Goal: Task Accomplishment & Management: Complete application form

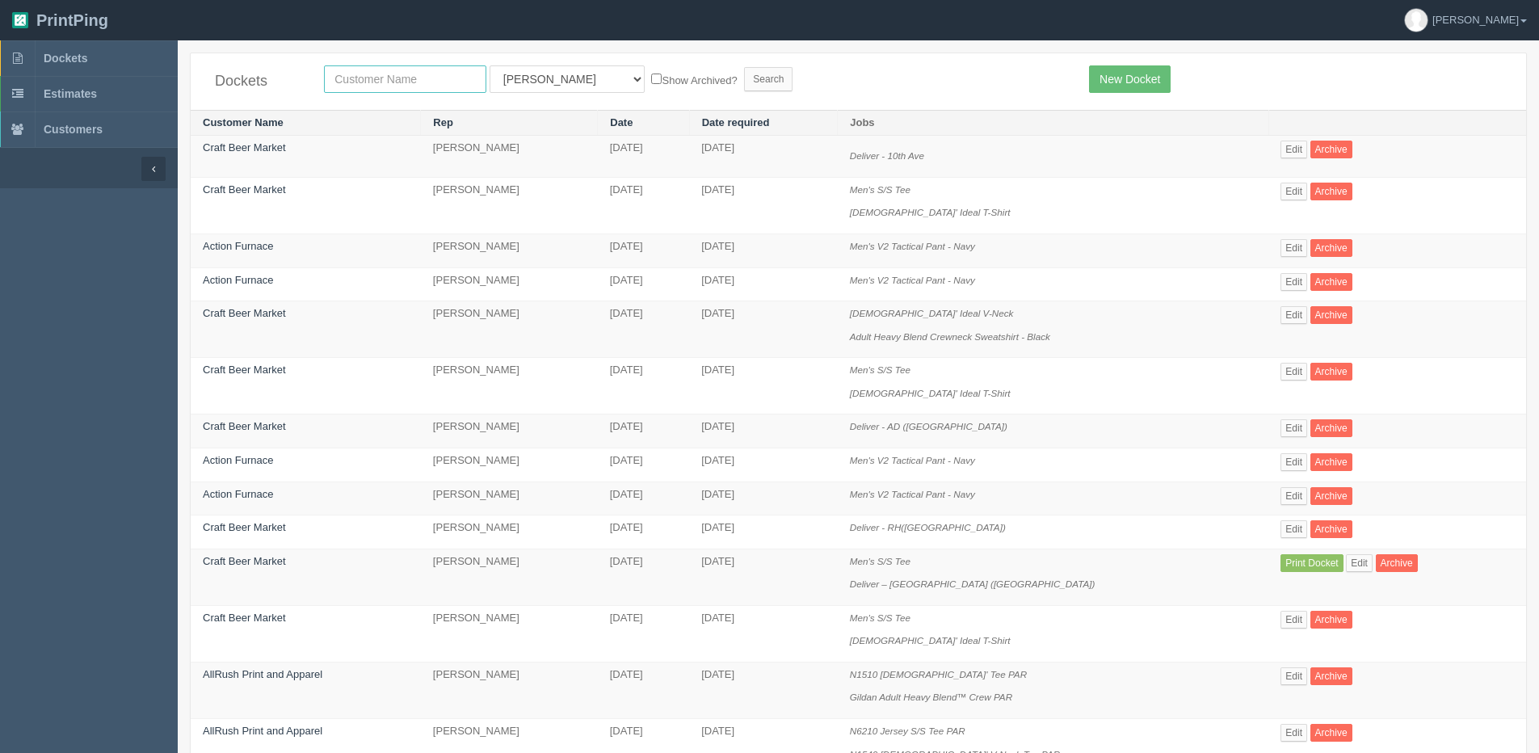
click at [348, 79] on input "text" at bounding box center [405, 78] width 162 height 27
type input "allrush"
click at [744, 67] on input "Search" at bounding box center [768, 79] width 48 height 24
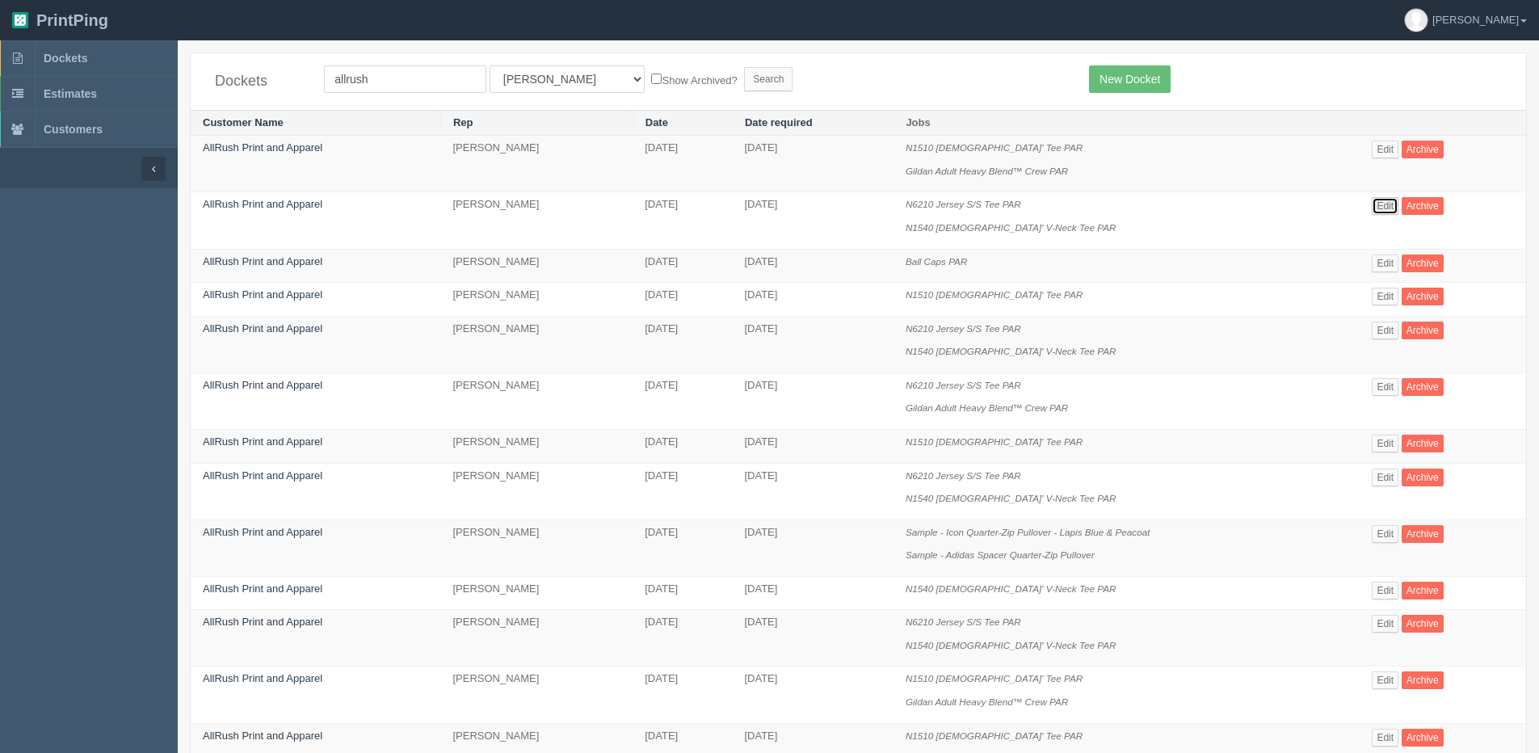
click at [1388, 210] on link "Edit" at bounding box center [1385, 206] width 27 height 18
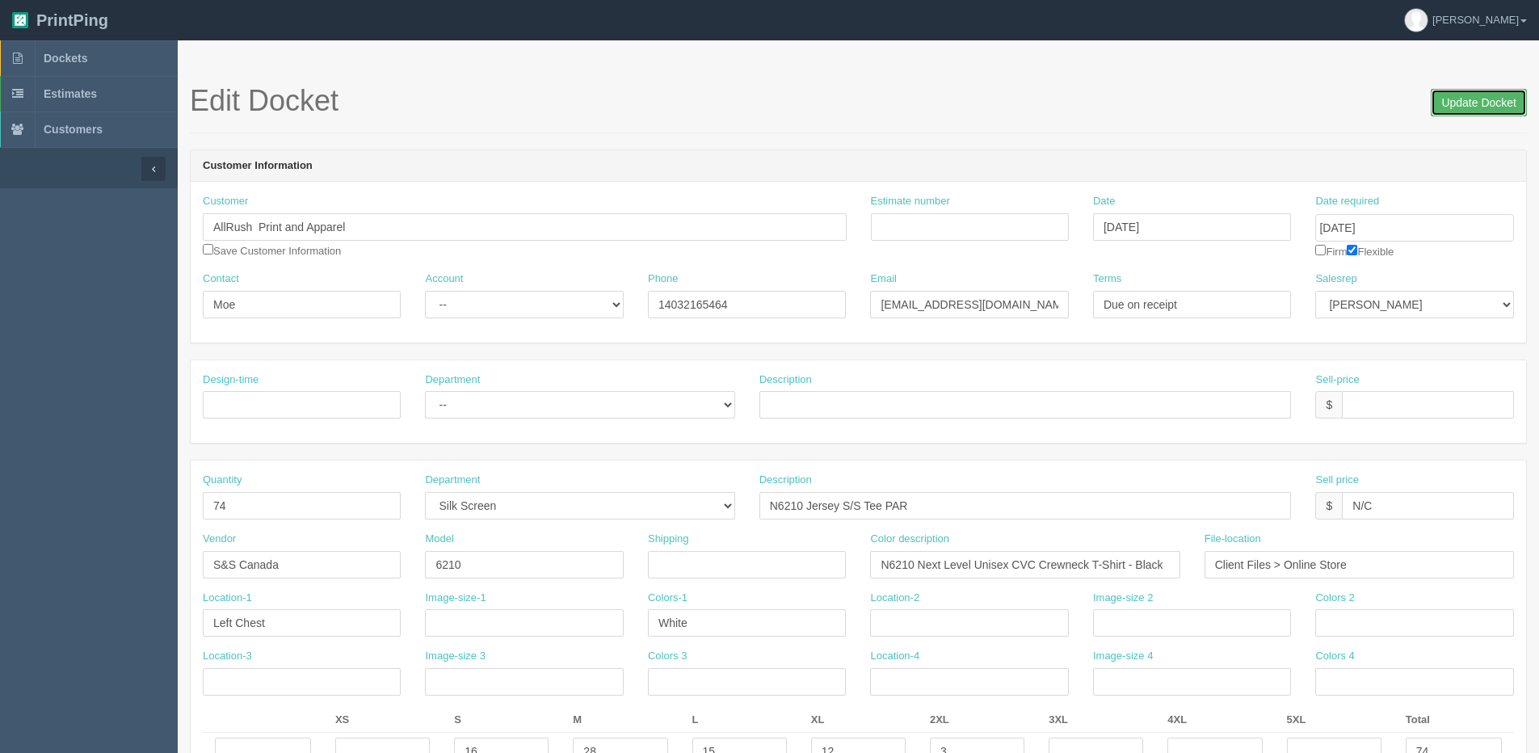
click at [1456, 95] on input "Update Docket" at bounding box center [1479, 102] width 96 height 27
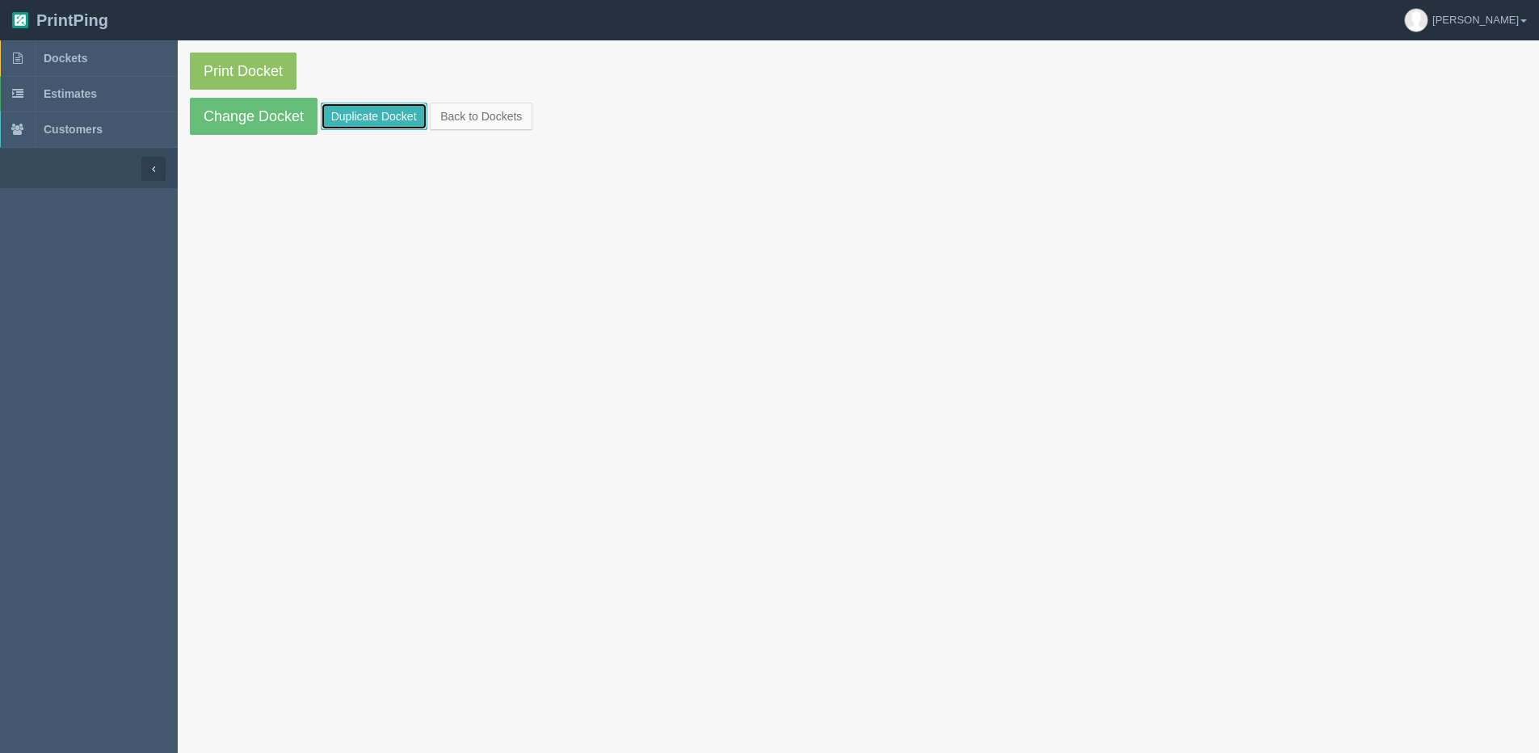
click at [379, 123] on link "Duplicate Docket" at bounding box center [374, 116] width 107 height 27
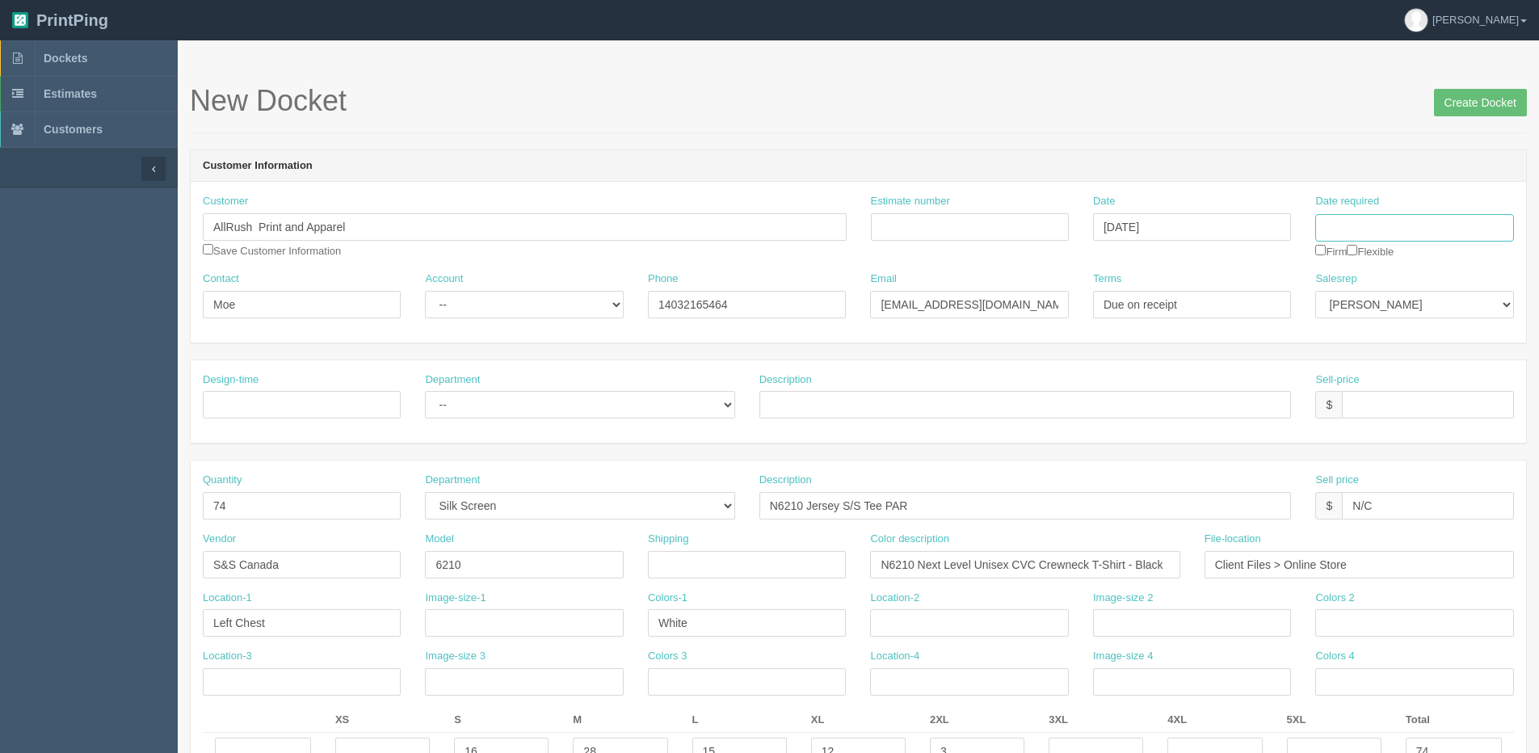
click at [1354, 226] on input "Date required" at bounding box center [1414, 227] width 198 height 27
click at [1446, 385] on td "22" at bounding box center [1438, 382] width 19 height 23
type input "August 22, 2025"
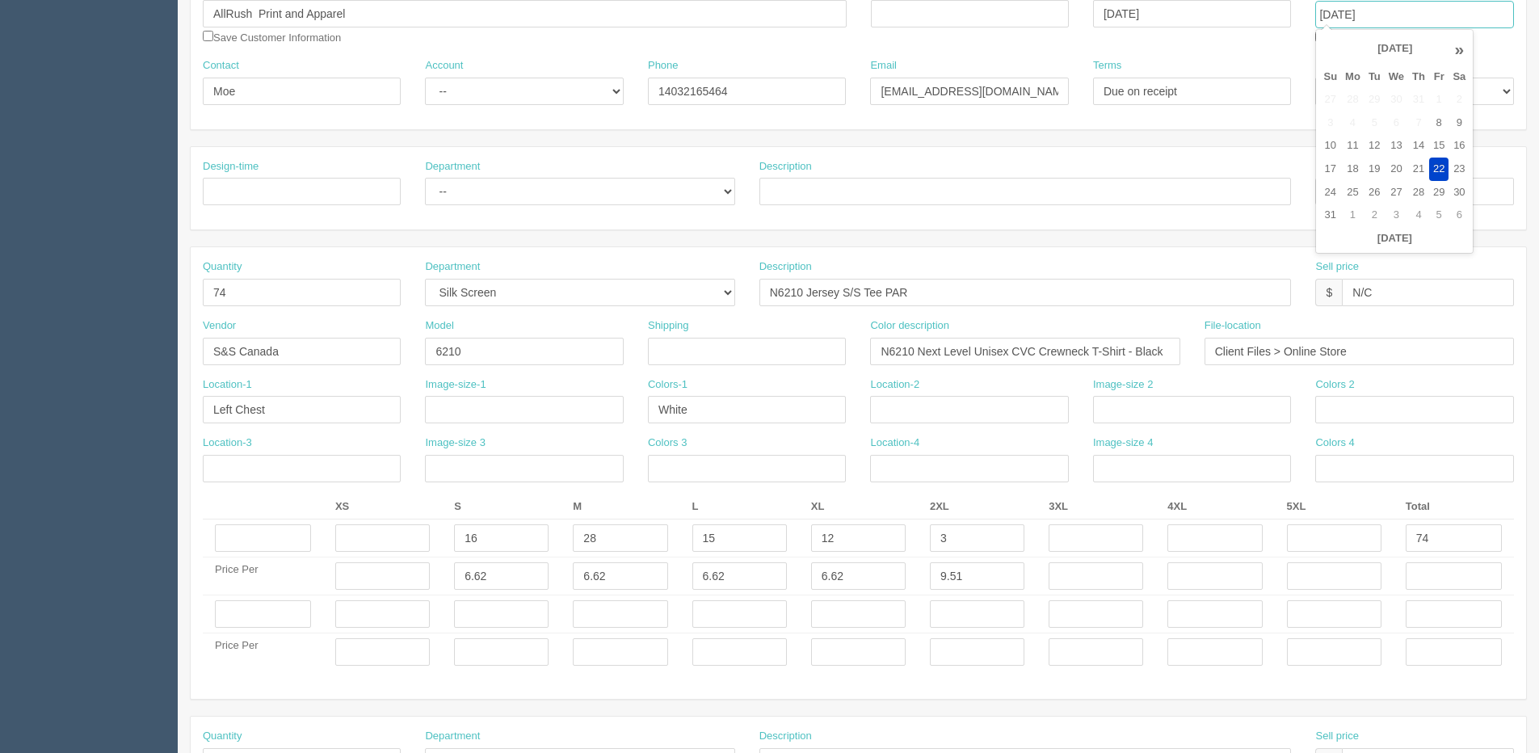
scroll to position [242, 0]
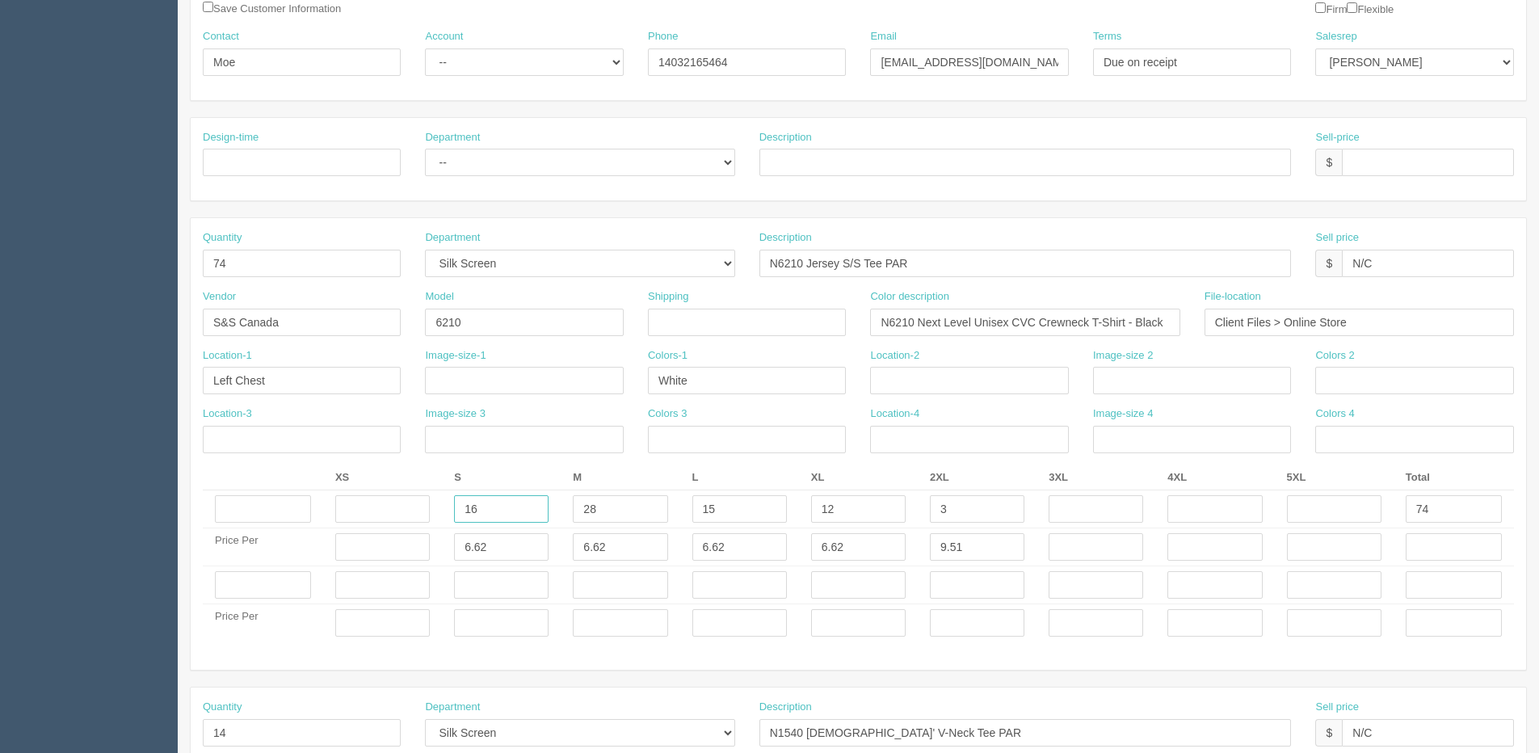
drag, startPoint x: 458, startPoint y: 506, endPoint x: 285, endPoint y: 473, distance: 176.1
click at [292, 496] on tr "16 28 15 12 3 74" at bounding box center [858, 509] width 1311 height 38
type input "8"
type input "44"
type input "4"
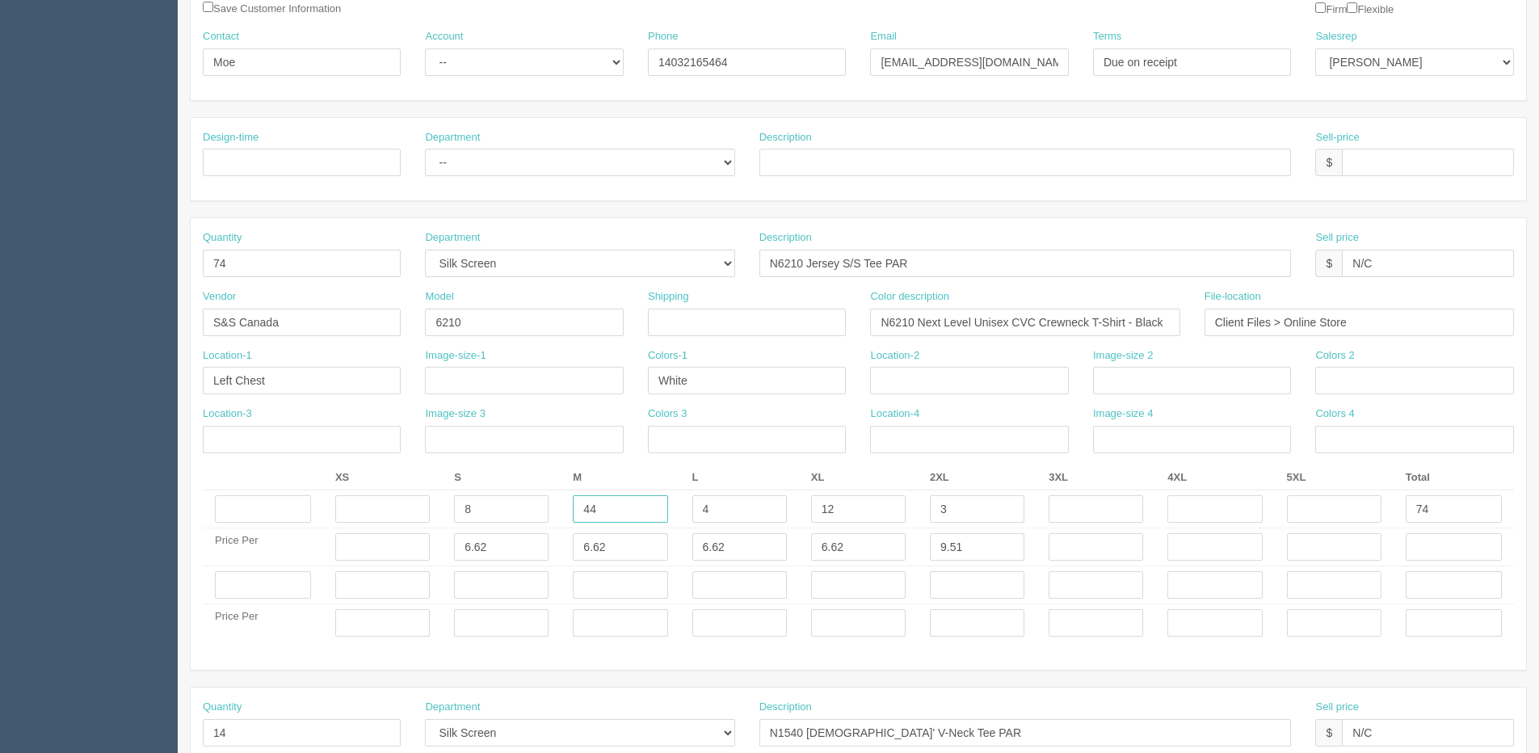
drag, startPoint x: 586, startPoint y: 507, endPoint x: 523, endPoint y: 504, distance: 63.1
click at [528, 504] on tr "8 44 4 12 3 74" at bounding box center [858, 509] width 1311 height 38
type input "11"
type input "13 - 32 x 32"
type input "4"
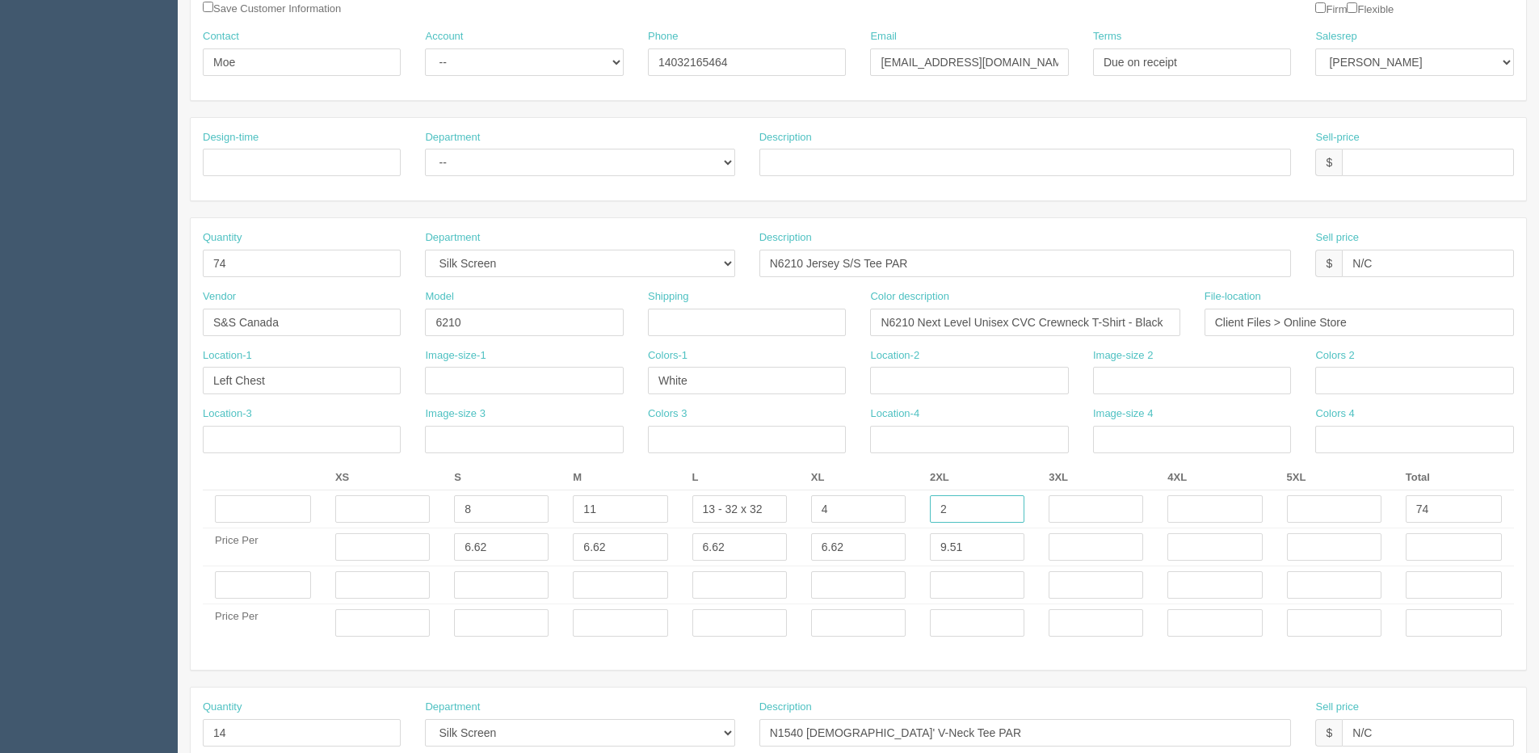
type input "2"
type input "5"
drag, startPoint x: 472, startPoint y: 516, endPoint x: 373, endPoint y: 506, distance: 99.1
click at [373, 506] on tr "8 11 13 - 32 x 32 4 2 5 74" at bounding box center [858, 509] width 1311 height 38
type input "10"
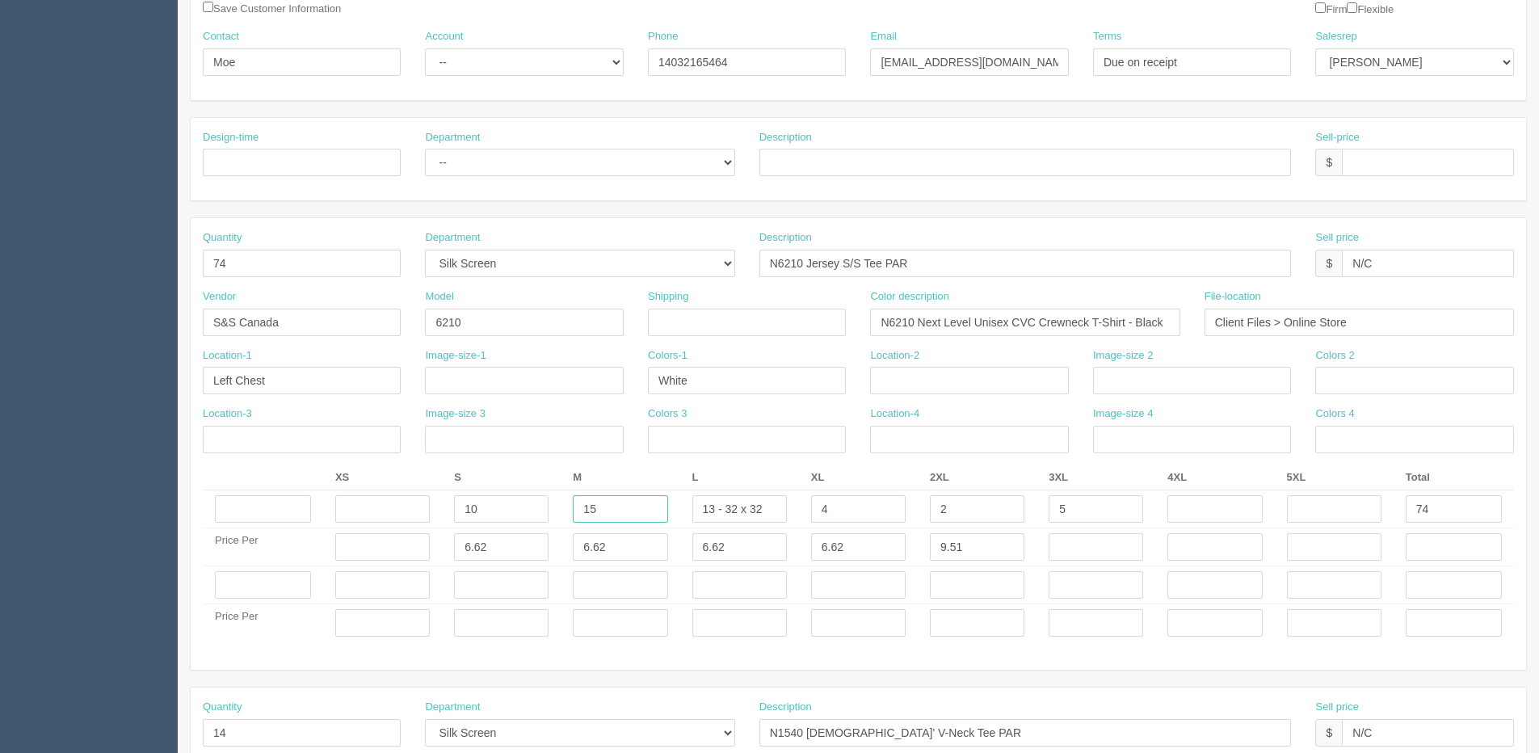
type input "15"
type input "5"
type input "3"
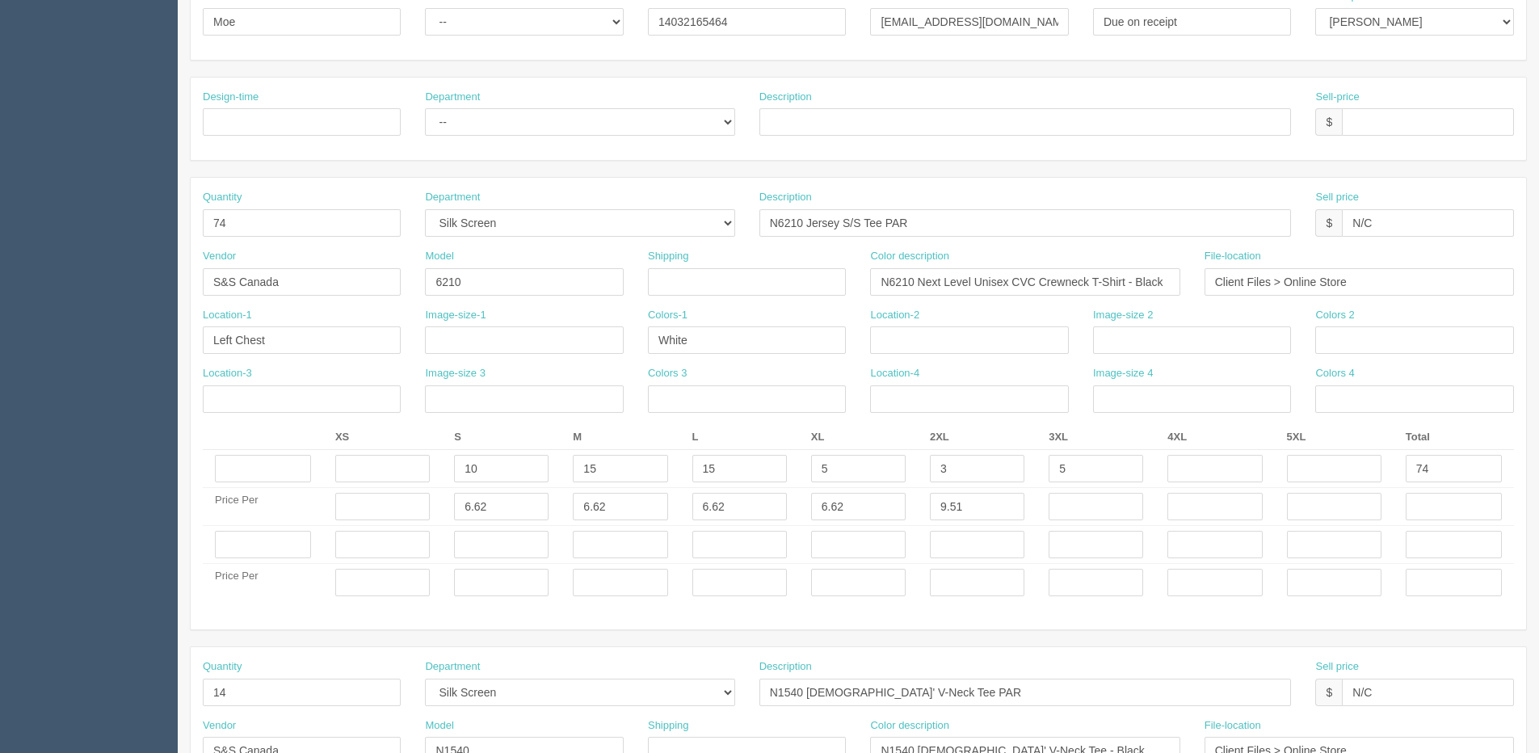
scroll to position [323, 0]
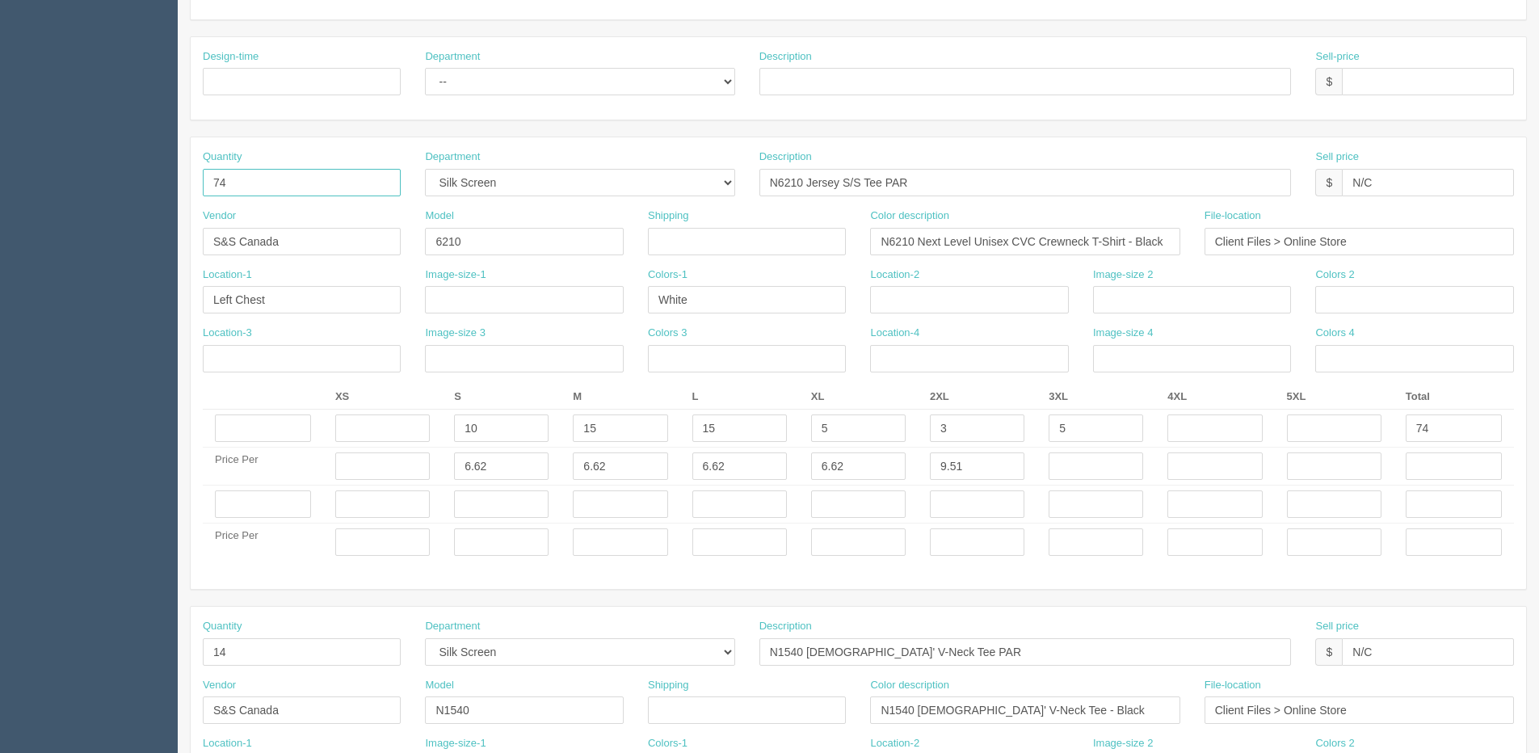
drag, startPoint x: 252, startPoint y: 193, endPoint x: 138, endPoint y: 183, distance: 114.3
click at [138, 183] on section "Dockets Estimates Customers" at bounding box center [769, 501] width 1539 height 1569
drag, startPoint x: 250, startPoint y: 176, endPoint x: 62, endPoint y: 189, distance: 187.9
click at [72, 189] on section "Dockets Estimates Customers" at bounding box center [769, 501] width 1539 height 1569
type input "8"
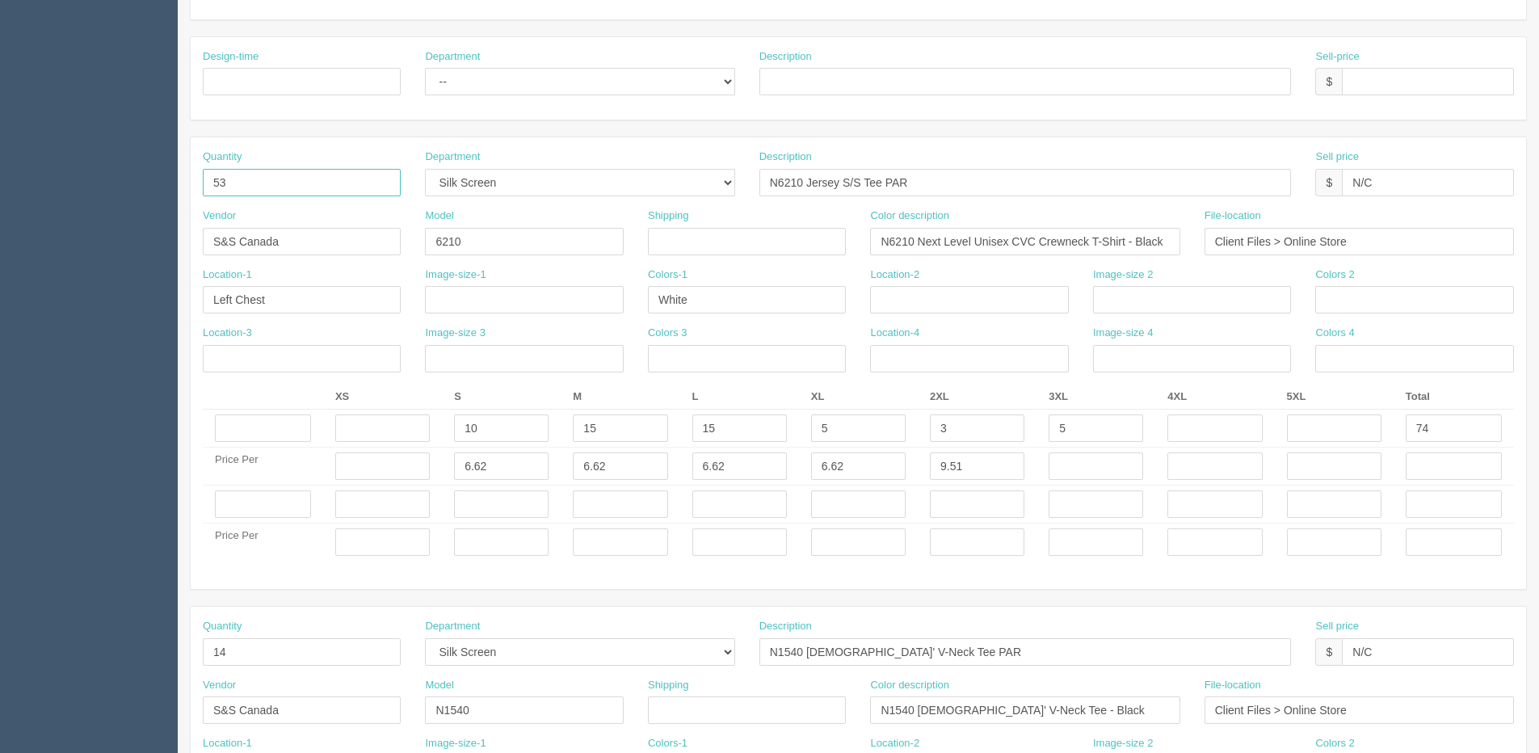
type input "53"
drag, startPoint x: 1464, startPoint y: 427, endPoint x: 1315, endPoint y: 410, distance: 149.7
click at [1349, 429] on tr "10 15 15 5 3 5 74" at bounding box center [858, 429] width 1311 height 38
type input "53"
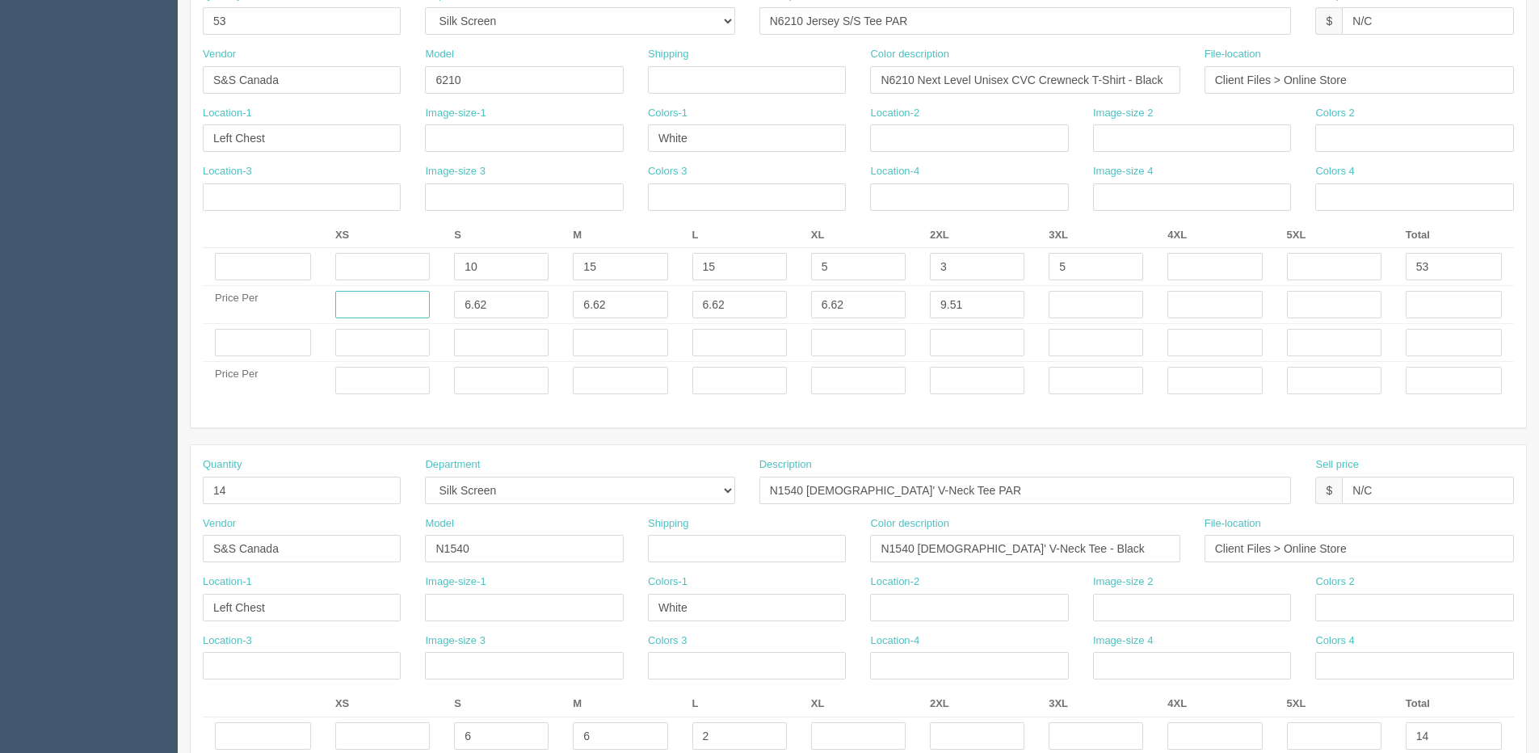
scroll to position [646, 0]
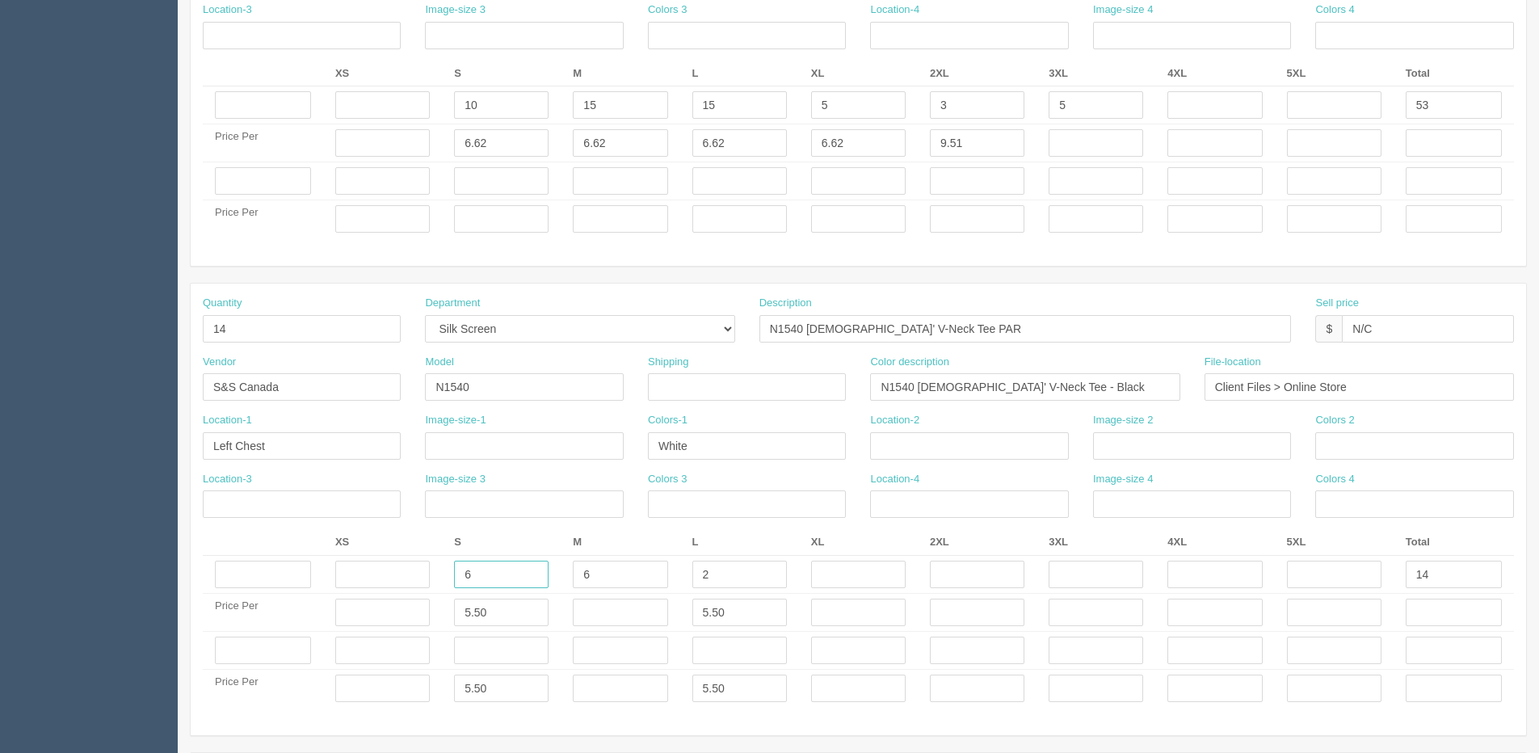
drag, startPoint x: 482, startPoint y: 574, endPoint x: 408, endPoint y: 574, distance: 74.3
click at [410, 574] on tr "6 6 2 14" at bounding box center [858, 575] width 1311 height 38
type input "15"
drag, startPoint x: 744, startPoint y: 612, endPoint x: 552, endPoint y: 612, distance: 192.3
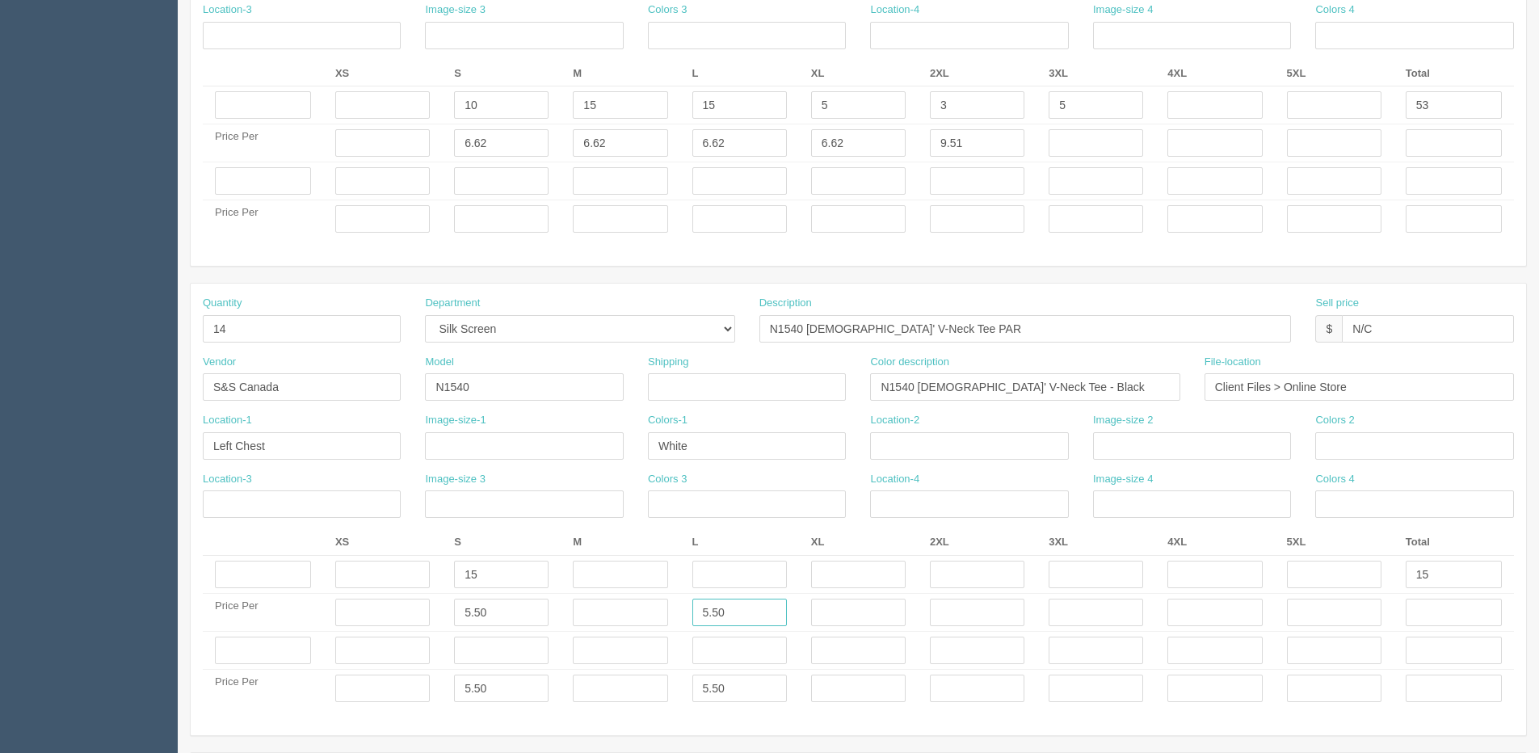
click at [600, 612] on tr "Price Per 5.50 5.50" at bounding box center [858, 613] width 1311 height 38
drag, startPoint x: 733, startPoint y: 694, endPoint x: 479, endPoint y: 694, distance: 253.7
click at [490, 694] on tr "Price Per 5.50 5.50" at bounding box center [858, 689] width 1311 height 38
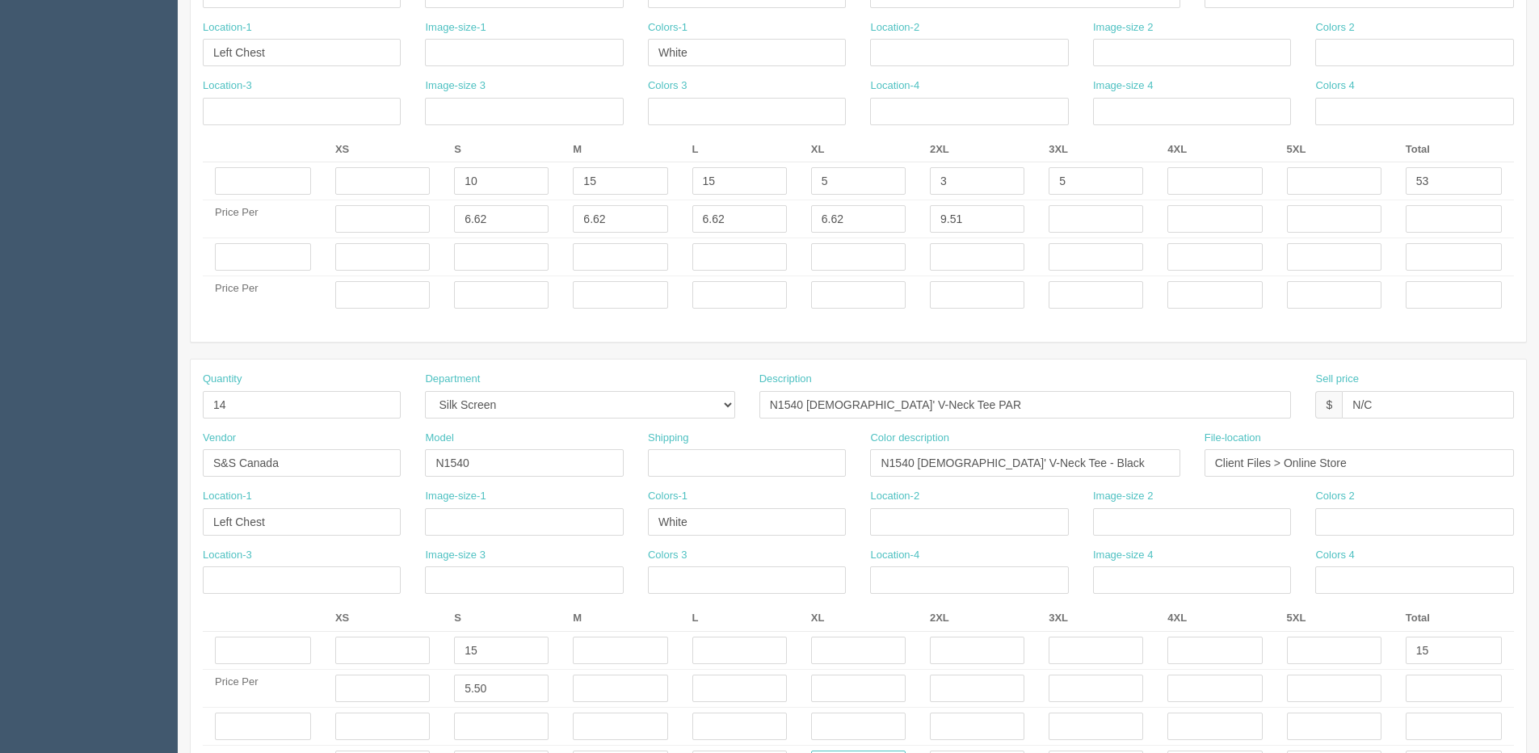
scroll to position [727, 0]
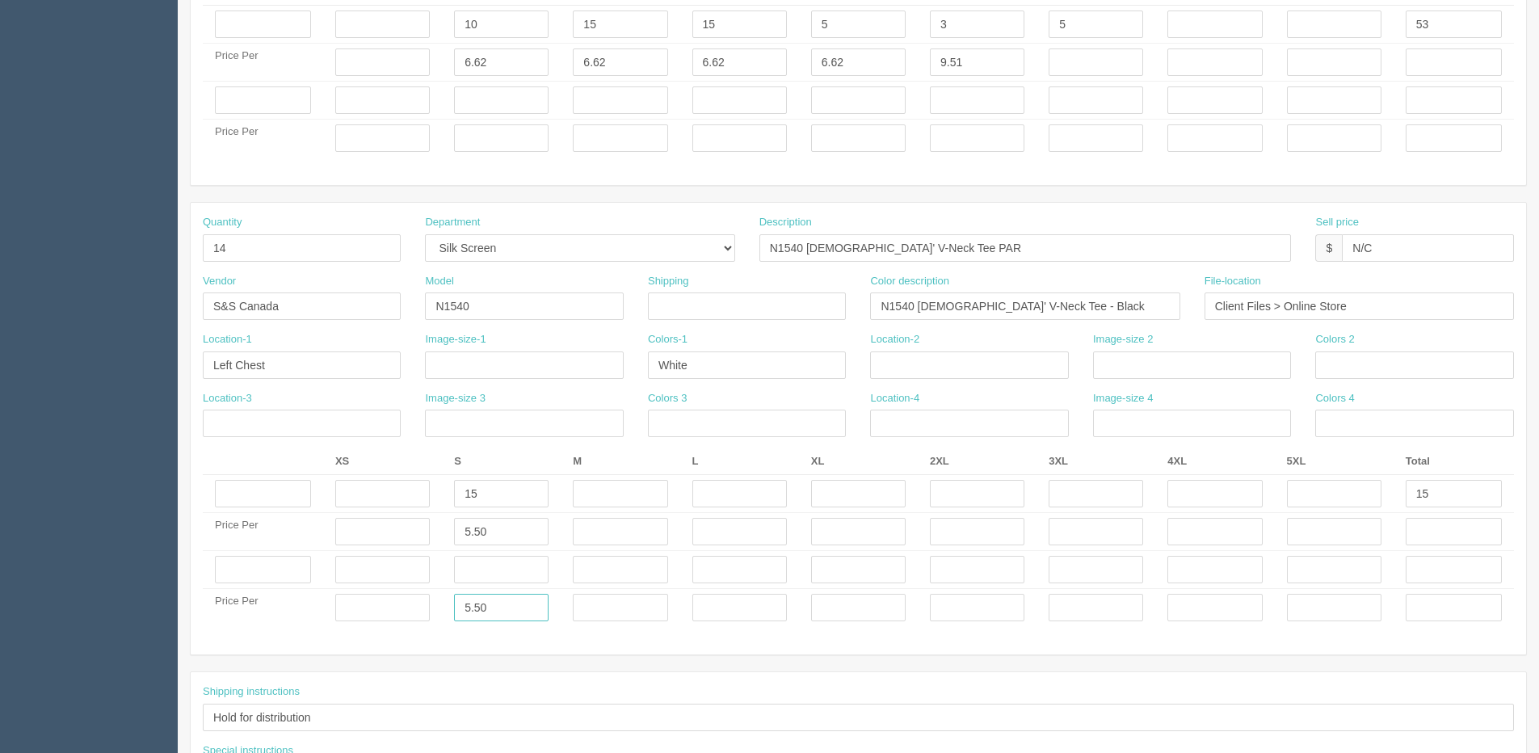
drag, startPoint x: 495, startPoint y: 612, endPoint x: 5, endPoint y: 604, distance: 489.8
click at [259, 612] on tr "Price Per 5.50" at bounding box center [858, 608] width 1311 height 38
type input "____"
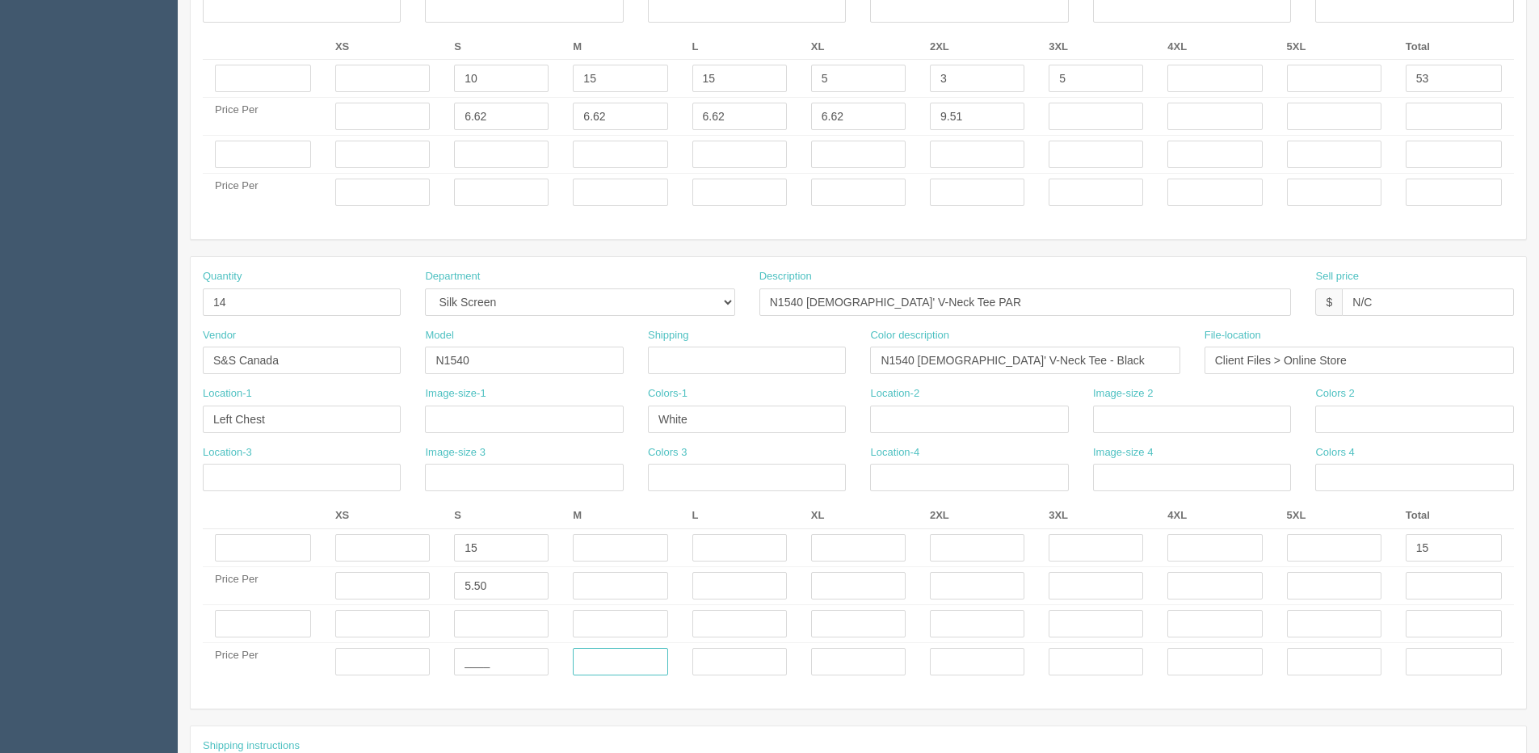
scroll to position [646, 0]
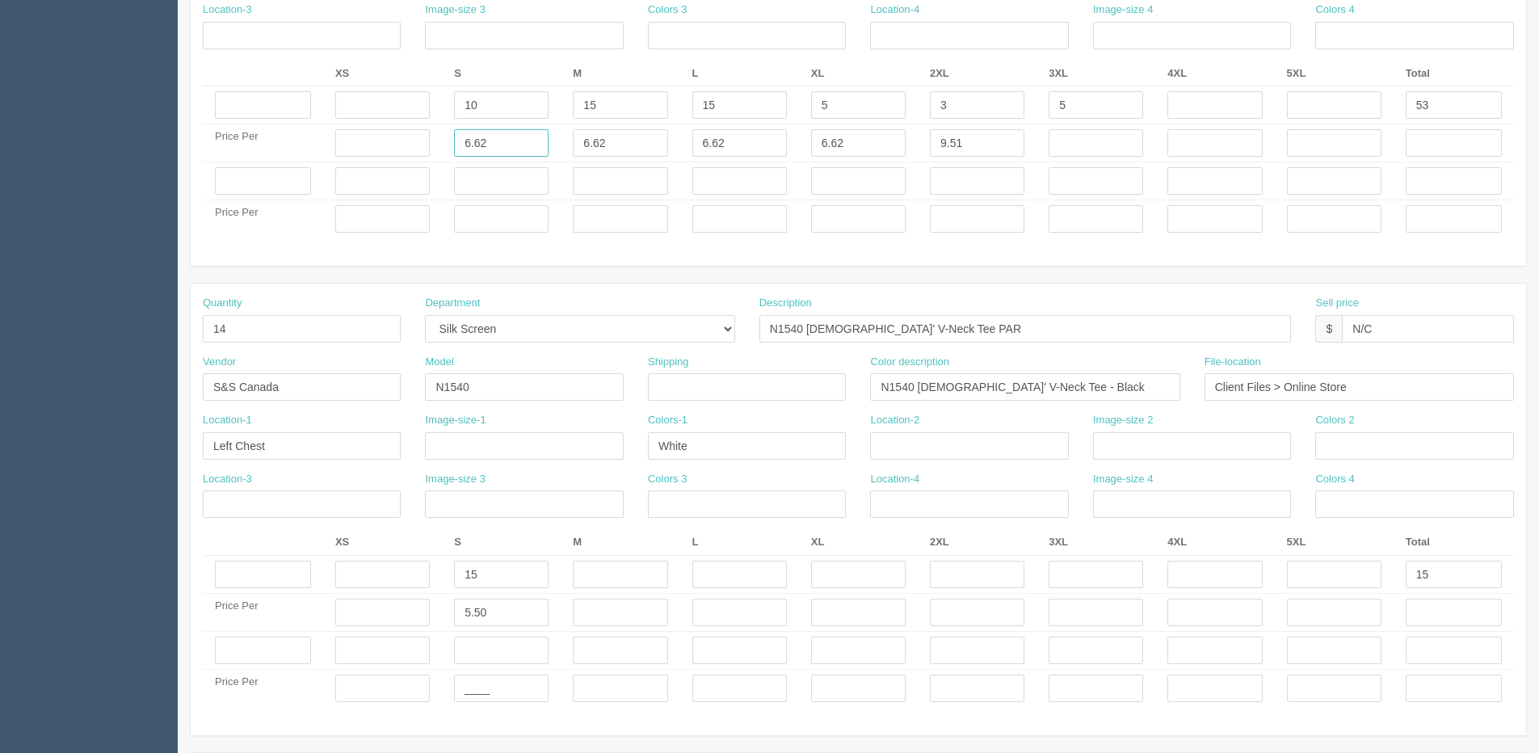
drag, startPoint x: 498, startPoint y: 150, endPoint x: 385, endPoint y: 154, distance: 112.4
click at [407, 152] on tr "Price Per 6.62 6.62 6.62 6.62 9.51" at bounding box center [858, 143] width 1311 height 38
type input "7.45"
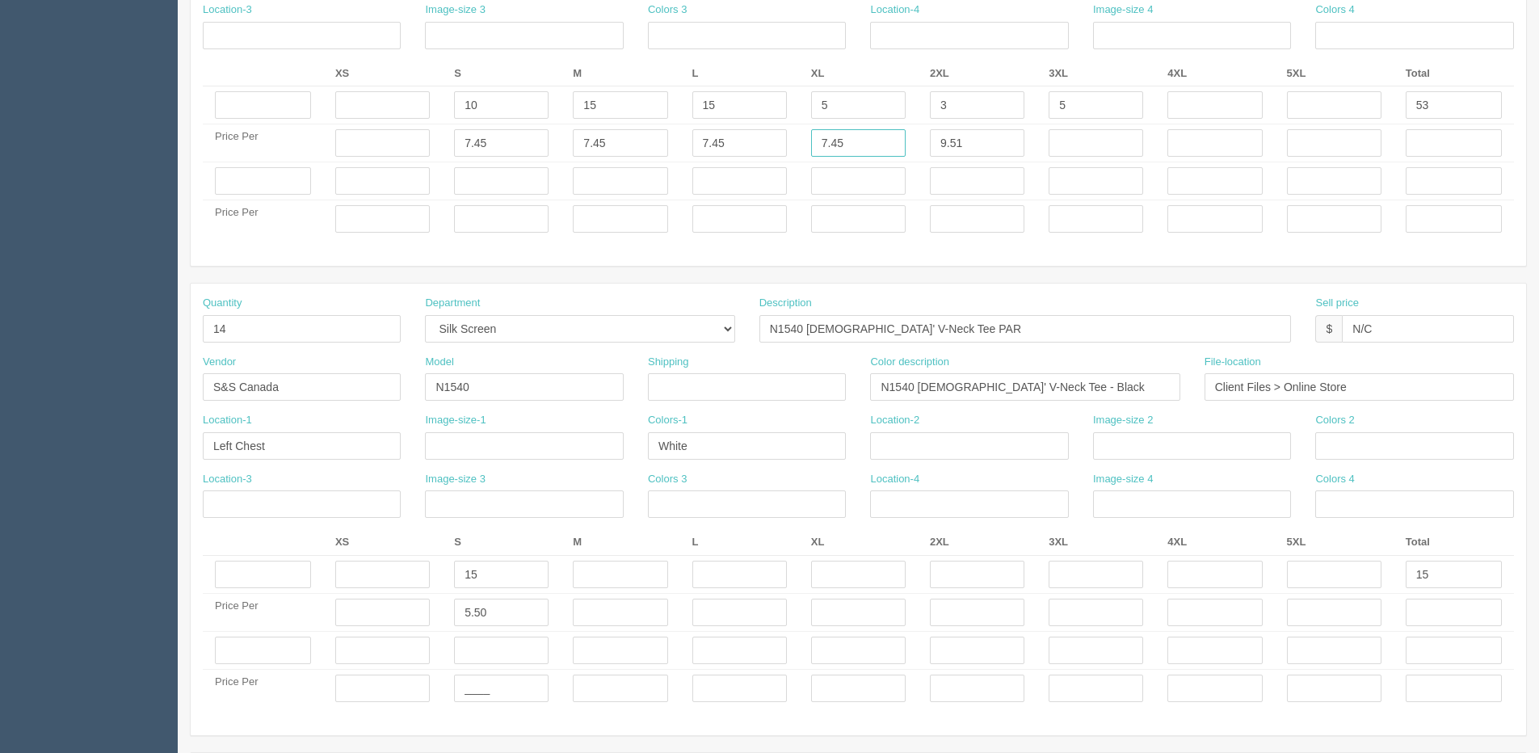
type input "7.45"
type input "10.55"
type input "12.89"
drag, startPoint x: 966, startPoint y: 103, endPoint x: 772, endPoint y: 101, distance: 193.1
click at [813, 102] on tr "10 15 15 5 3 5 53" at bounding box center [858, 105] width 1311 height 38
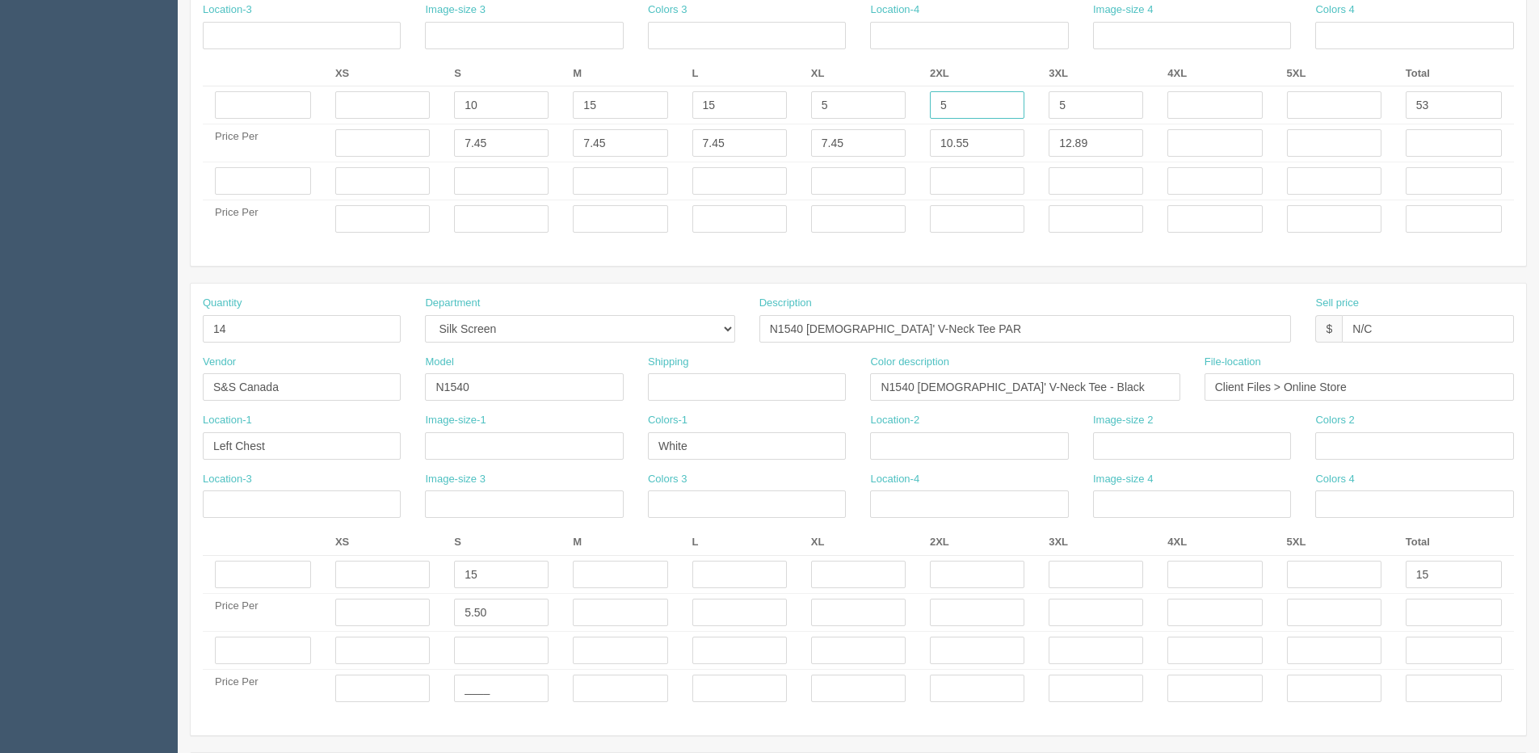
type input "5"
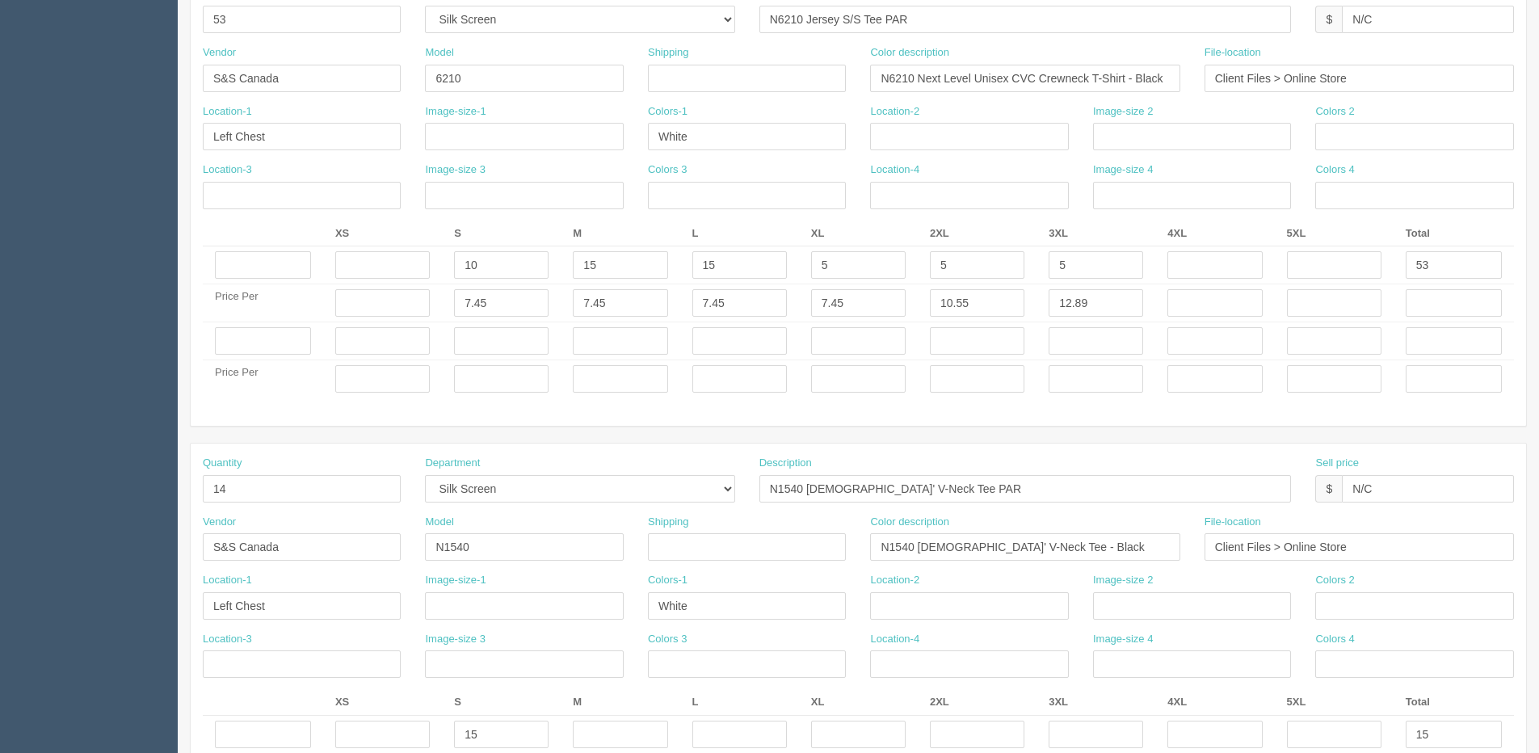
scroll to position [485, 0]
drag, startPoint x: 225, startPoint y: 16, endPoint x: 42, endPoint y: 28, distance: 183.0
click at [90, 28] on section "Dockets Estimates Customers" at bounding box center [769, 340] width 1539 height 1569
type input "55"
drag, startPoint x: 1438, startPoint y: 277, endPoint x: 1119, endPoint y: 283, distance: 319.2
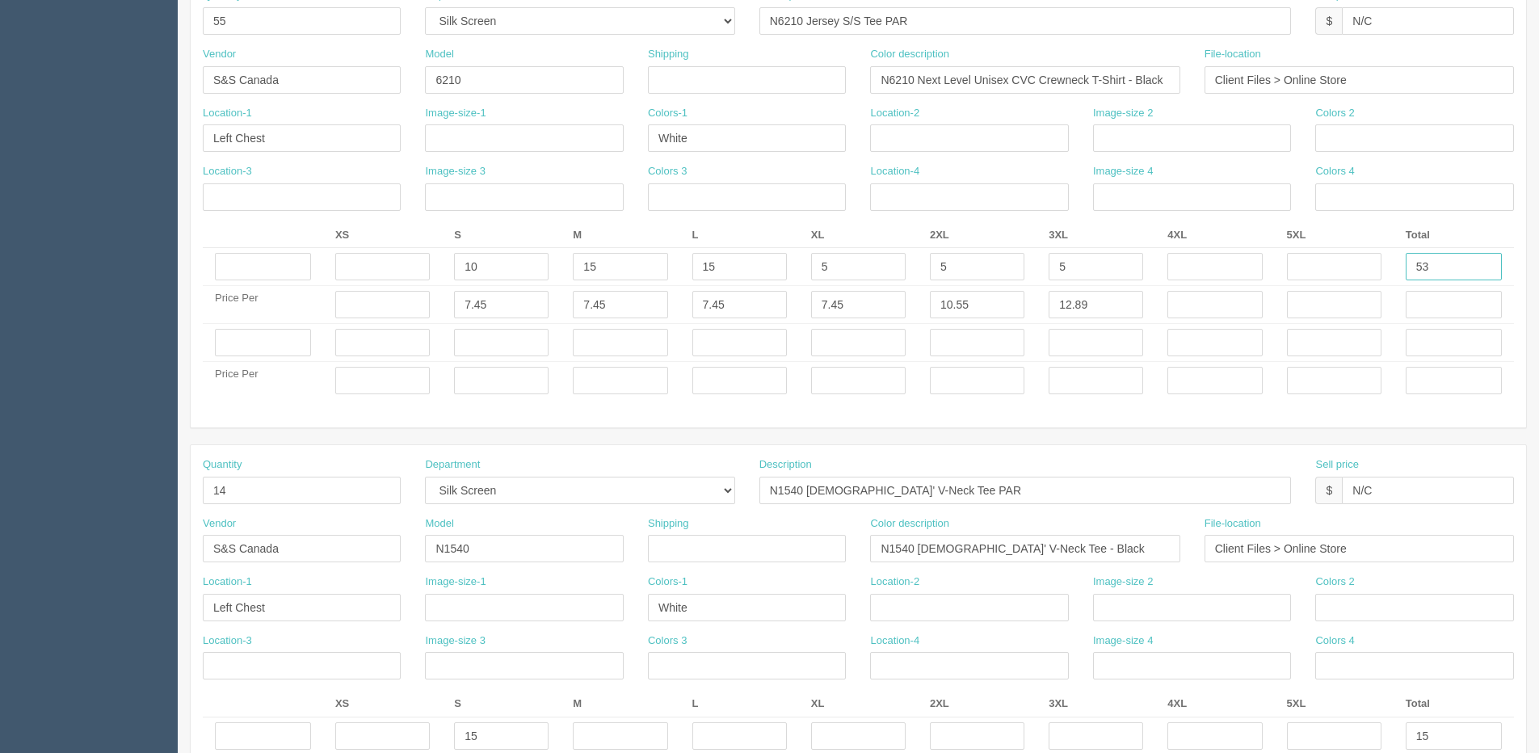
click at [1135, 280] on tr "10 15 15 5 5 5 53" at bounding box center [858, 267] width 1311 height 38
type input "55"
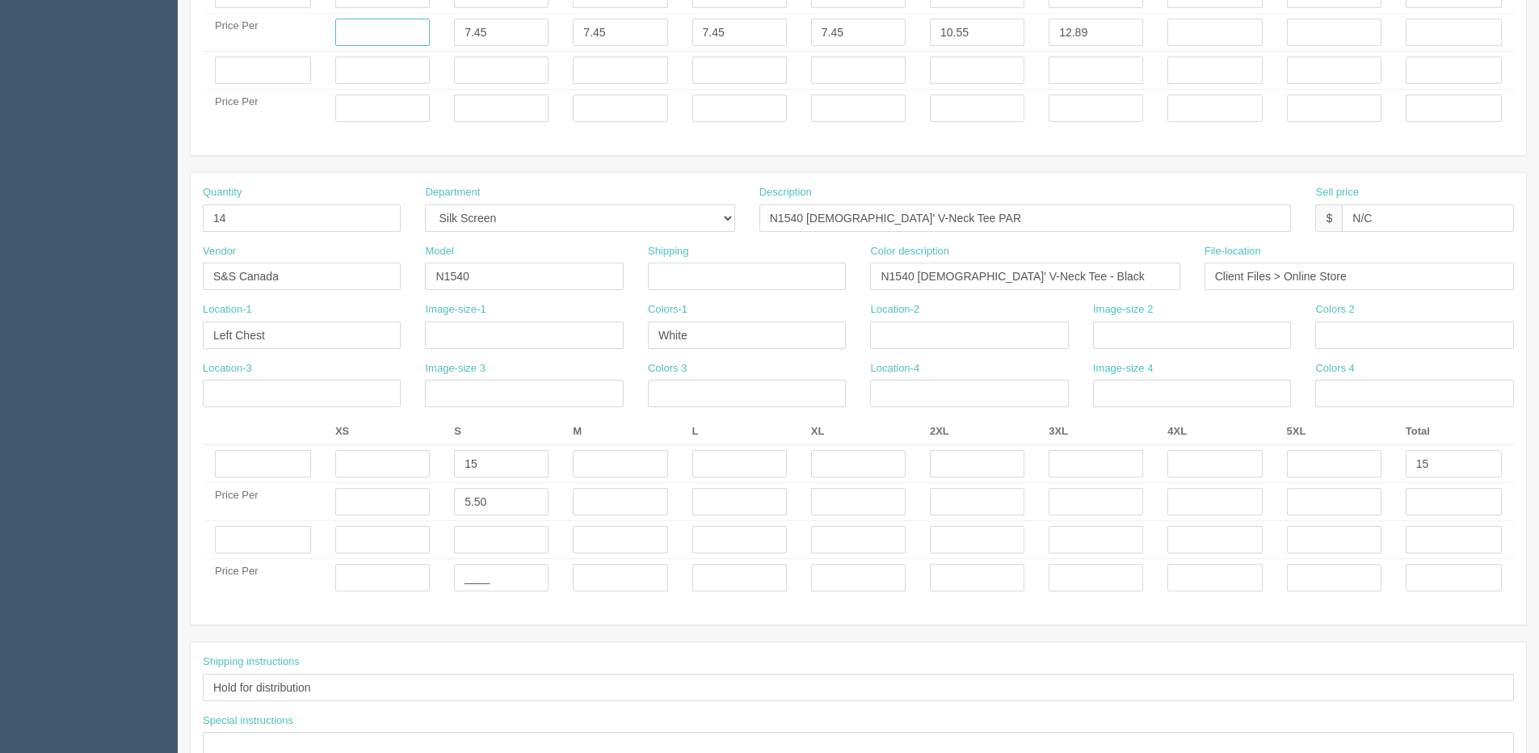
scroll to position [808, 0]
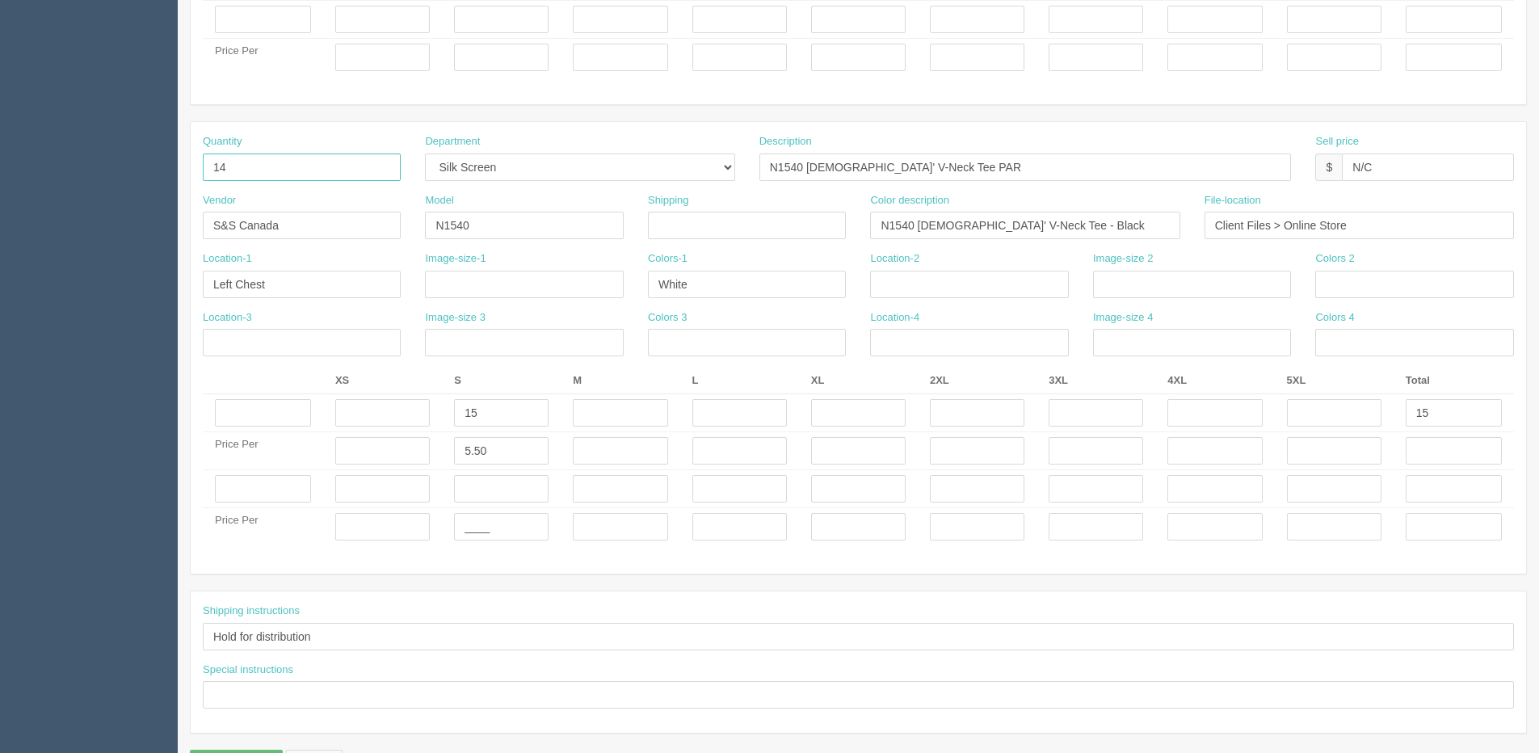
click at [40, 187] on section "Dockets Estimates Customers" at bounding box center [769, 16] width 1539 height 1569
type input "15"
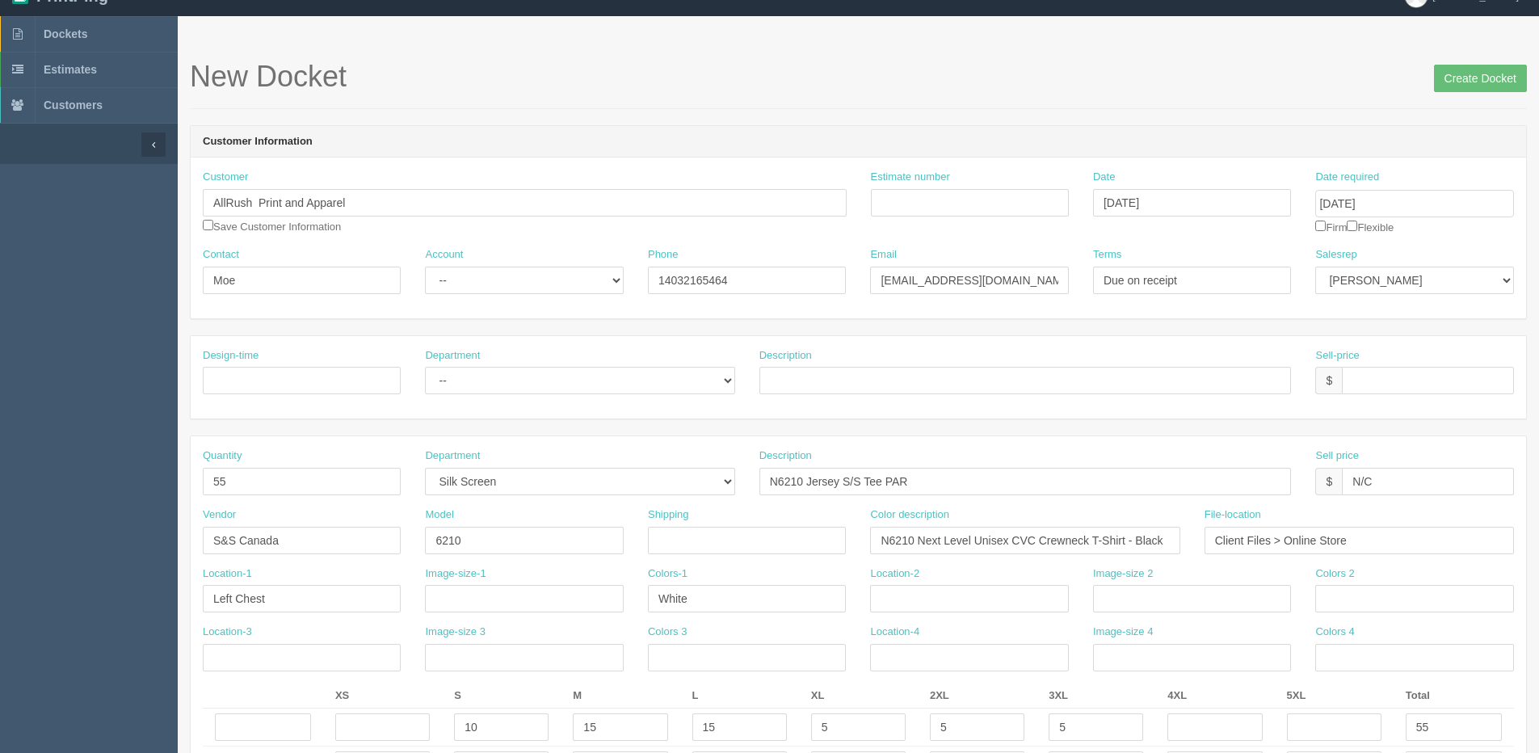
scroll to position [0, 0]
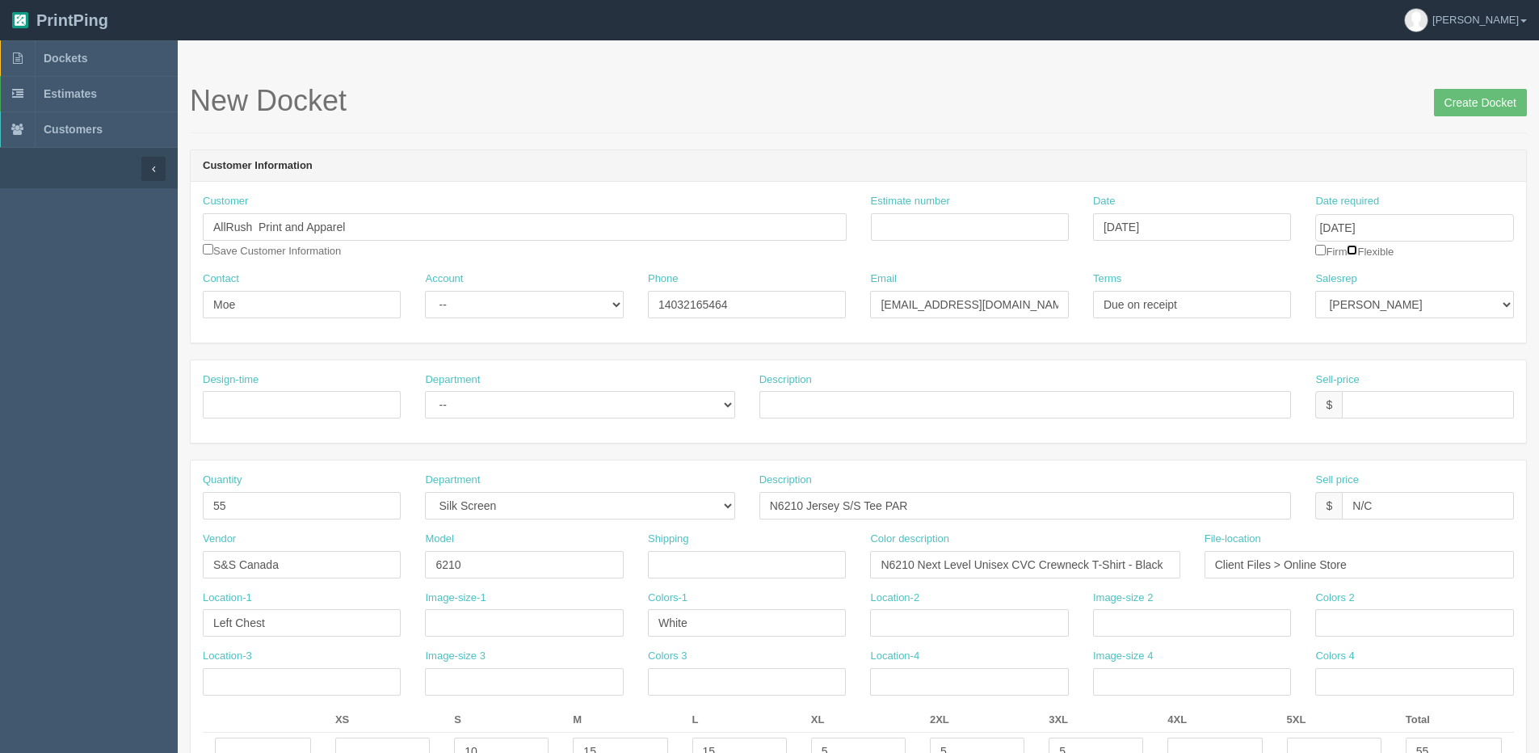
click at [1358, 250] on input "checkbox" at bounding box center [1352, 250] width 11 height 11
checkbox input "true"
click at [1480, 100] on input "Create Docket" at bounding box center [1480, 102] width 93 height 27
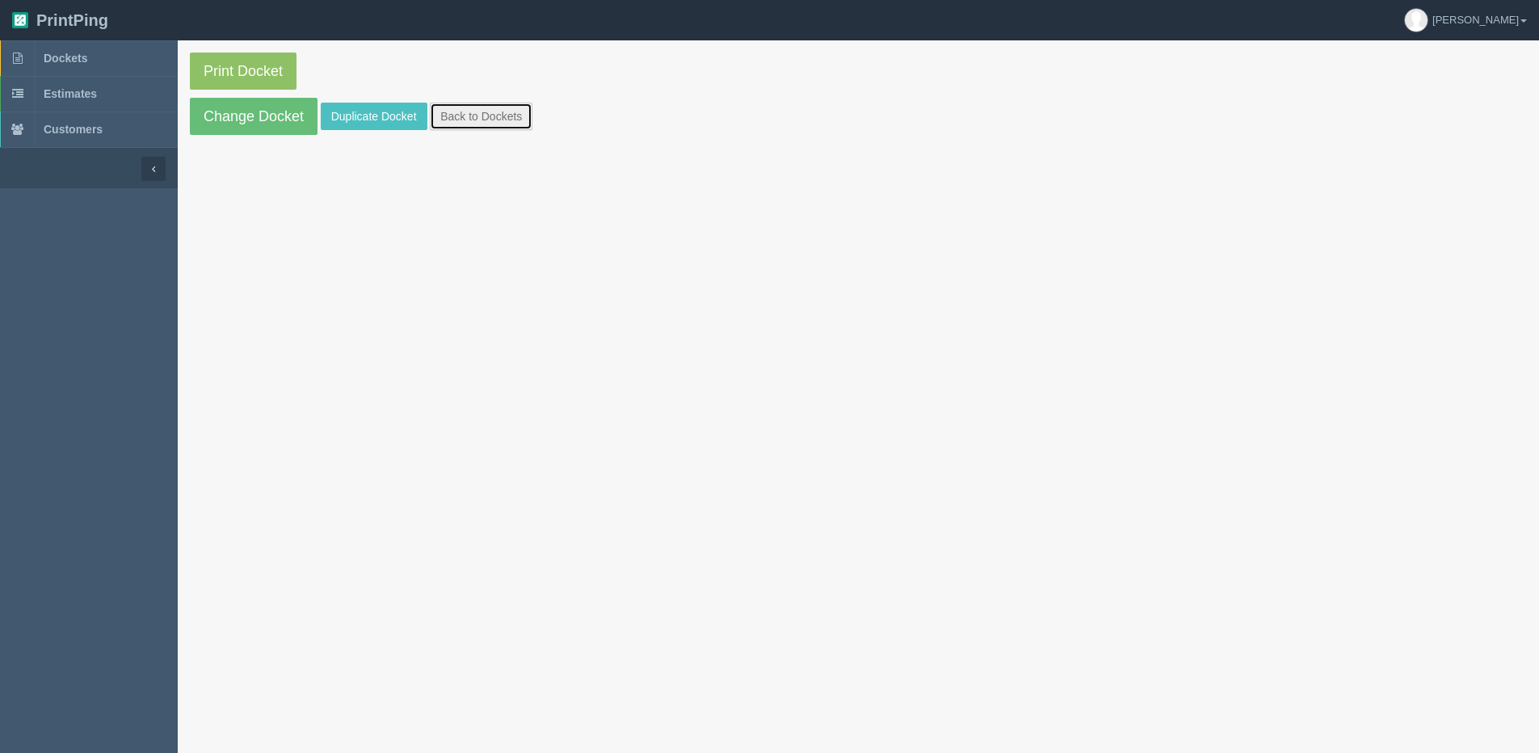
click at [511, 121] on link "Back to Dockets" at bounding box center [481, 116] width 103 height 27
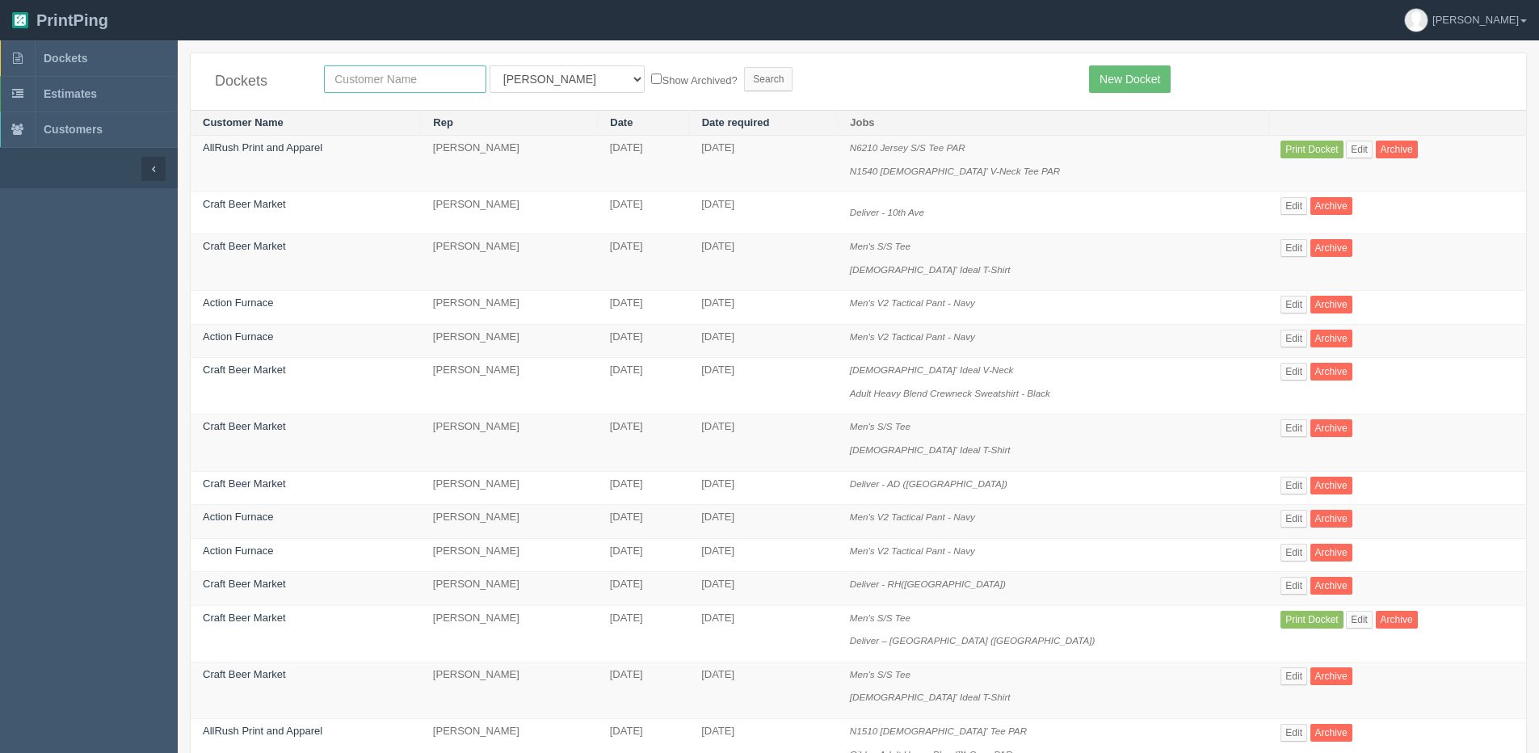
click at [379, 81] on input "text" at bounding box center [405, 78] width 162 height 27
type input "allrush"
click at [744, 67] on input "Search" at bounding box center [768, 79] width 48 height 24
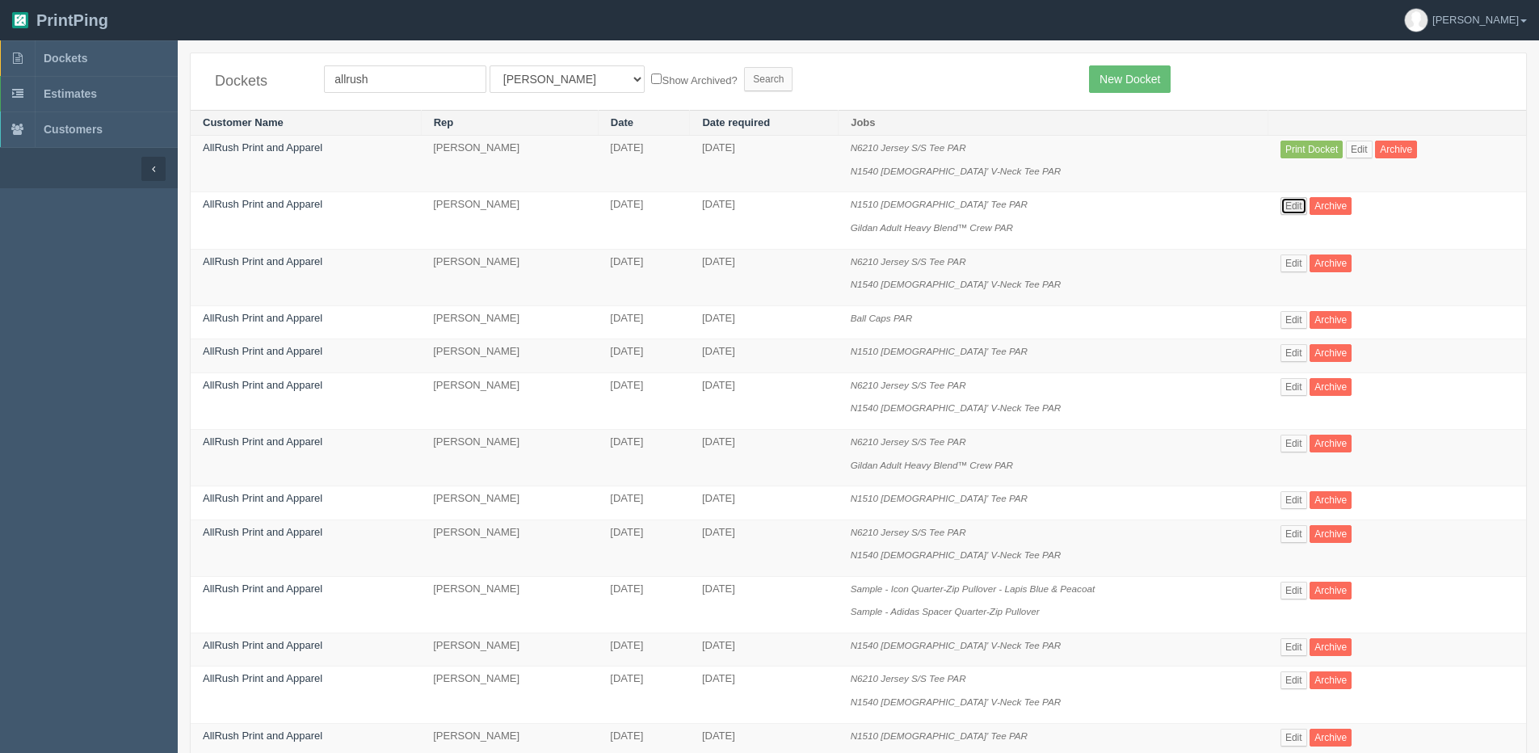
click at [1304, 201] on link "Edit" at bounding box center [1294, 206] width 27 height 18
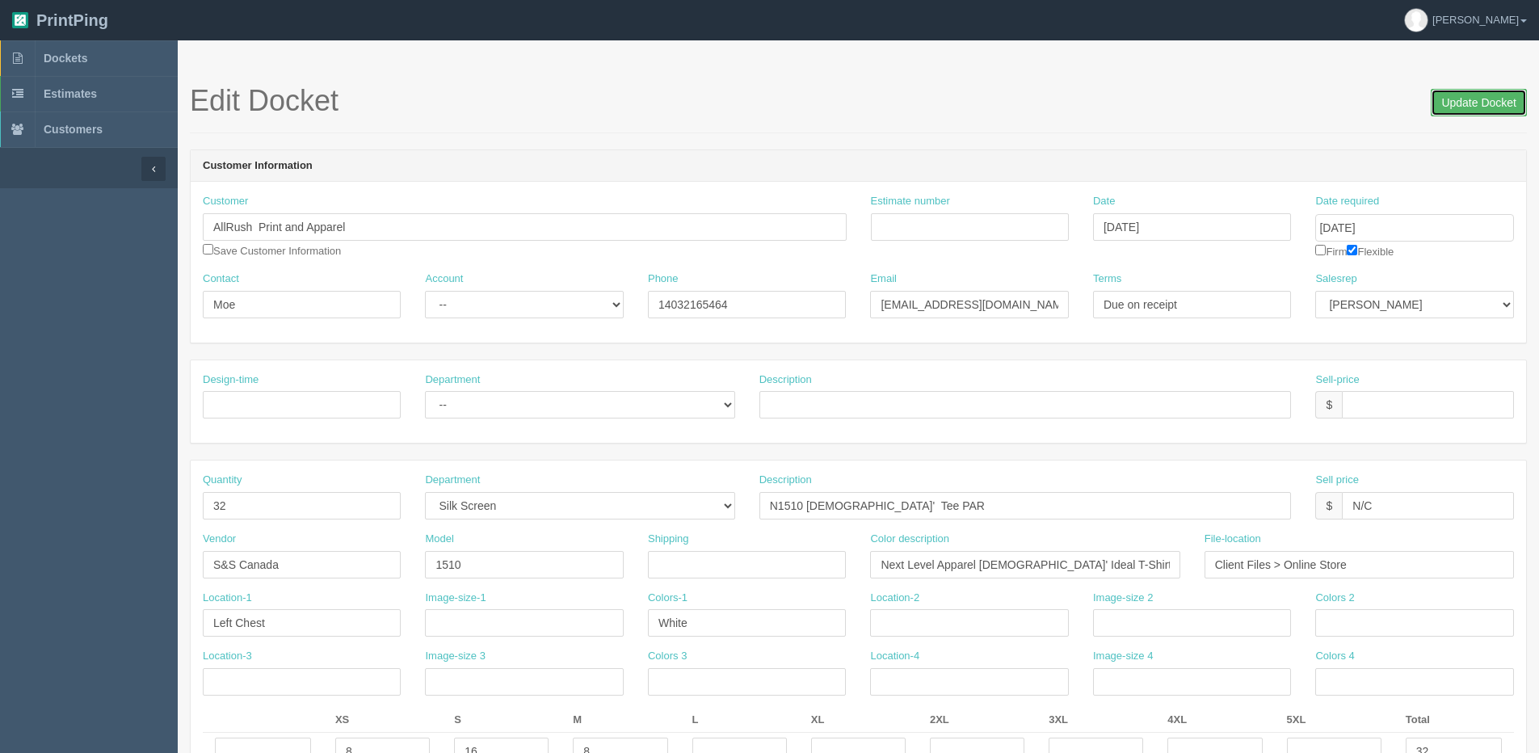
click at [1485, 106] on input "Update Docket" at bounding box center [1479, 102] width 96 height 27
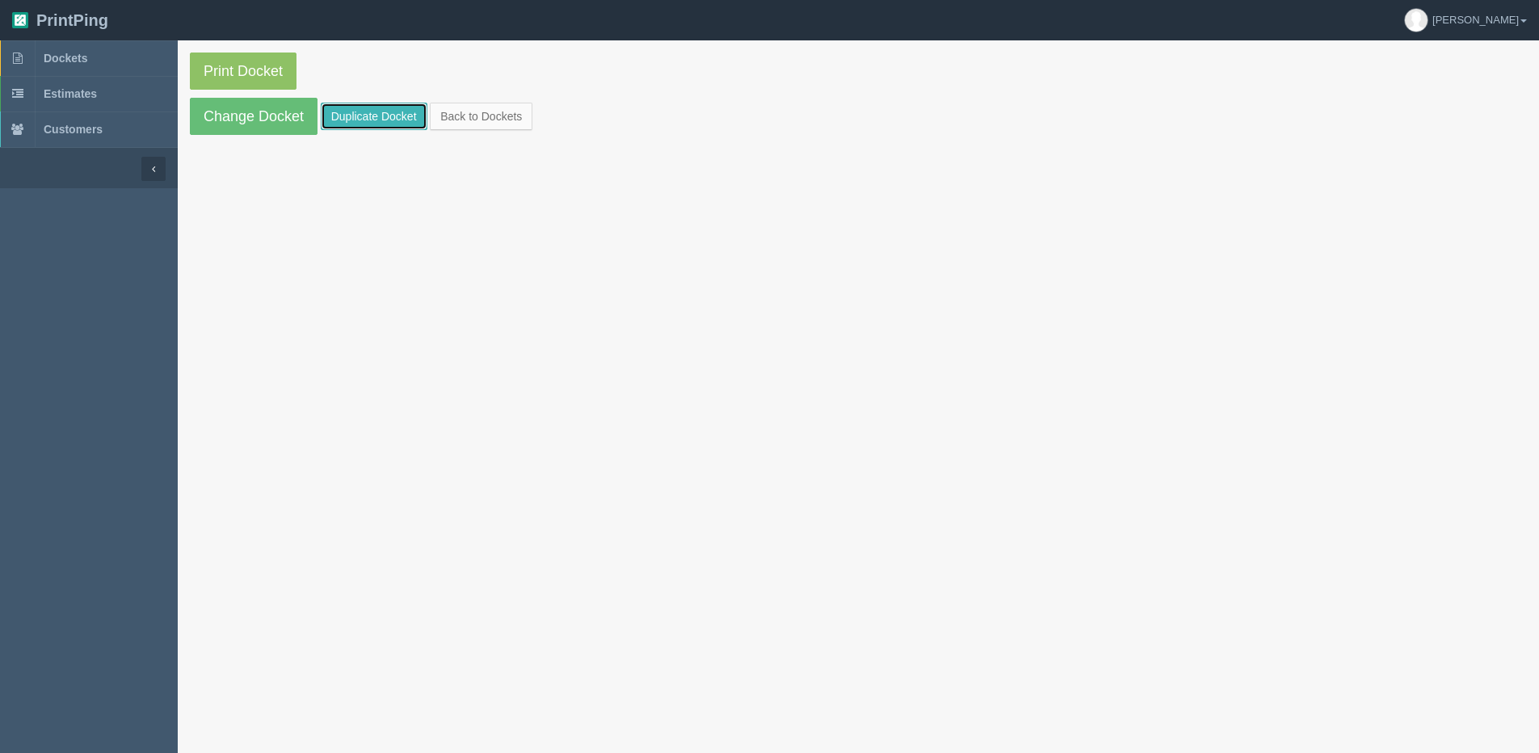
click at [361, 125] on link "Duplicate Docket" at bounding box center [374, 116] width 107 height 27
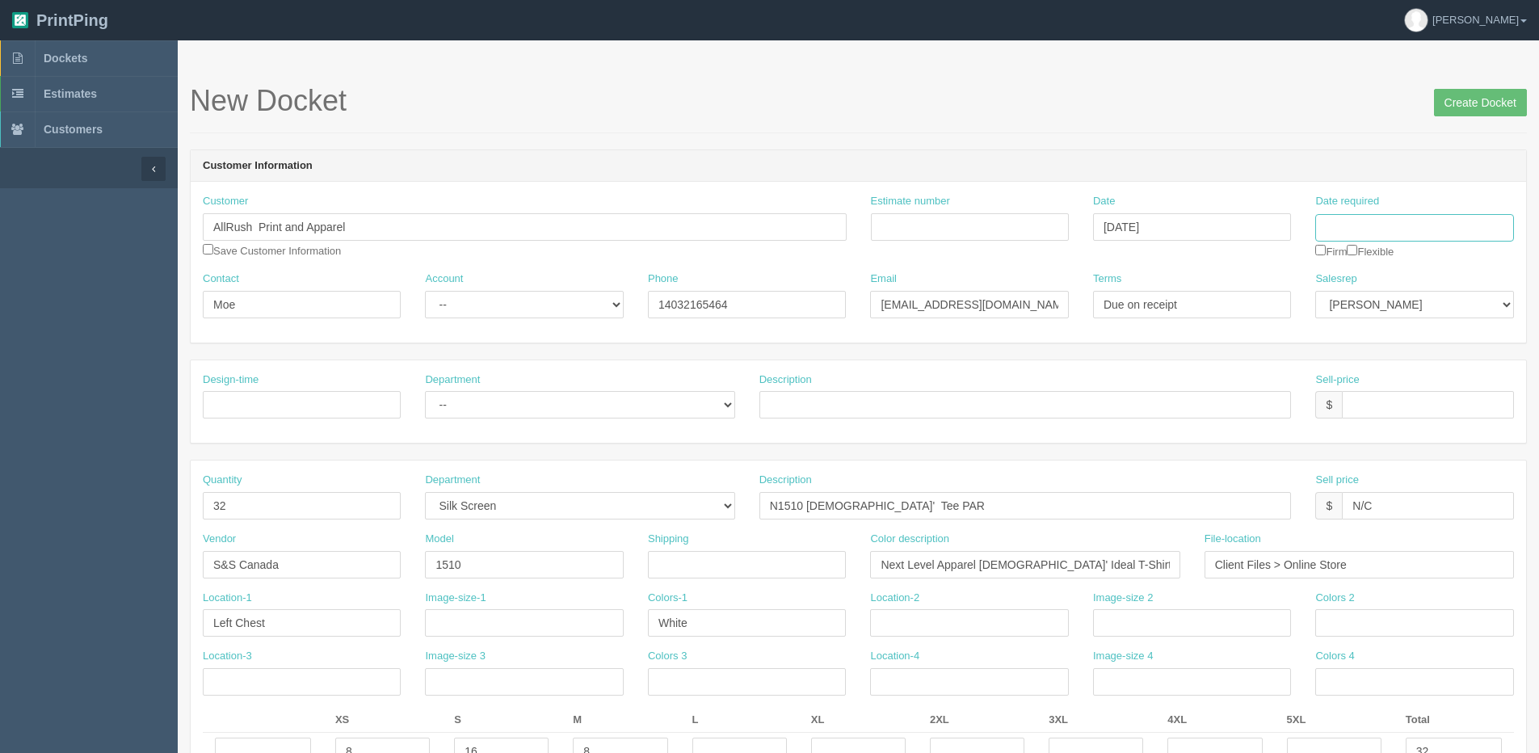
click at [1391, 228] on input "Date required" at bounding box center [1414, 227] width 198 height 27
click at [1439, 379] on td "22" at bounding box center [1438, 382] width 19 height 23
type input "[DATE]"
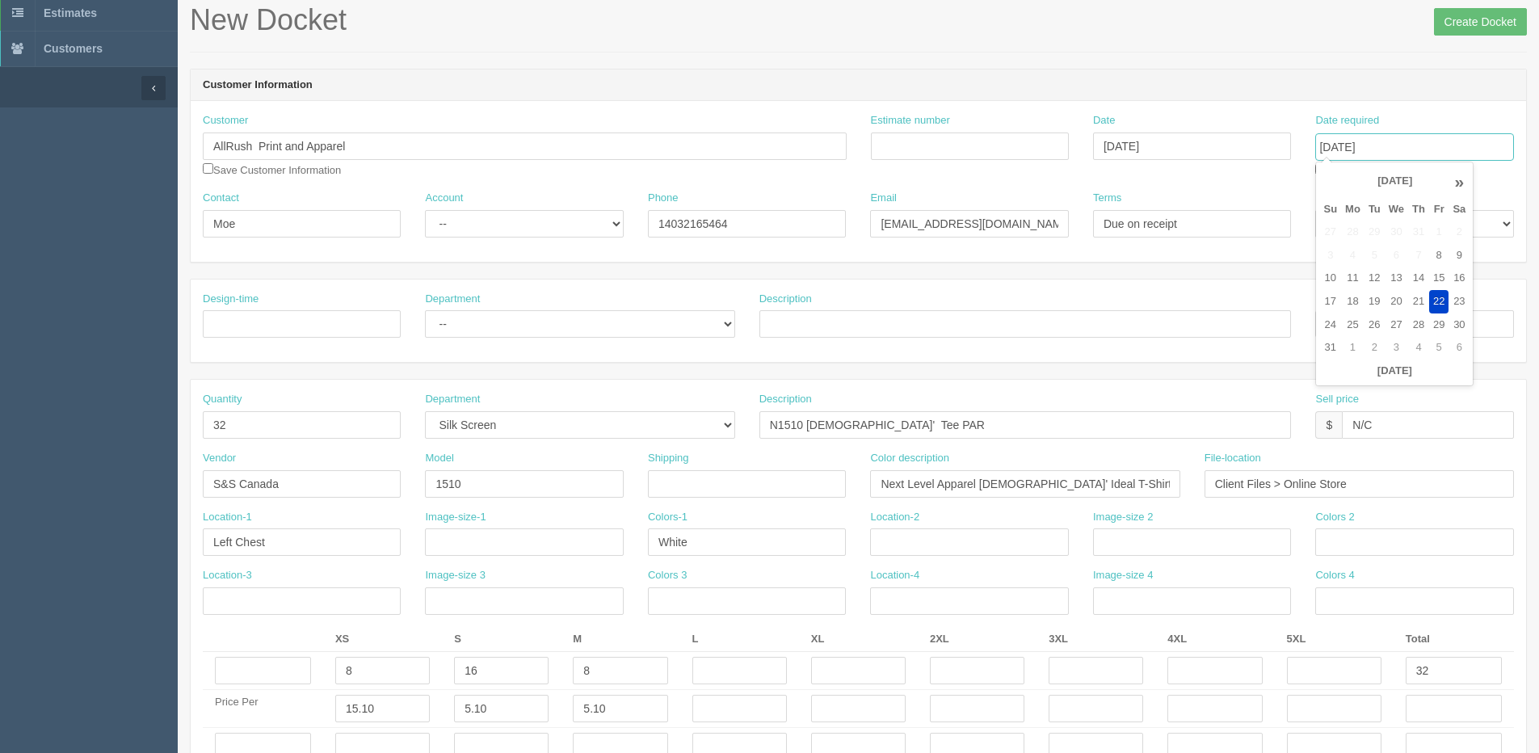
scroll to position [162, 0]
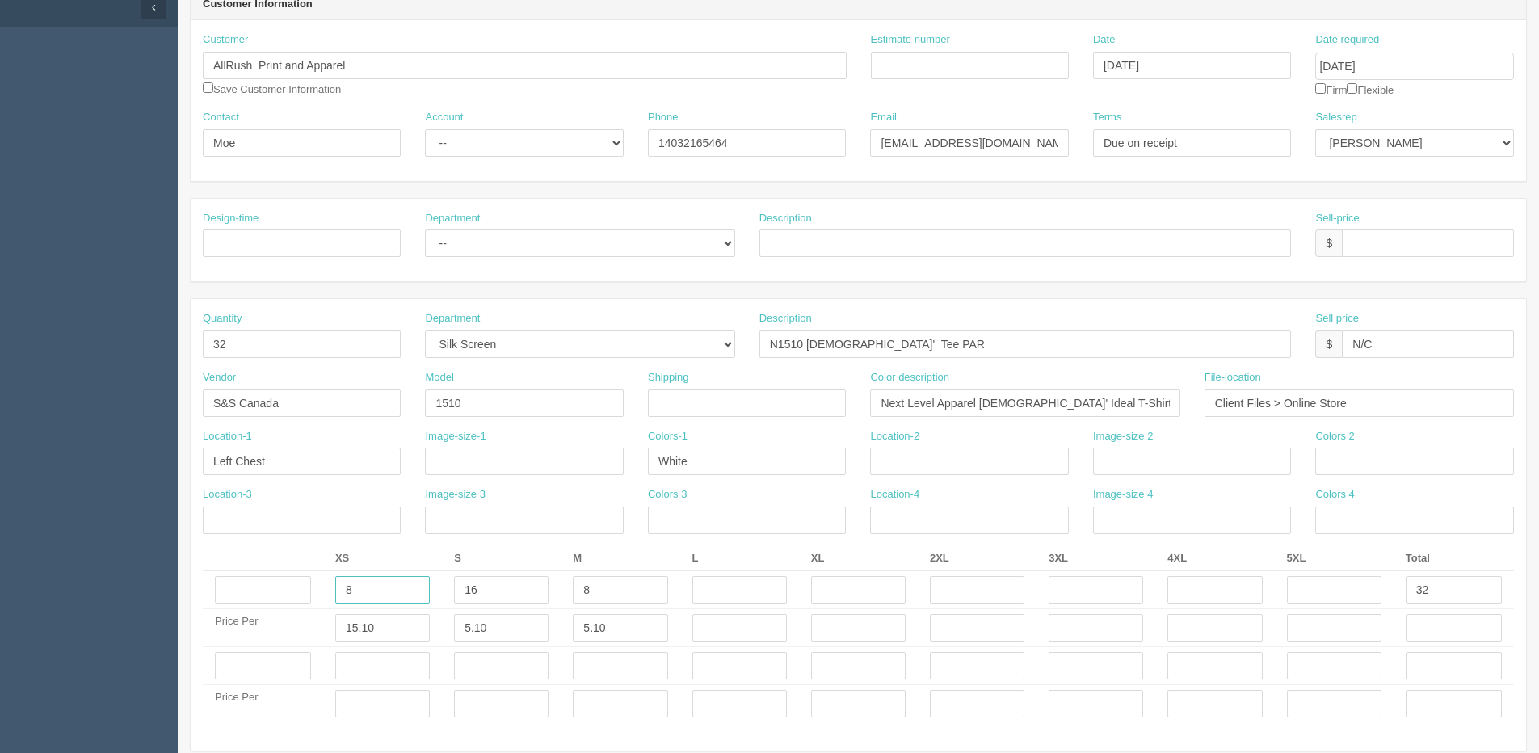
drag, startPoint x: 358, startPoint y: 600, endPoint x: 91, endPoint y: 621, distance: 267.4
click at [121, 621] on section "Dockets Estimates Customers" at bounding box center [769, 663] width 1539 height 1569
type input "15"
type input "20"
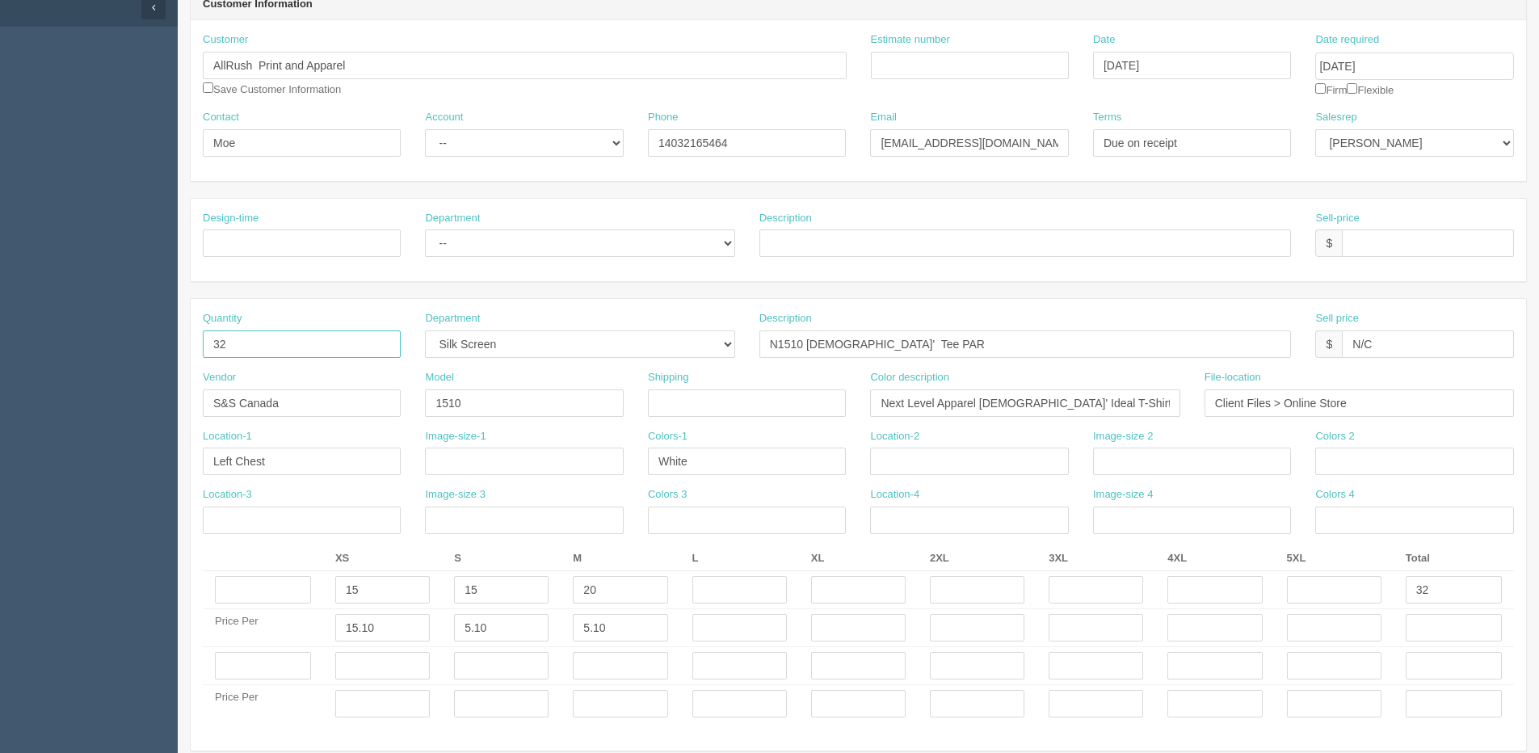
drag, startPoint x: 242, startPoint y: 343, endPoint x: -59, endPoint y: 365, distance: 301.4
click at [0, 365] on html "PrintPing Dan Edit account ( dan@arapparel.ca ) Logout Dockets Estimates" at bounding box center [769, 643] width 1539 height 1610
type input "50"
drag, startPoint x: 1442, startPoint y: 585, endPoint x: 1308, endPoint y: 596, distance: 133.7
click at [1336, 590] on tr "15 15 20 32" at bounding box center [858, 590] width 1311 height 38
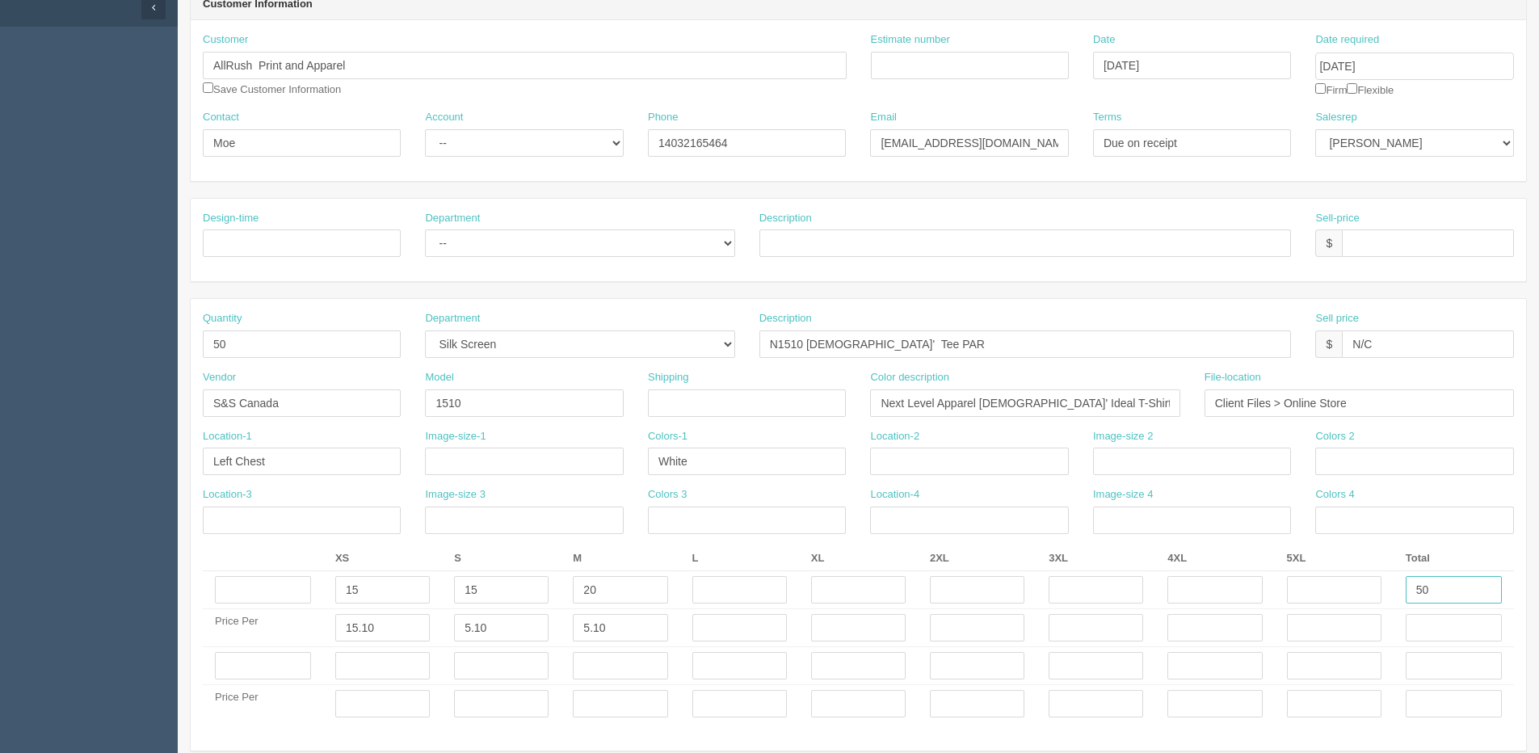
type input "50"
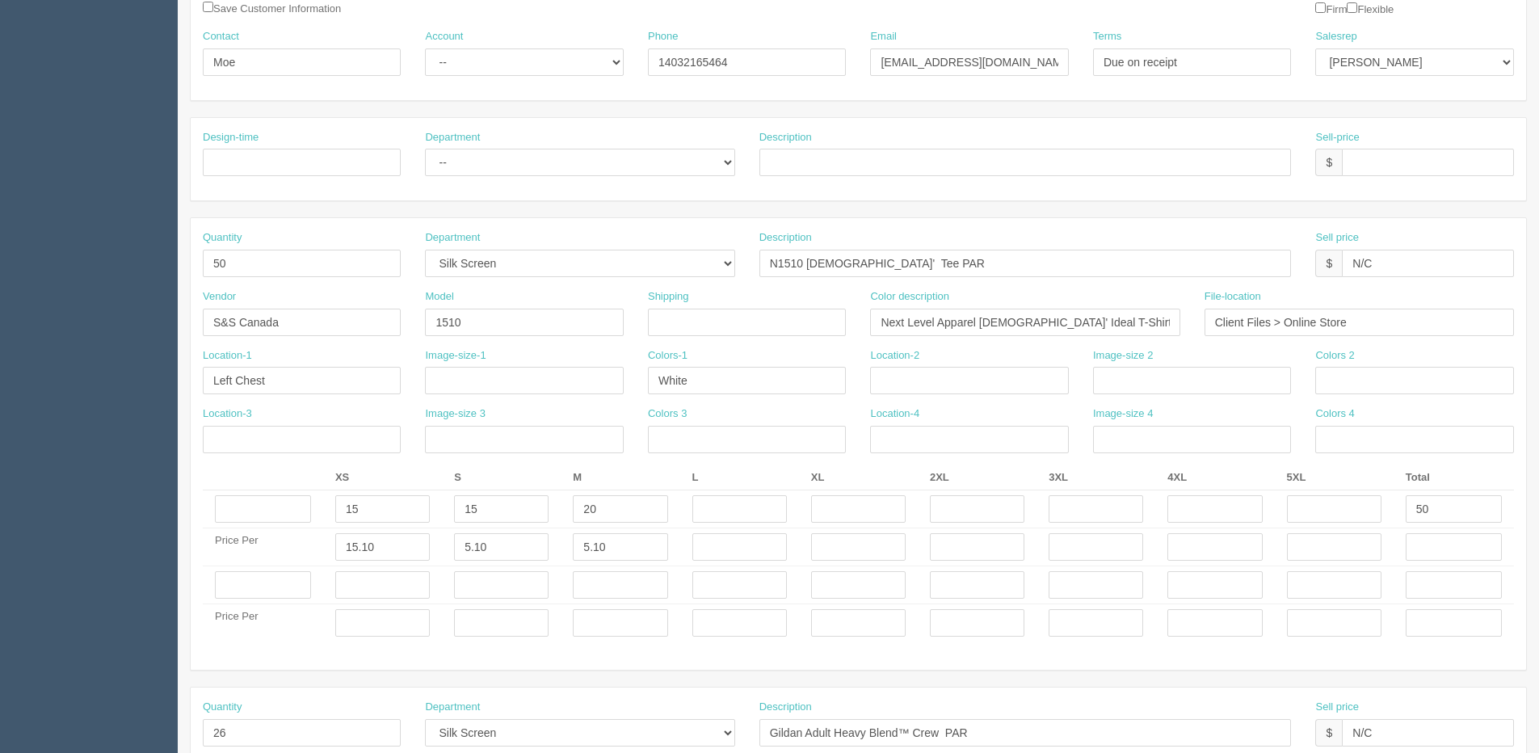
click at [395, 562] on td "15.10" at bounding box center [382, 547] width 119 height 38
drag, startPoint x: 393, startPoint y: 554, endPoint x: 259, endPoint y: 550, distance: 134.2
click at [262, 553] on tr "Price Per 15.10 5.10 5.10" at bounding box center [858, 547] width 1311 height 38
type input "5.39"
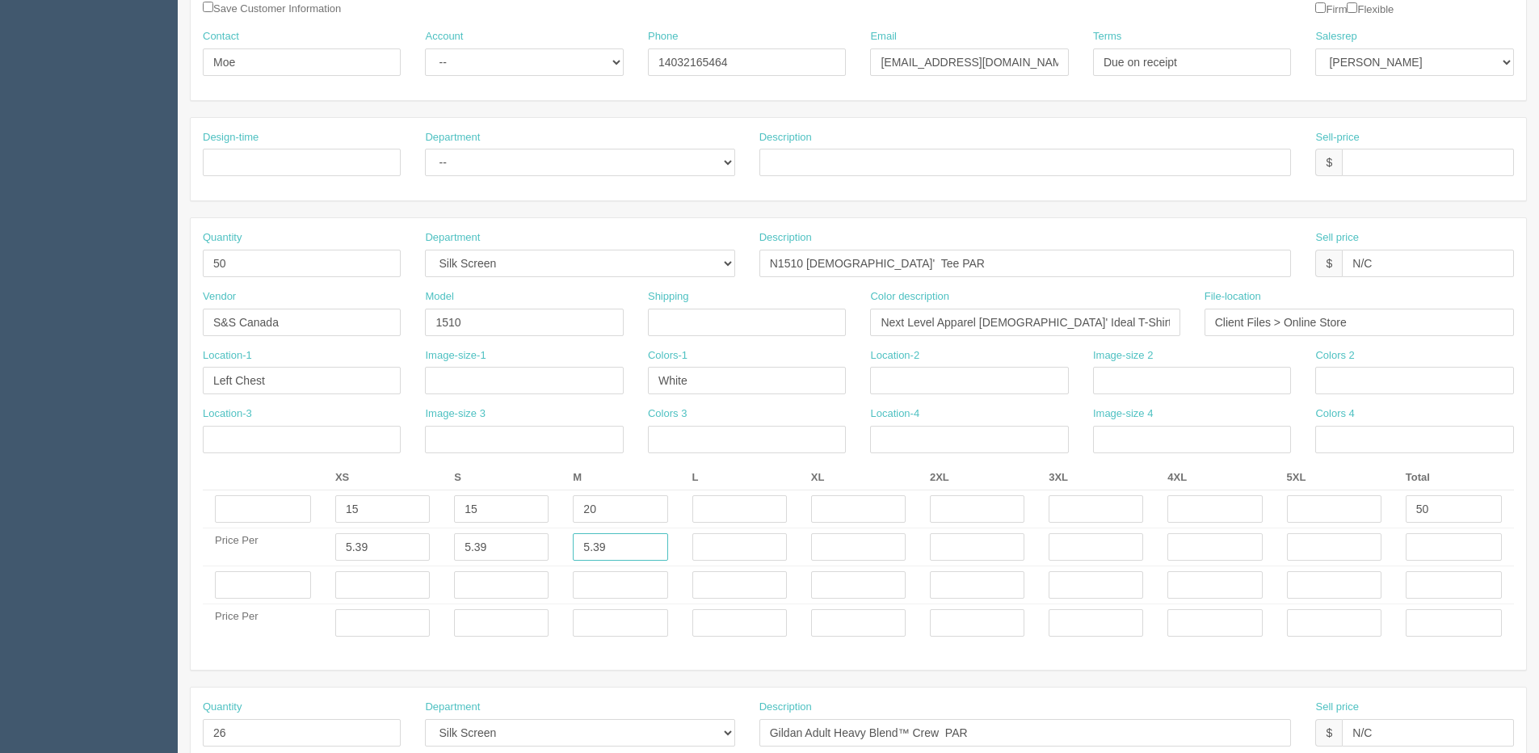
type input "5.39"
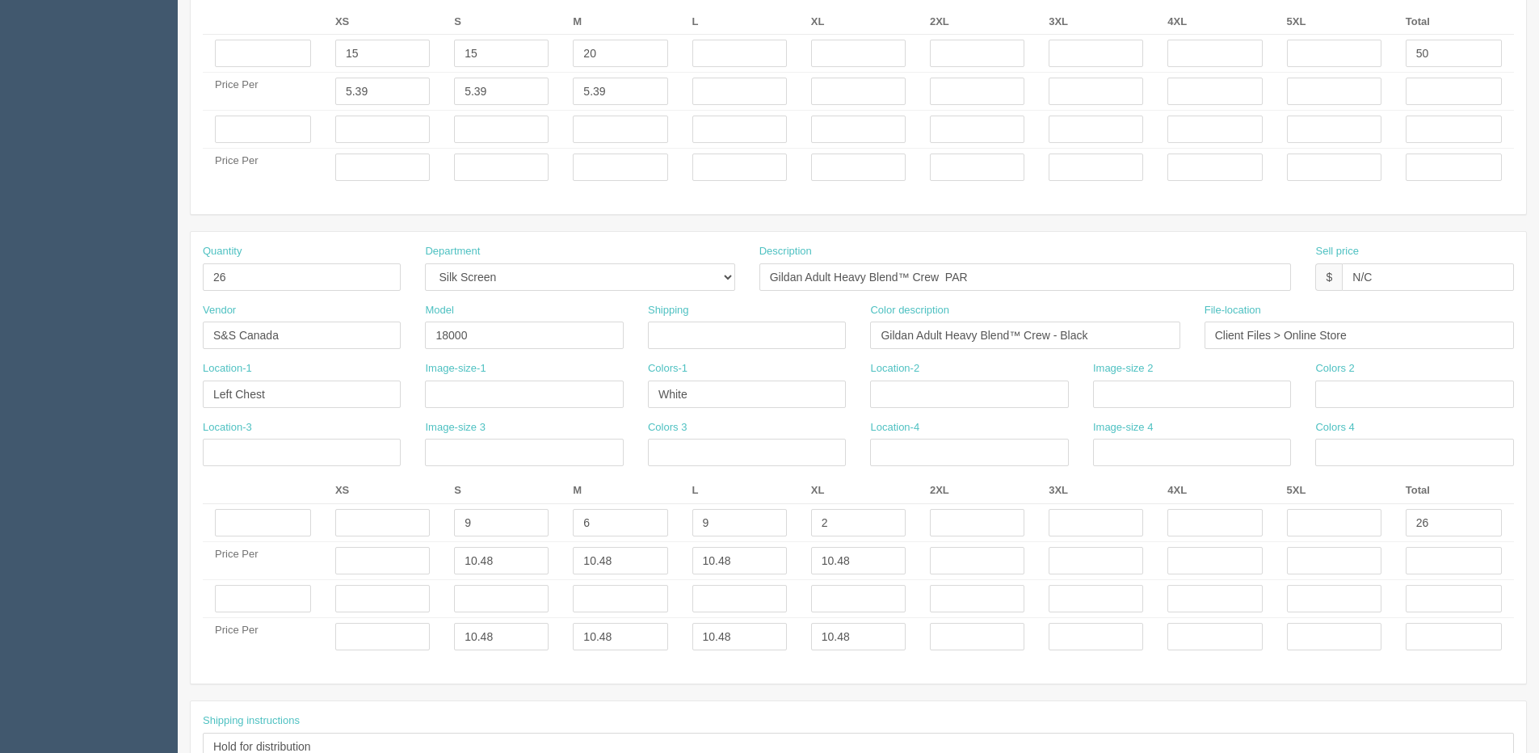
scroll to position [727, 0]
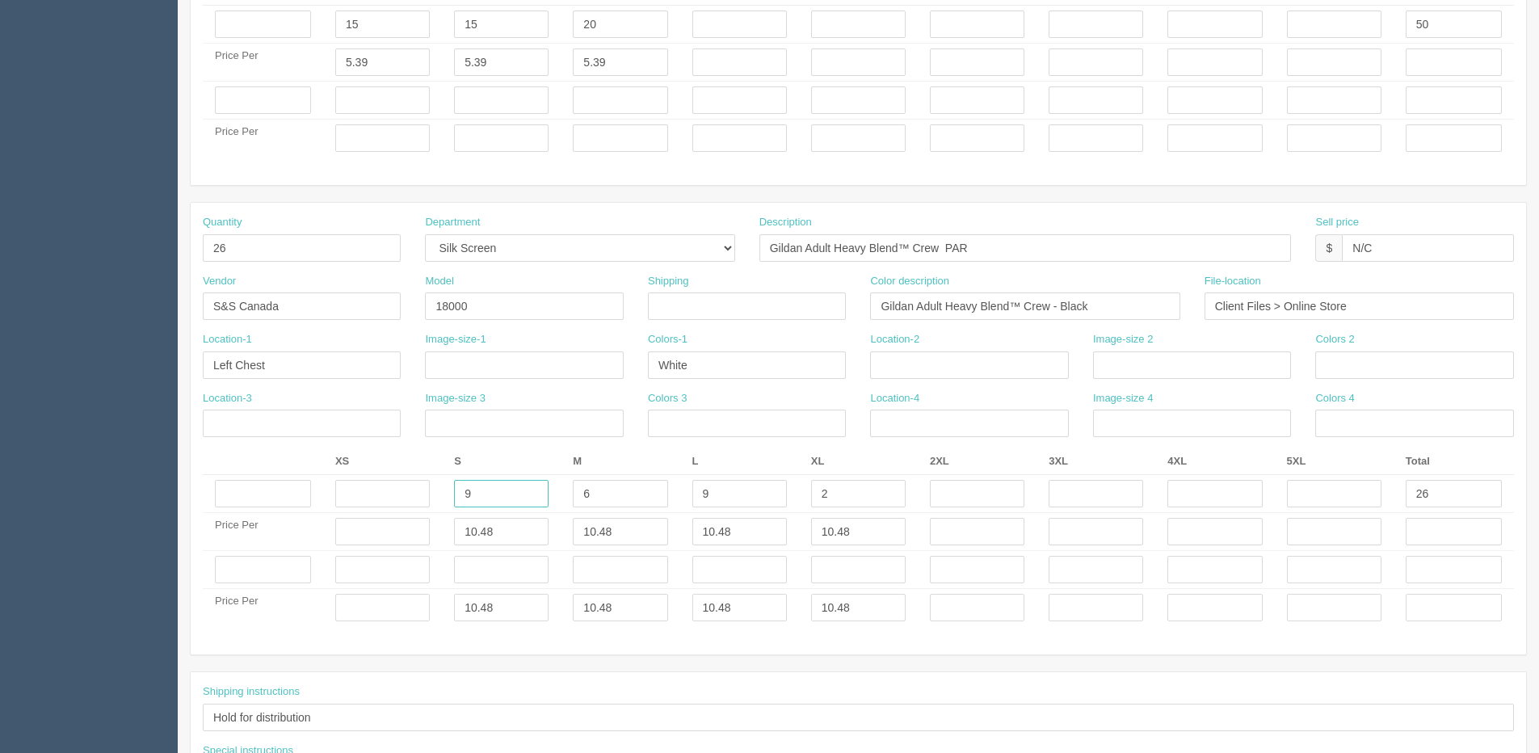
drag, startPoint x: 490, startPoint y: 495, endPoint x: 365, endPoint y: 517, distance: 126.5
click at [365, 517] on tbody "9 6 9 2 26 Price Per 10.48 10.48 10.48 10.48 Price Per 10.48 10.48 10.48 10.48" at bounding box center [858, 551] width 1311 height 152
type input "2"
drag, startPoint x: 427, startPoint y: 607, endPoint x: 313, endPoint y: 594, distance: 115.5
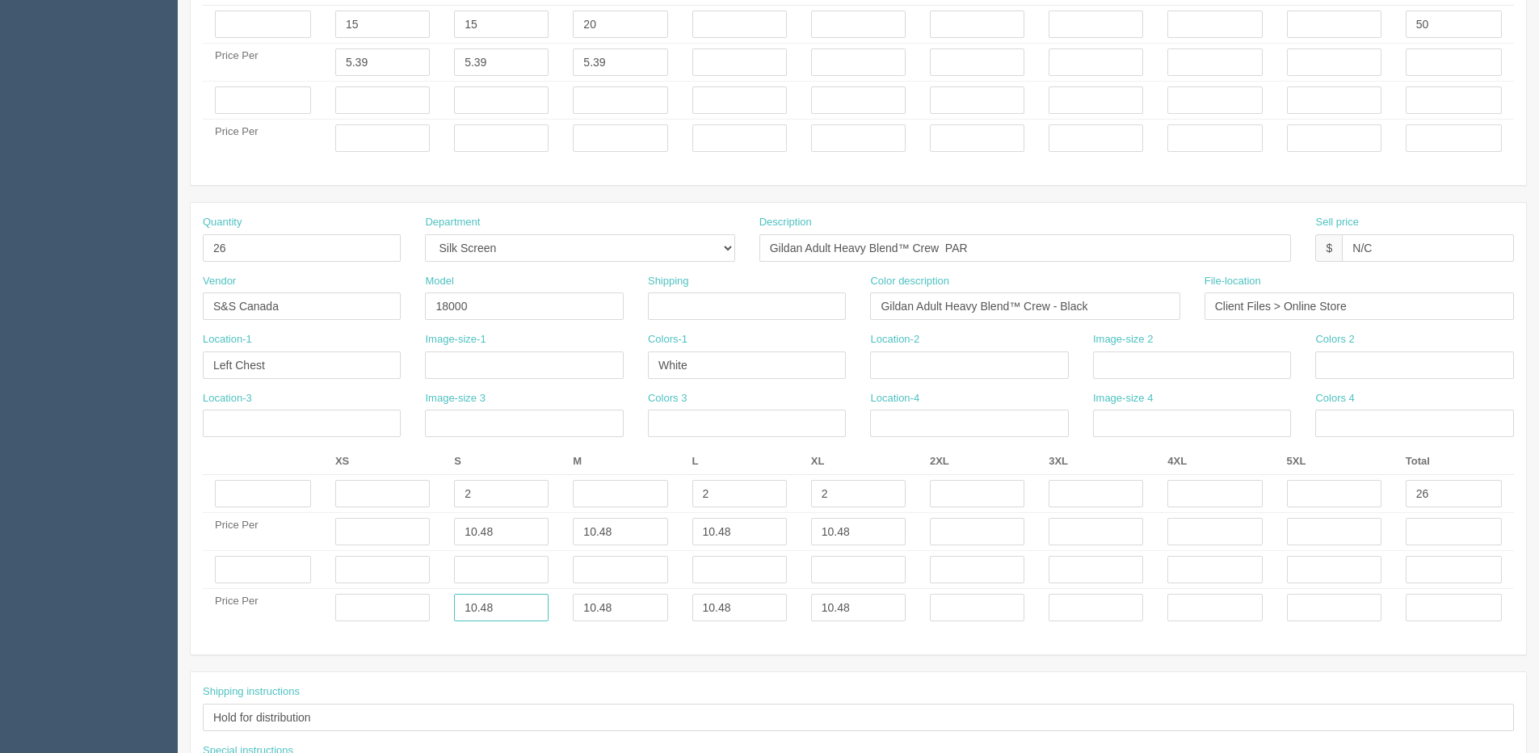
click at [351, 600] on tr "Price Per 10.48 10.48 10.48 10.48" at bounding box center [858, 608] width 1311 height 38
type input "__"
type input "___"
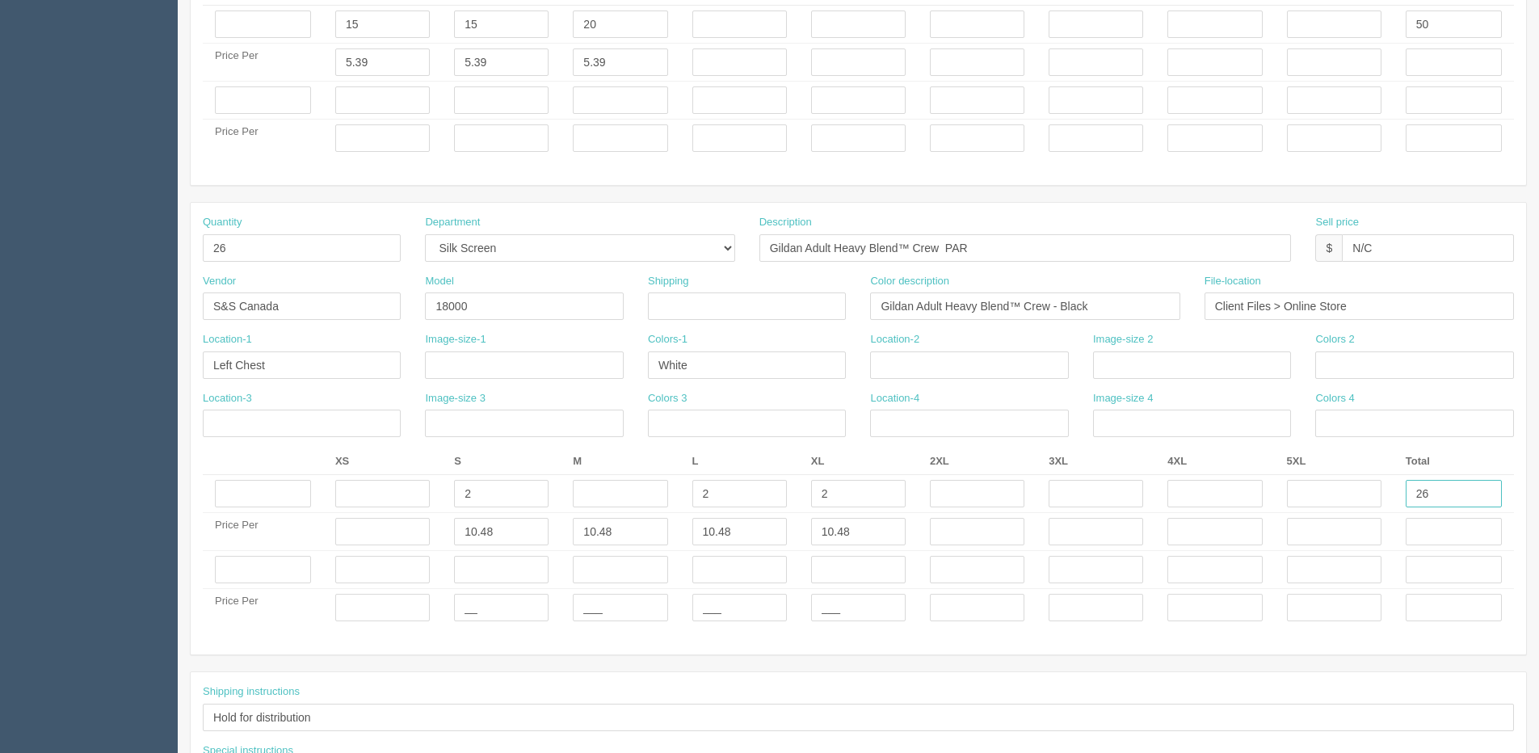
drag, startPoint x: 1452, startPoint y: 495, endPoint x: 1240, endPoint y: 496, distance: 211.7
click at [1286, 507] on tr "2 2 2 26" at bounding box center [858, 494] width 1311 height 38
type input "6"
drag, startPoint x: 237, startPoint y: 261, endPoint x: 124, endPoint y: 267, distance: 113.3
click at [132, 267] on section "Dockets Estimates Customers" at bounding box center [769, 97] width 1539 height 1569
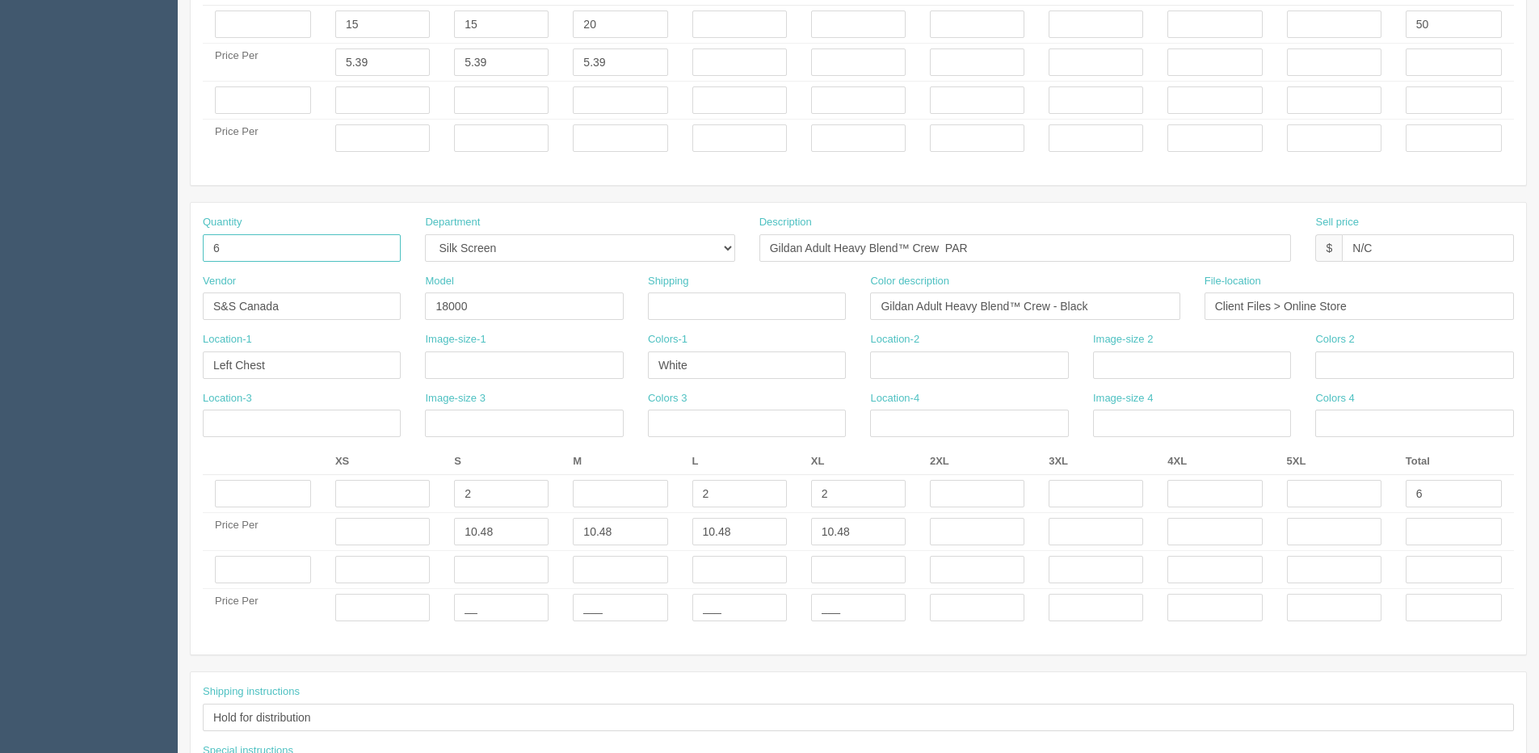
type input "6"
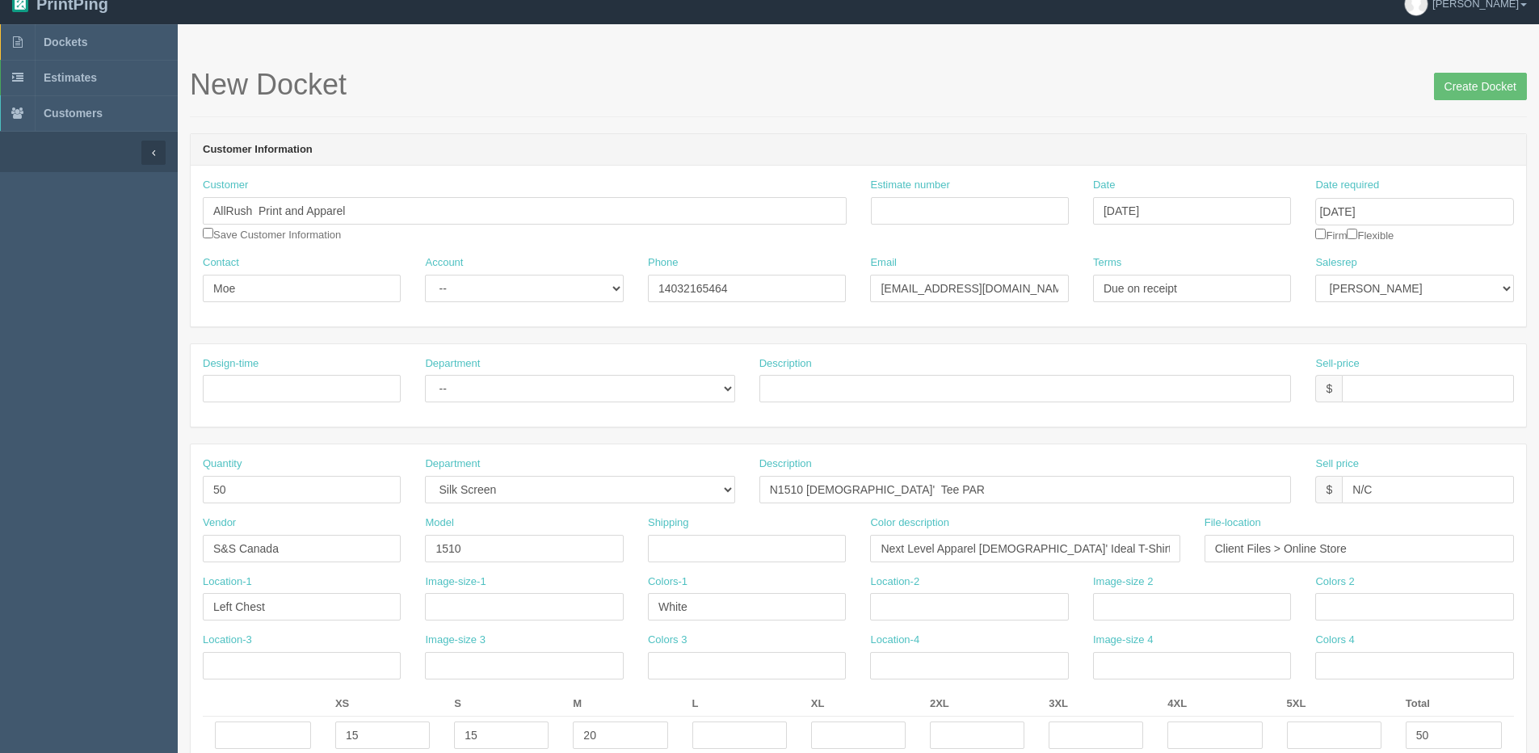
scroll to position [0, 0]
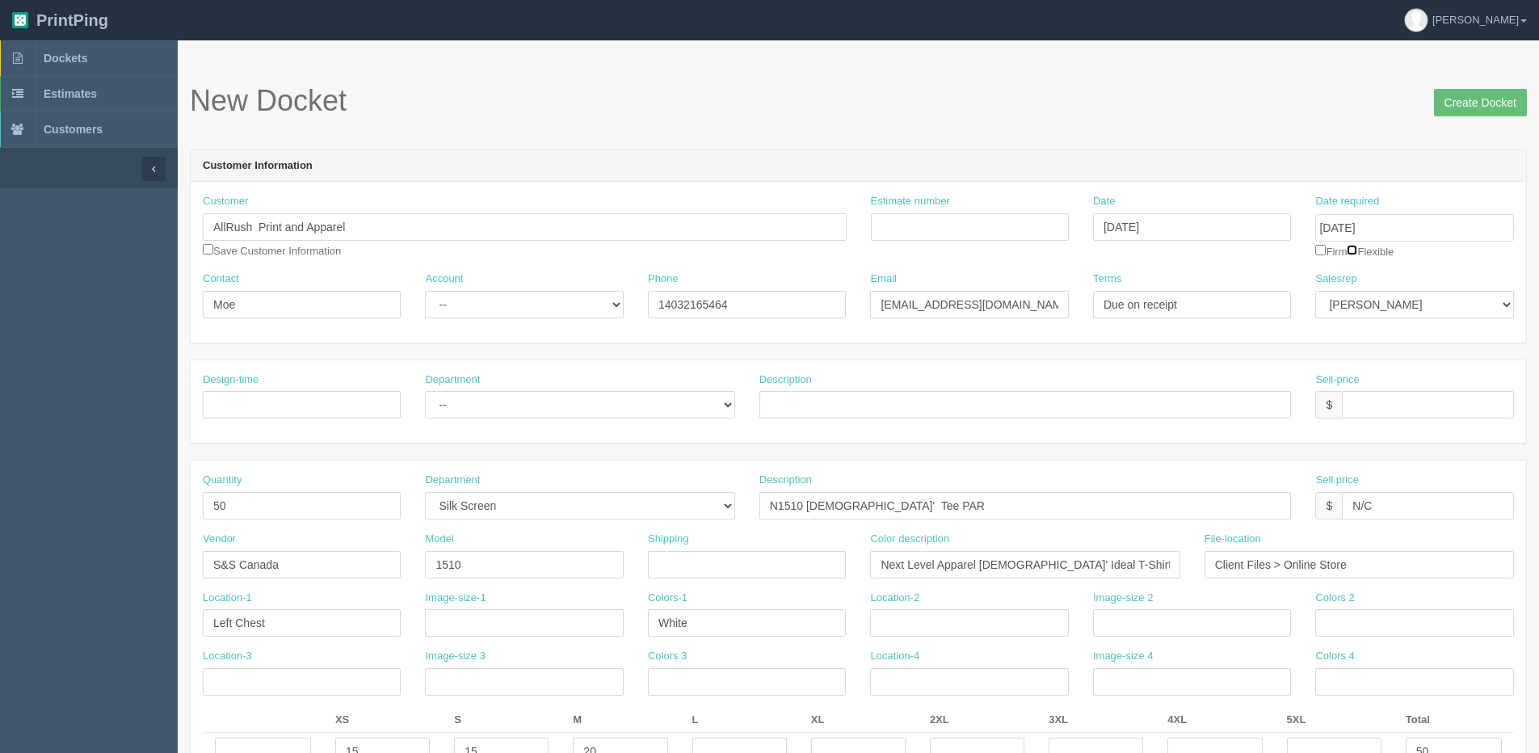
click at [1358, 250] on input "checkbox" at bounding box center [1352, 250] width 11 height 11
checkbox input "true"
click at [1459, 104] on input "Create Docket" at bounding box center [1480, 102] width 93 height 27
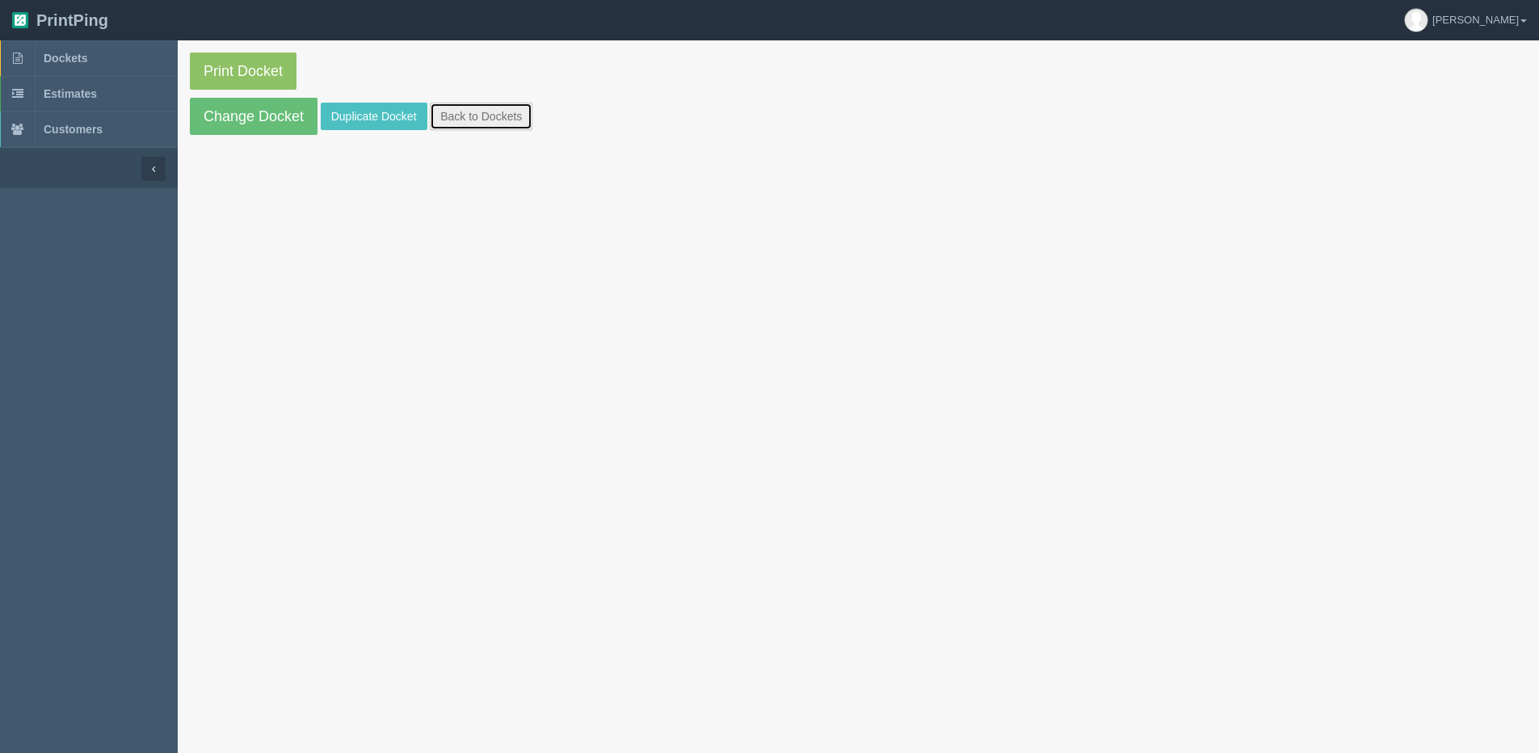
click at [461, 118] on link "Back to Dockets" at bounding box center [481, 116] width 103 height 27
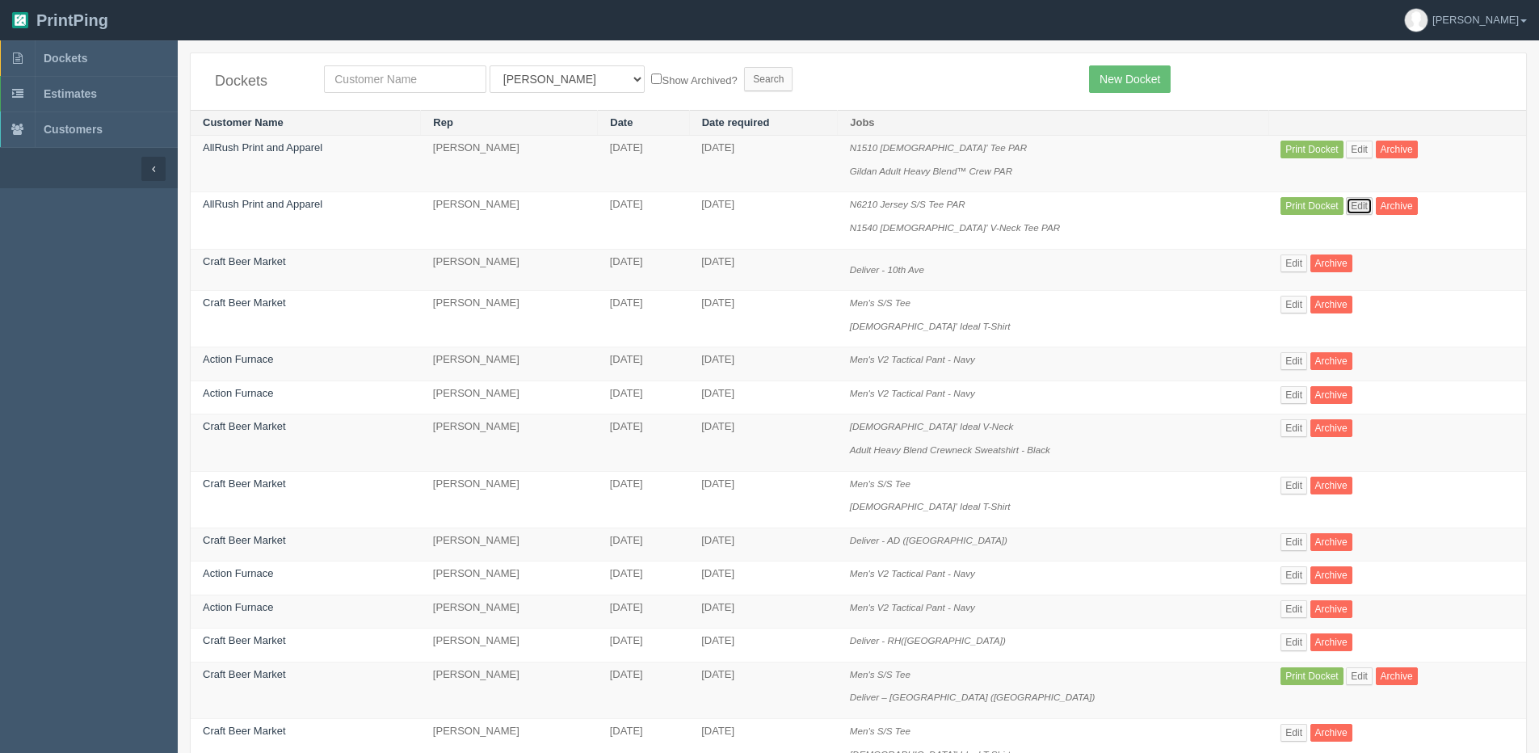
click at [1346, 200] on link "Edit" at bounding box center [1359, 206] width 27 height 18
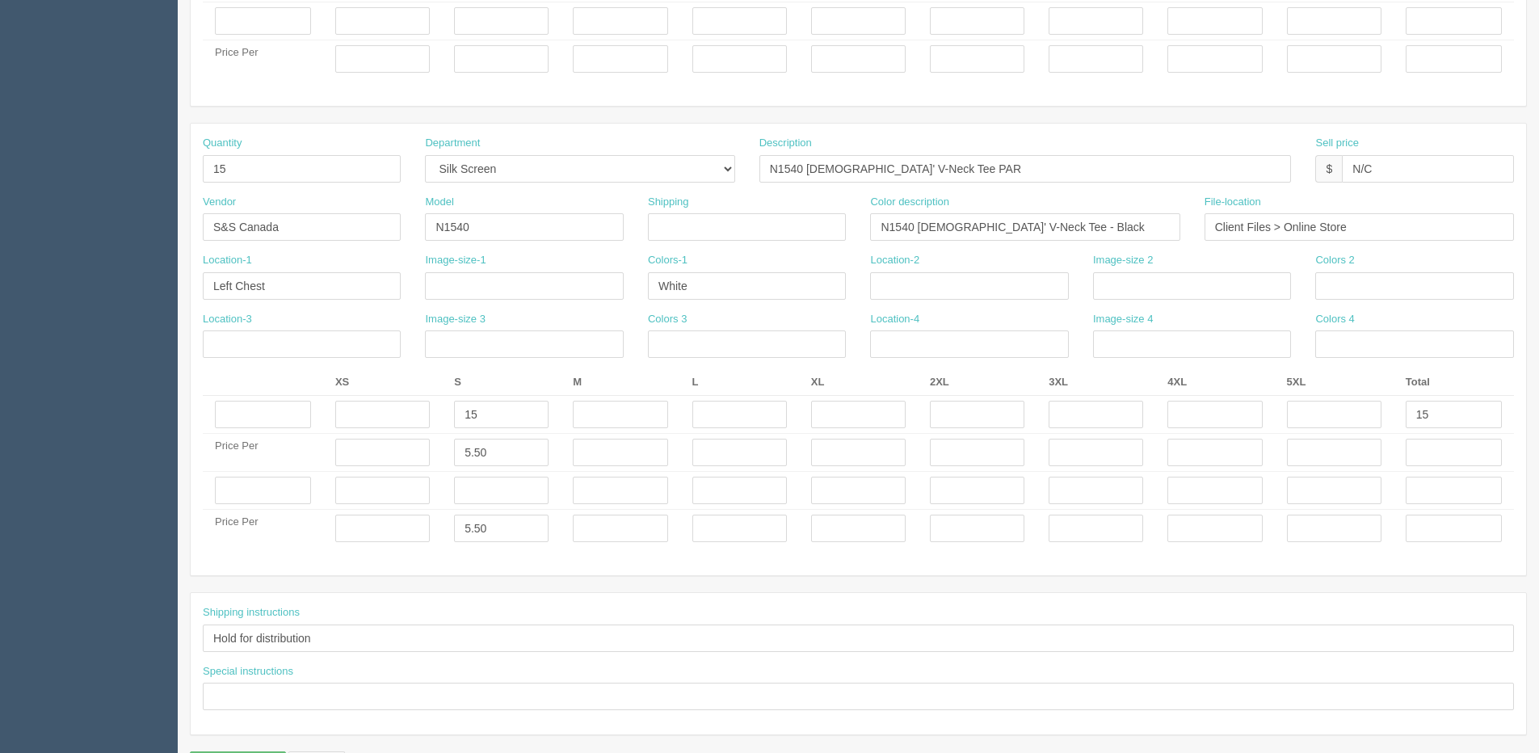
scroll to position [808, 0]
drag, startPoint x: 480, startPoint y: 448, endPoint x: 45, endPoint y: 423, distance: 435.4
click at [121, 448] on section "Dockets Estimates Customers" at bounding box center [769, 16] width 1539 height 1569
type input "5.81"
drag, startPoint x: 497, startPoint y: 522, endPoint x: 255, endPoint y: 503, distance: 243.1
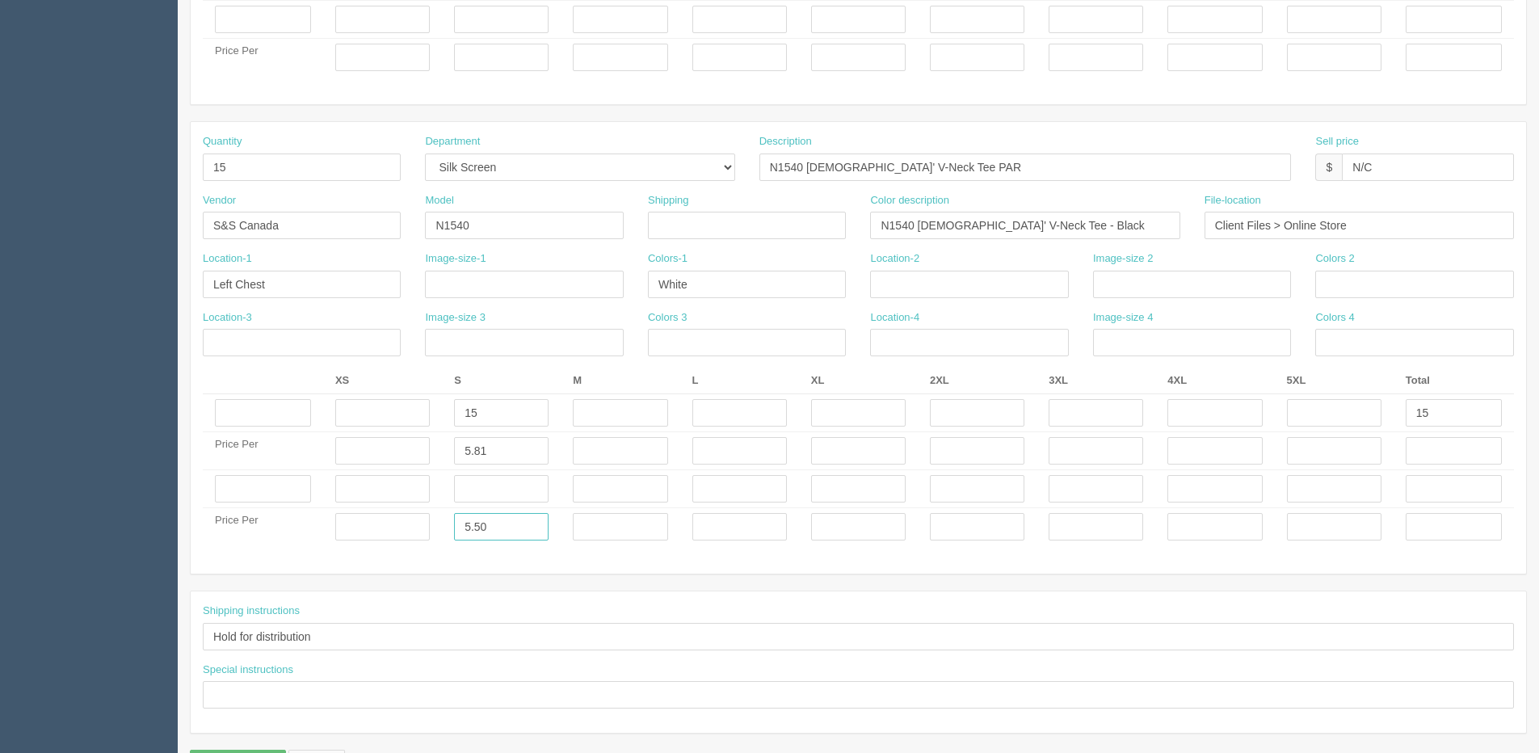
click at [260, 505] on tbody "15 15 Price Per 5.81 Price Per 5.50" at bounding box center [858, 470] width 1311 height 152
type input "+"
type input "____"
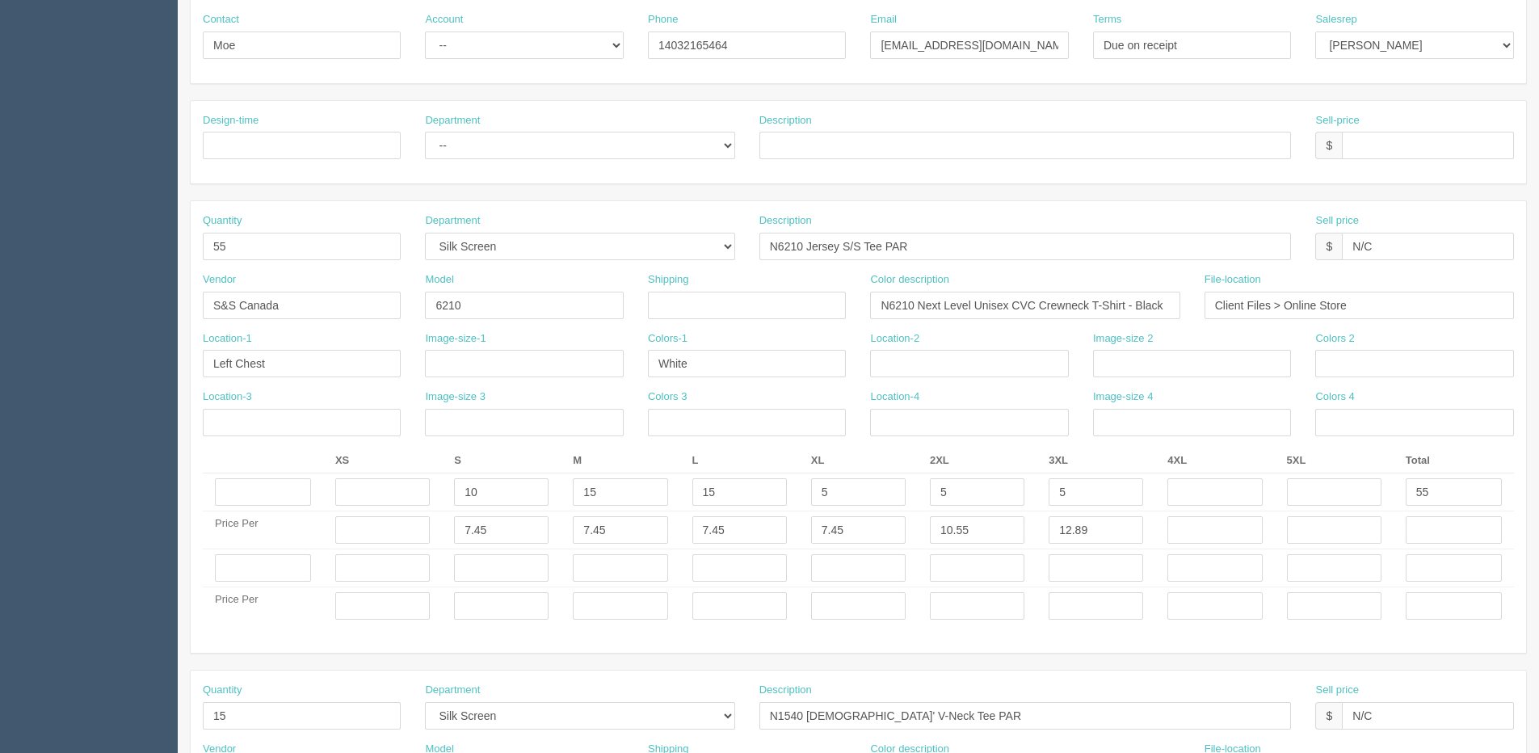
scroll to position [81, 0]
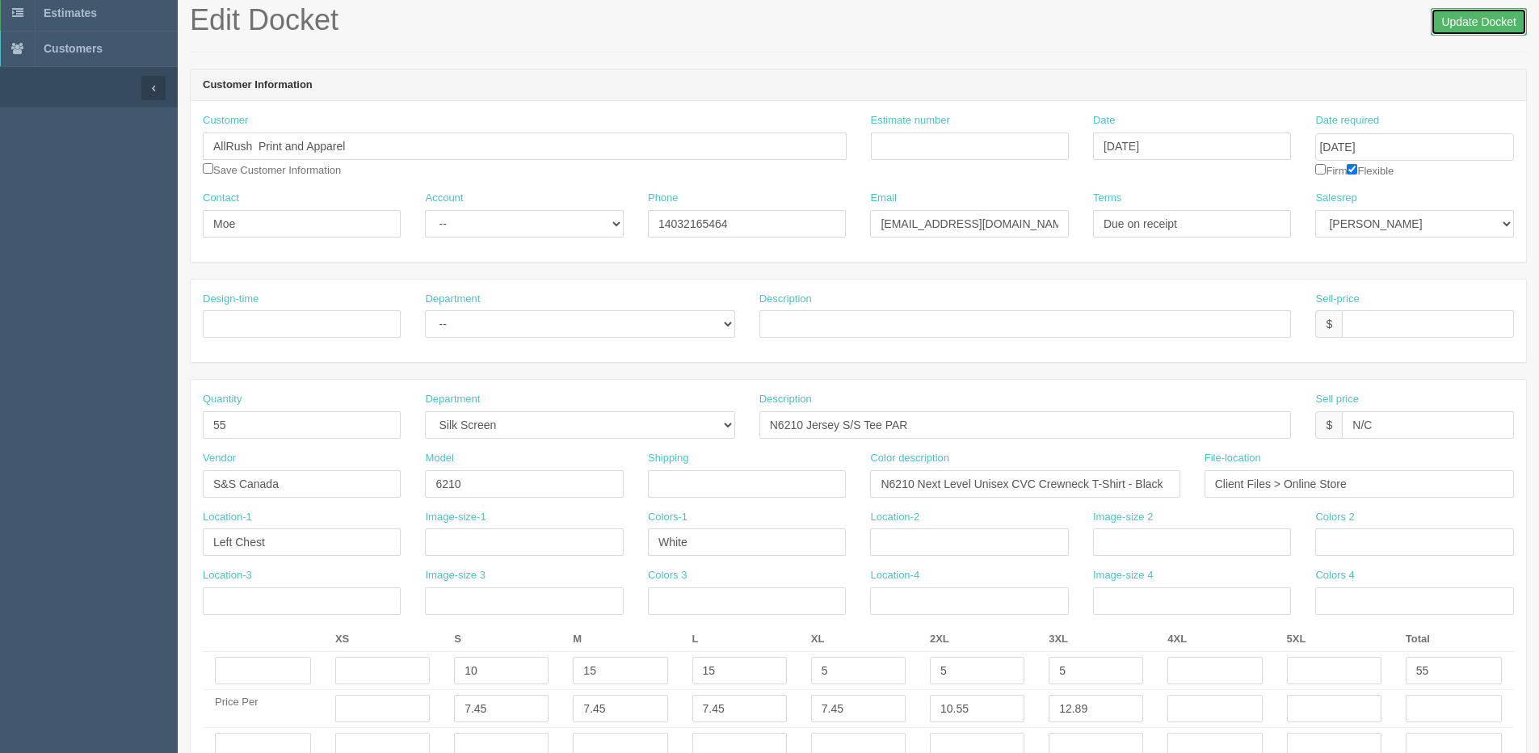
click at [1486, 27] on input "Update Docket" at bounding box center [1479, 21] width 96 height 27
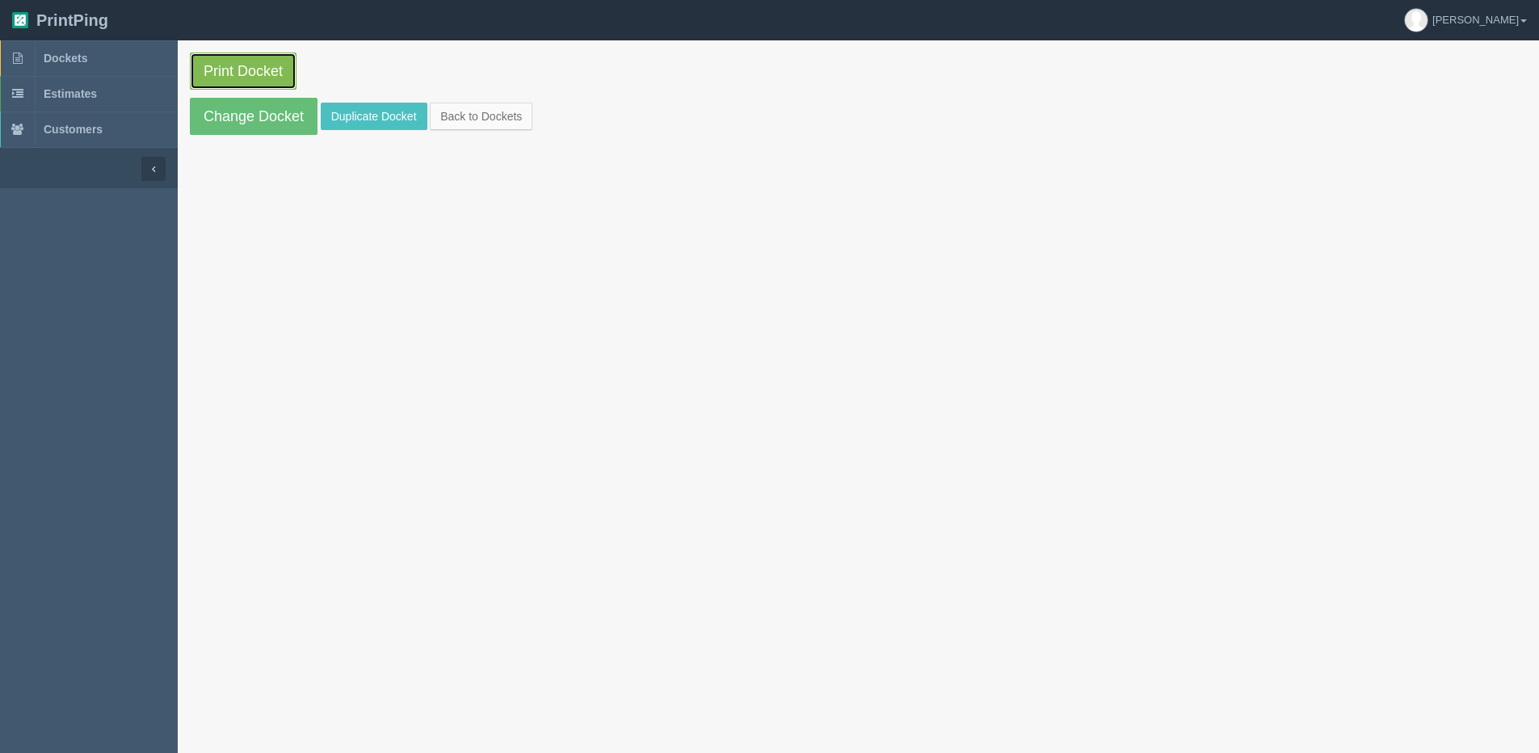
click at [234, 69] on link "Print Docket" at bounding box center [243, 71] width 107 height 37
drag, startPoint x: 481, startPoint y: 124, endPoint x: 489, endPoint y: 123, distance: 8.1
click at [481, 124] on link "Back to Dockets" at bounding box center [481, 116] width 103 height 27
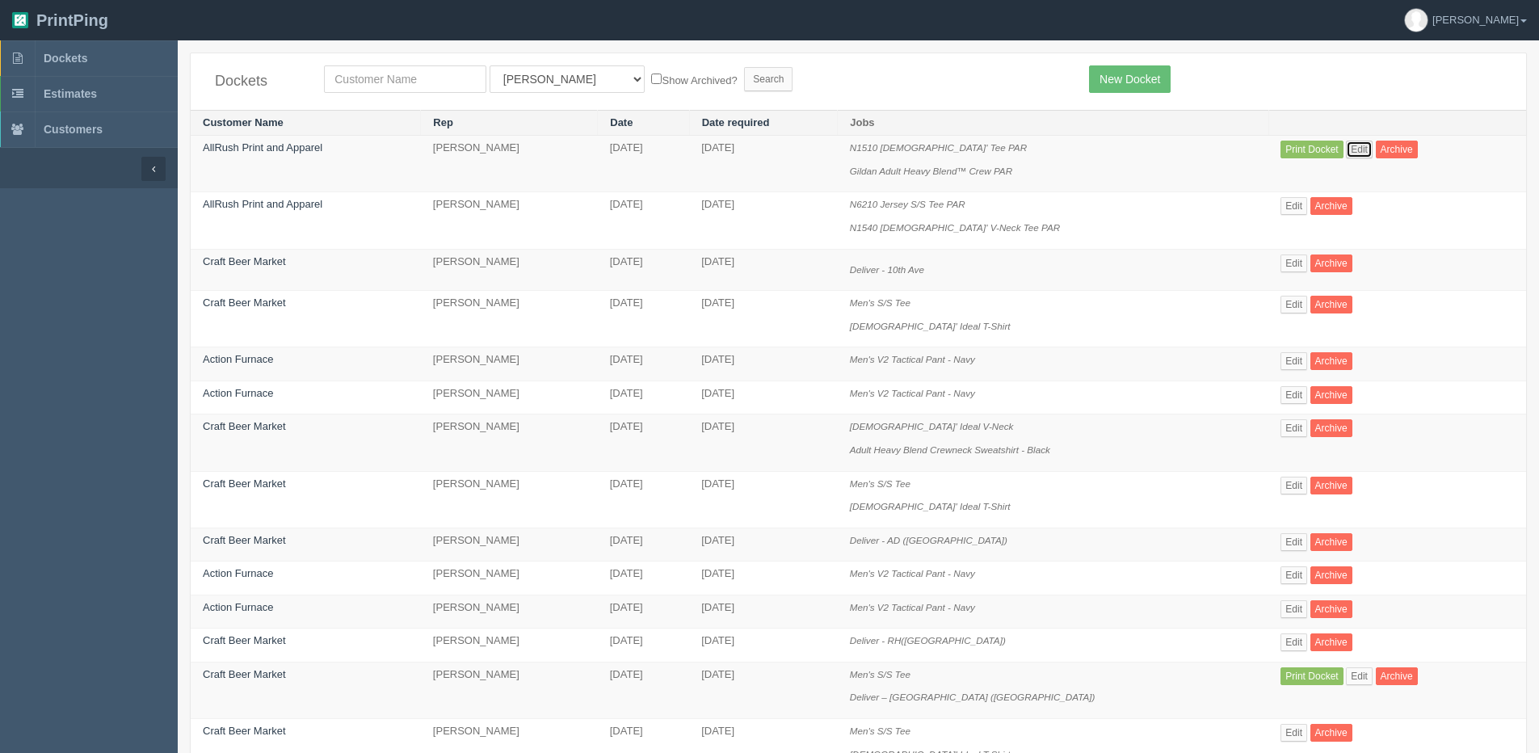
click at [1346, 154] on link "Edit" at bounding box center [1359, 150] width 27 height 18
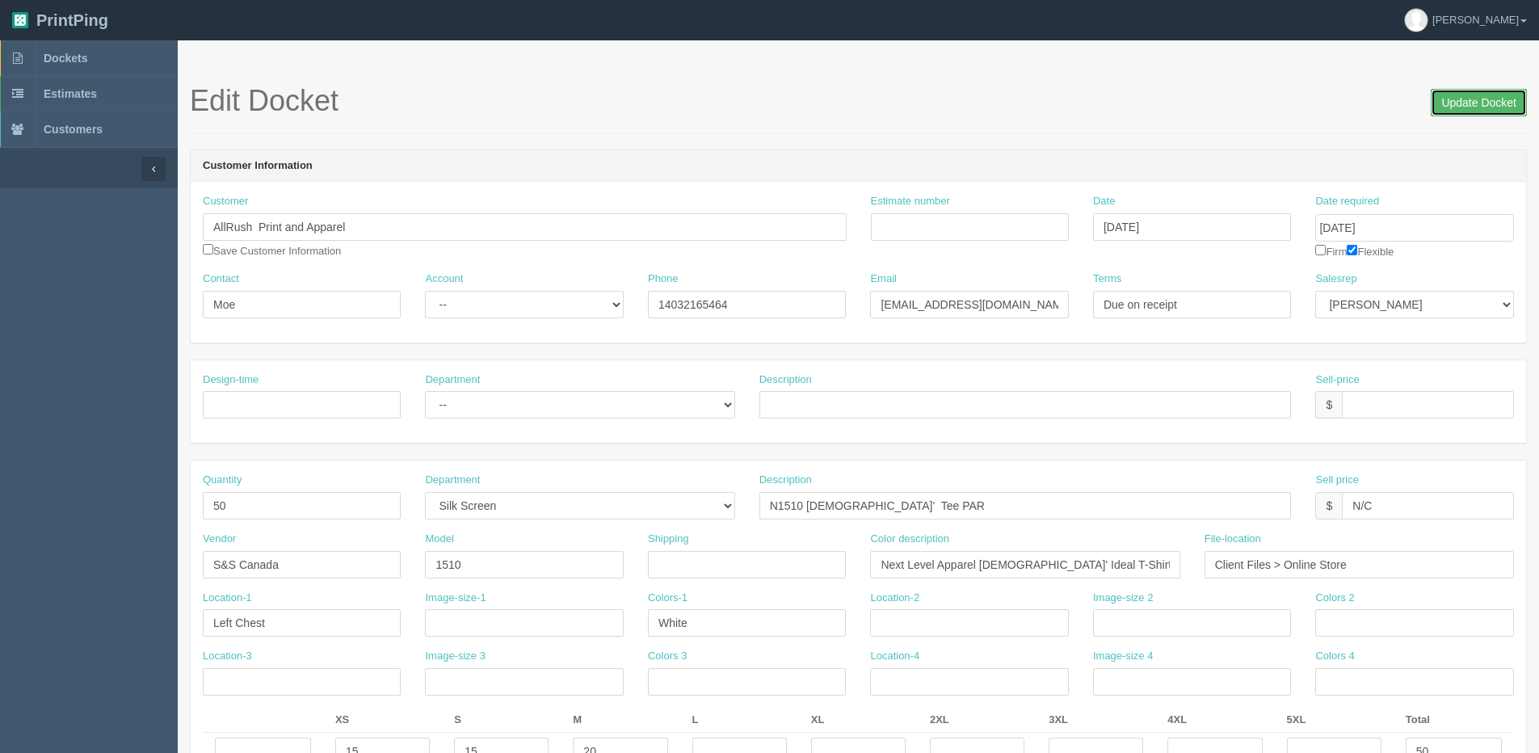
click at [1452, 106] on input "Update Docket" at bounding box center [1479, 102] width 96 height 27
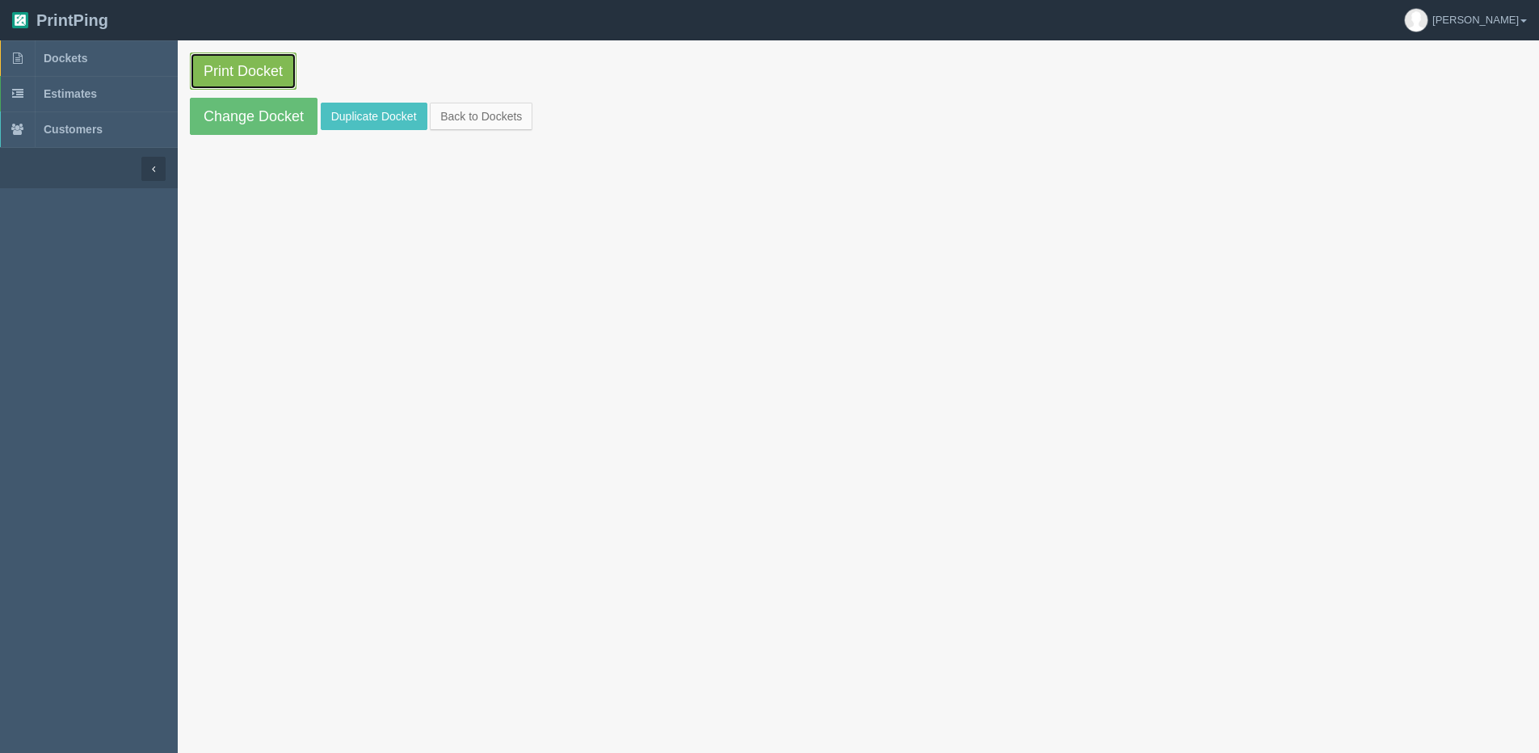
click at [230, 66] on link "Print Docket" at bounding box center [243, 71] width 107 height 37
click at [257, 113] on link "Change Docket" at bounding box center [254, 116] width 128 height 37
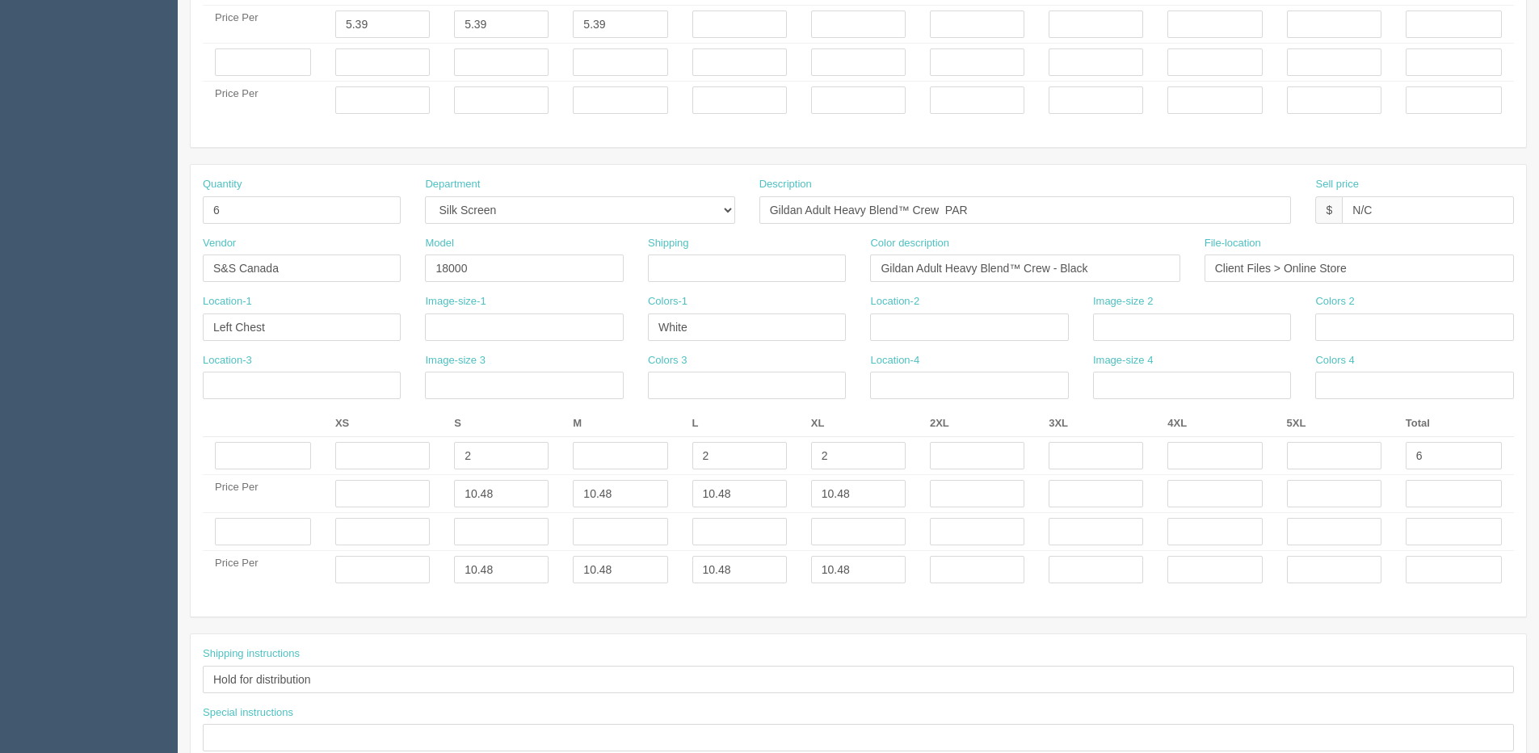
scroll to position [857, 0]
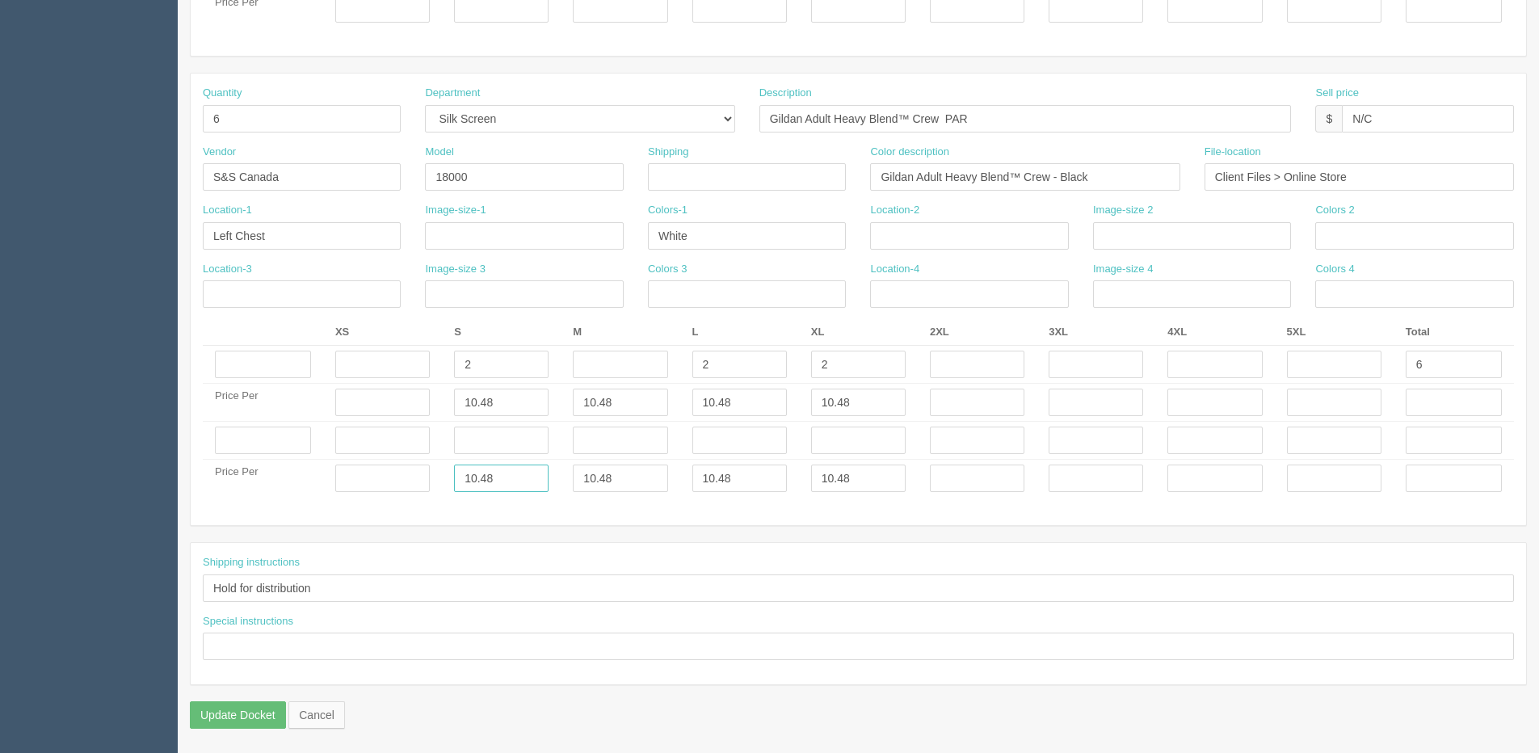
drag, startPoint x: 524, startPoint y: 468, endPoint x: 316, endPoint y: 497, distance: 209.7
click at [316, 497] on tr "Price Per 10.48 10.48 10.48 10.48" at bounding box center [858, 479] width 1311 height 38
type input "++"
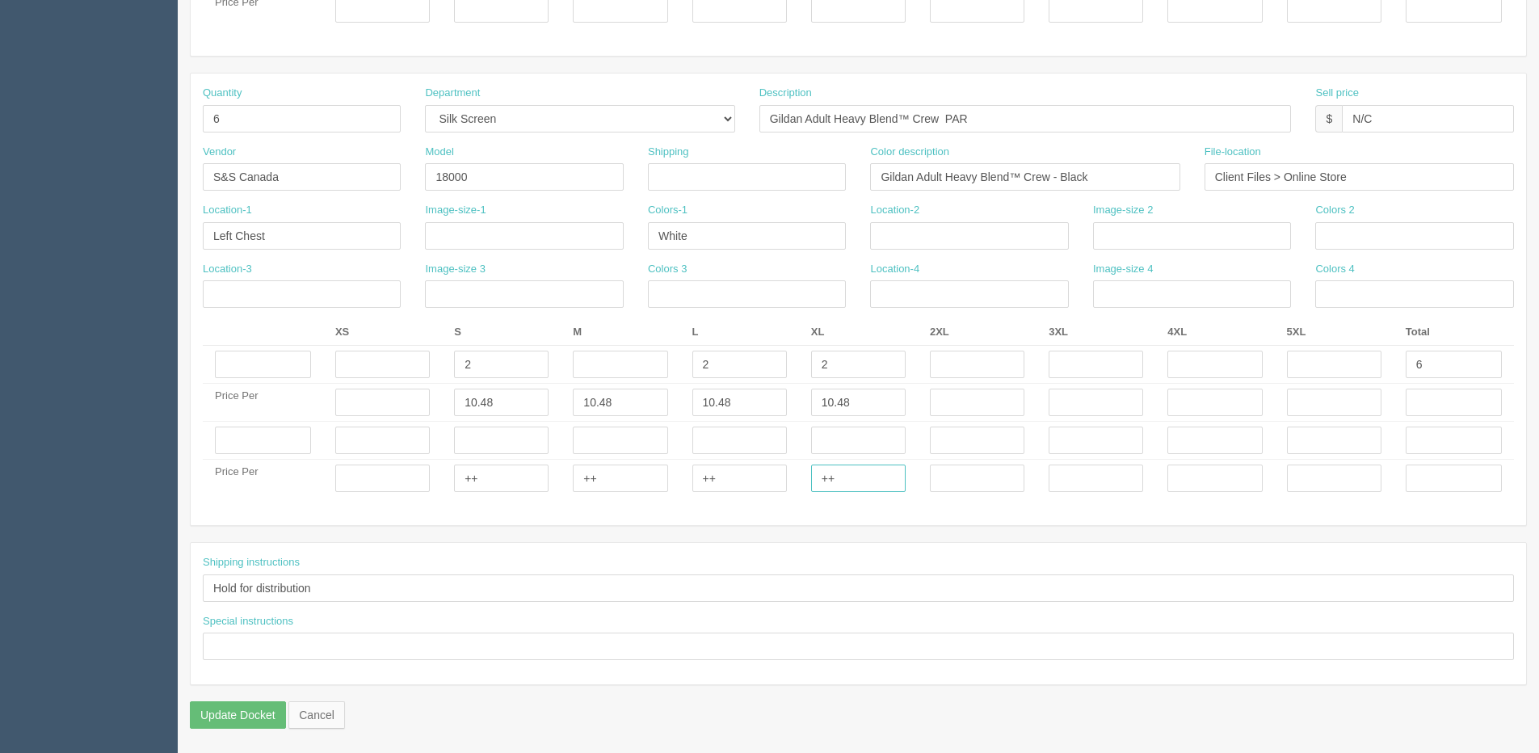
type input "++"
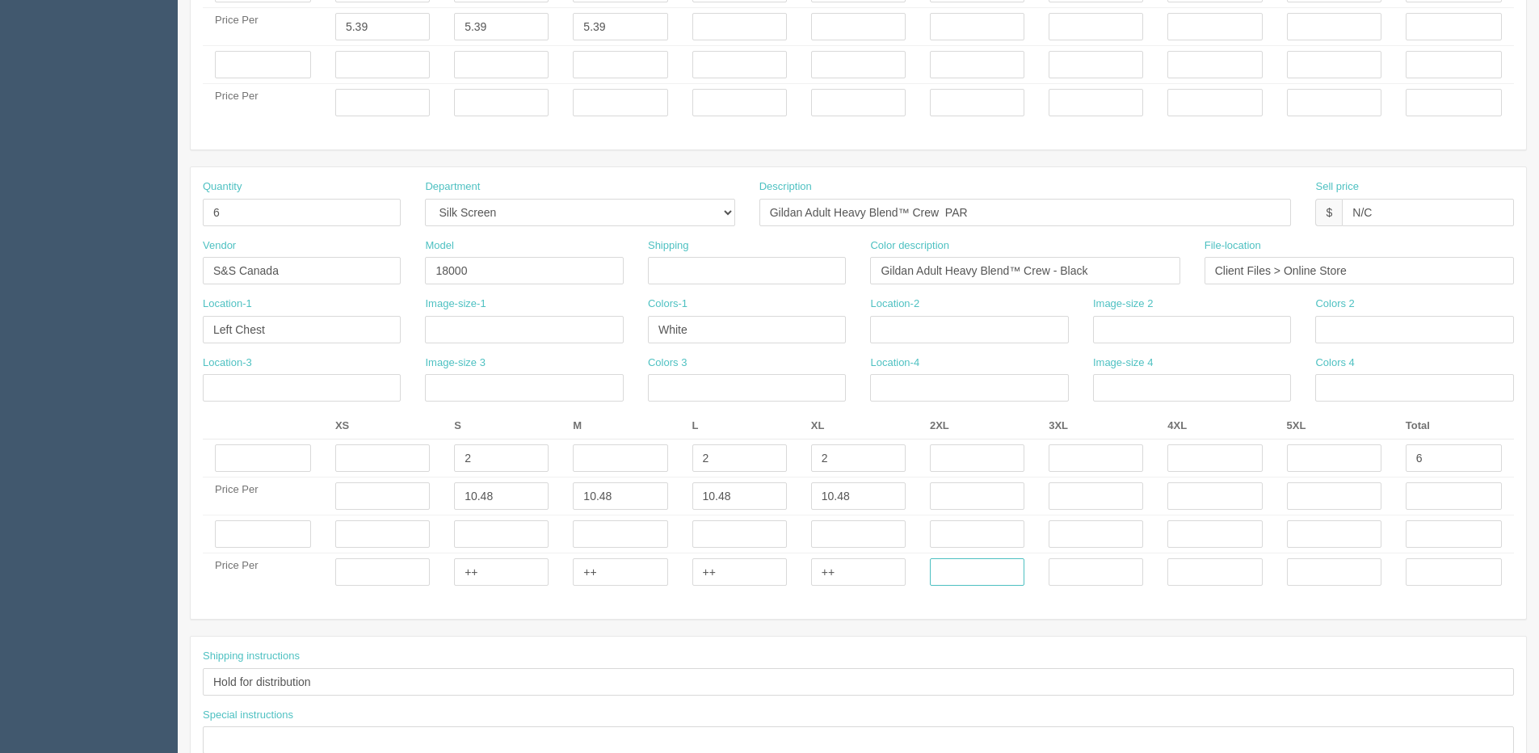
scroll to position [614, 0]
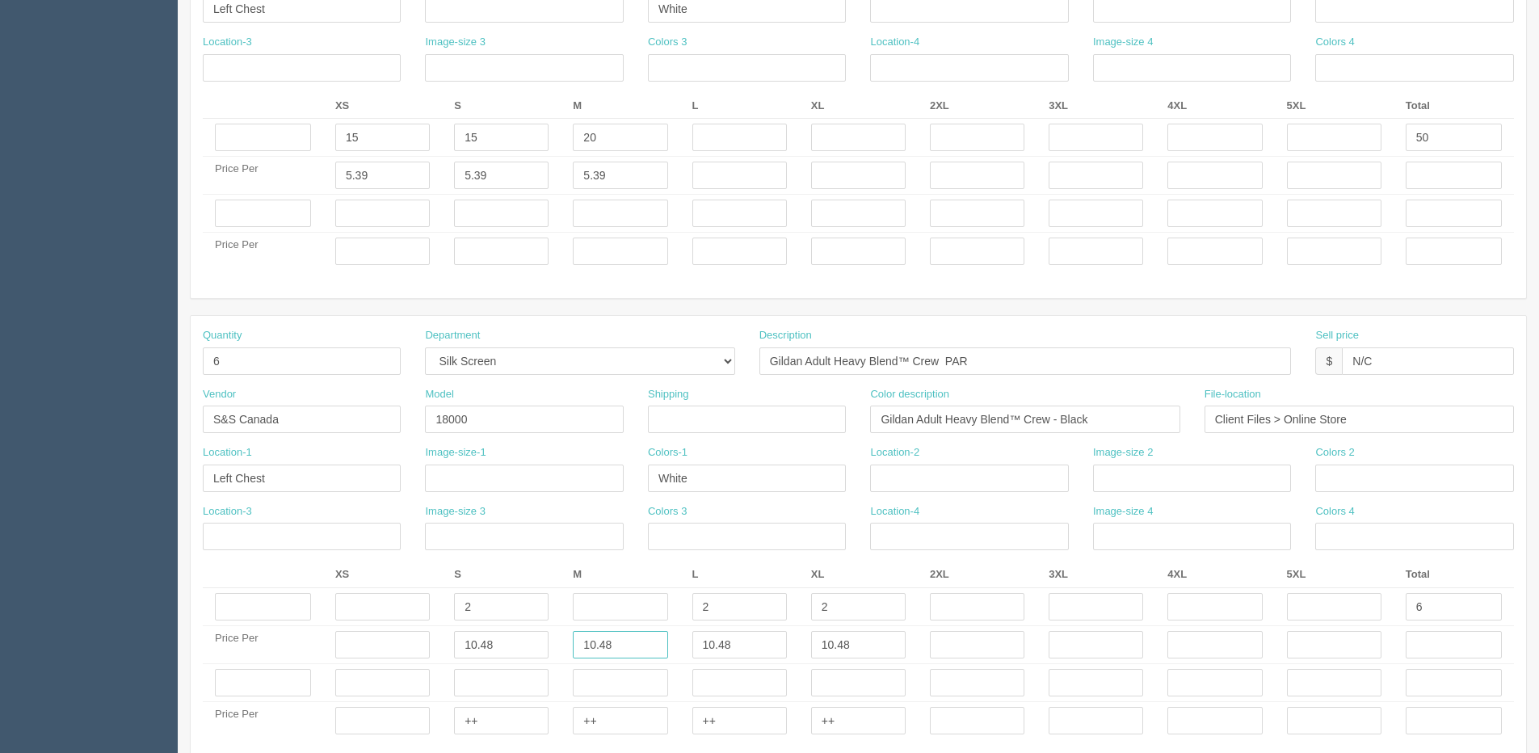
drag, startPoint x: 637, startPoint y: 651, endPoint x: 496, endPoint y: 638, distance: 141.3
click at [524, 651] on tr "Price Per 10.48 10.48 10.48 10.48" at bounding box center [858, 645] width 1311 height 38
drag, startPoint x: 557, startPoint y: 726, endPoint x: 371, endPoint y: 734, distance: 186.0
click at [482, 727] on tr "Price Per ++ ++ ++ ++" at bounding box center [858, 721] width 1311 height 38
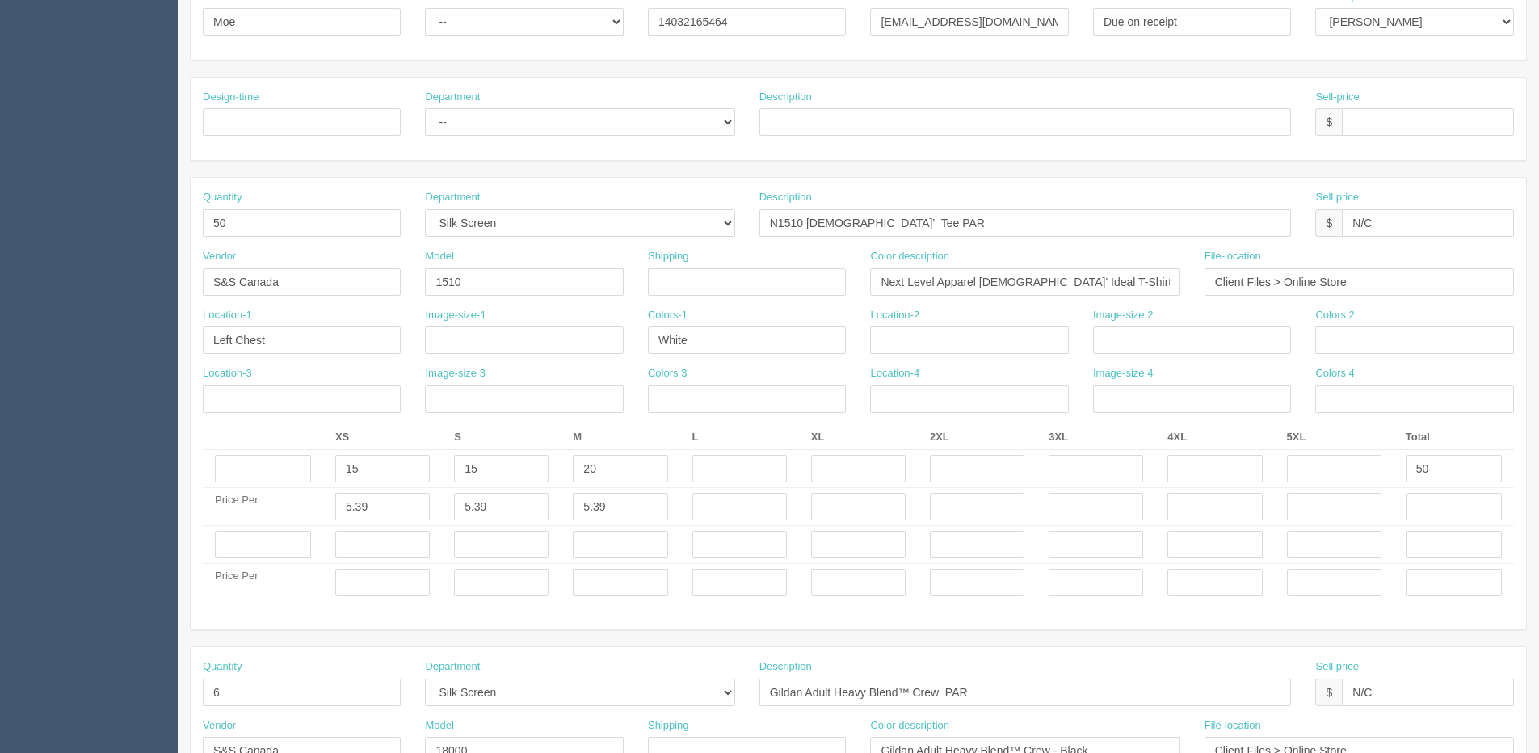
scroll to position [129, 0]
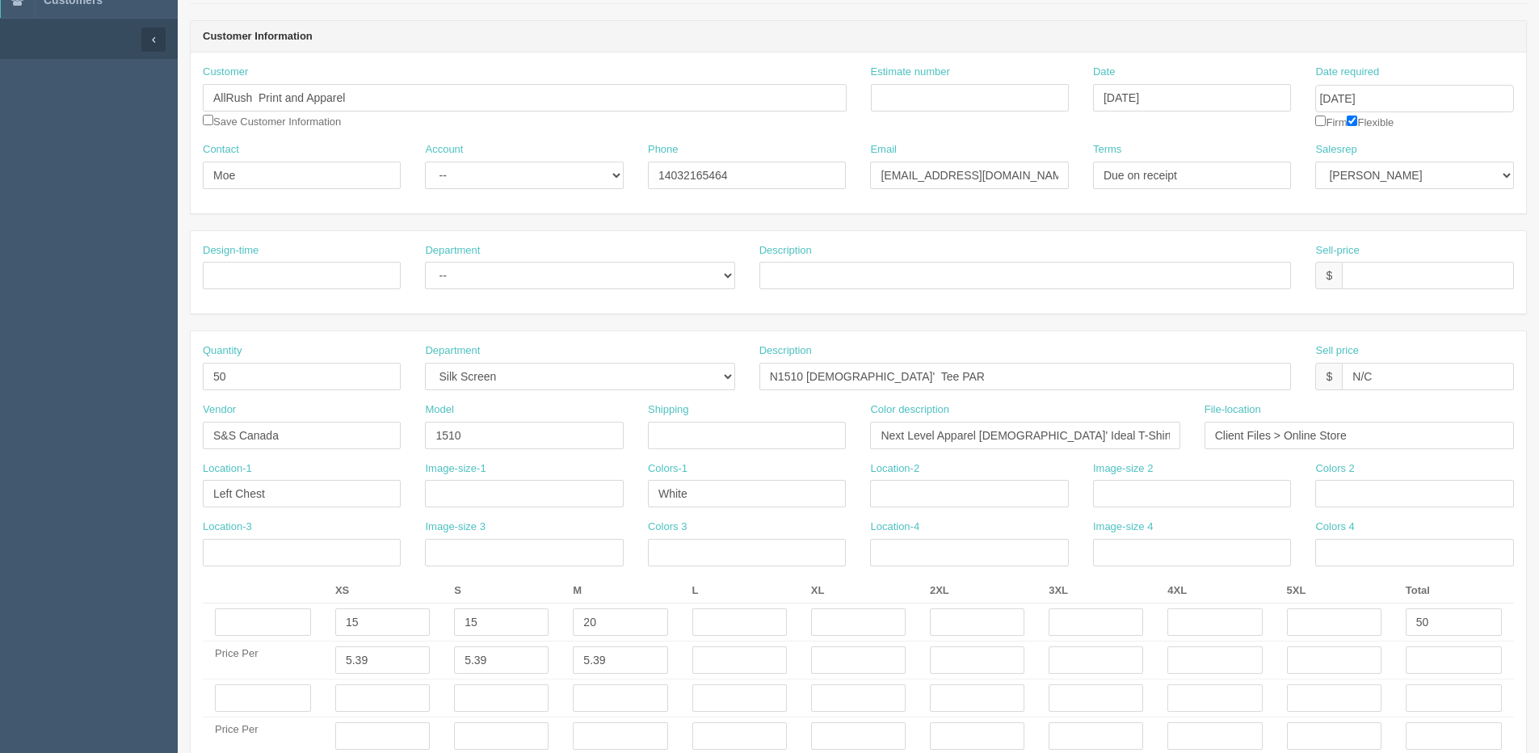
click at [215, 117] on div "Customer AllRush Print and Apparel Save Customer Information" at bounding box center [525, 97] width 644 height 65
click at [211, 121] on input "checkbox" at bounding box center [208, 120] width 11 height 11
checkbox input "true"
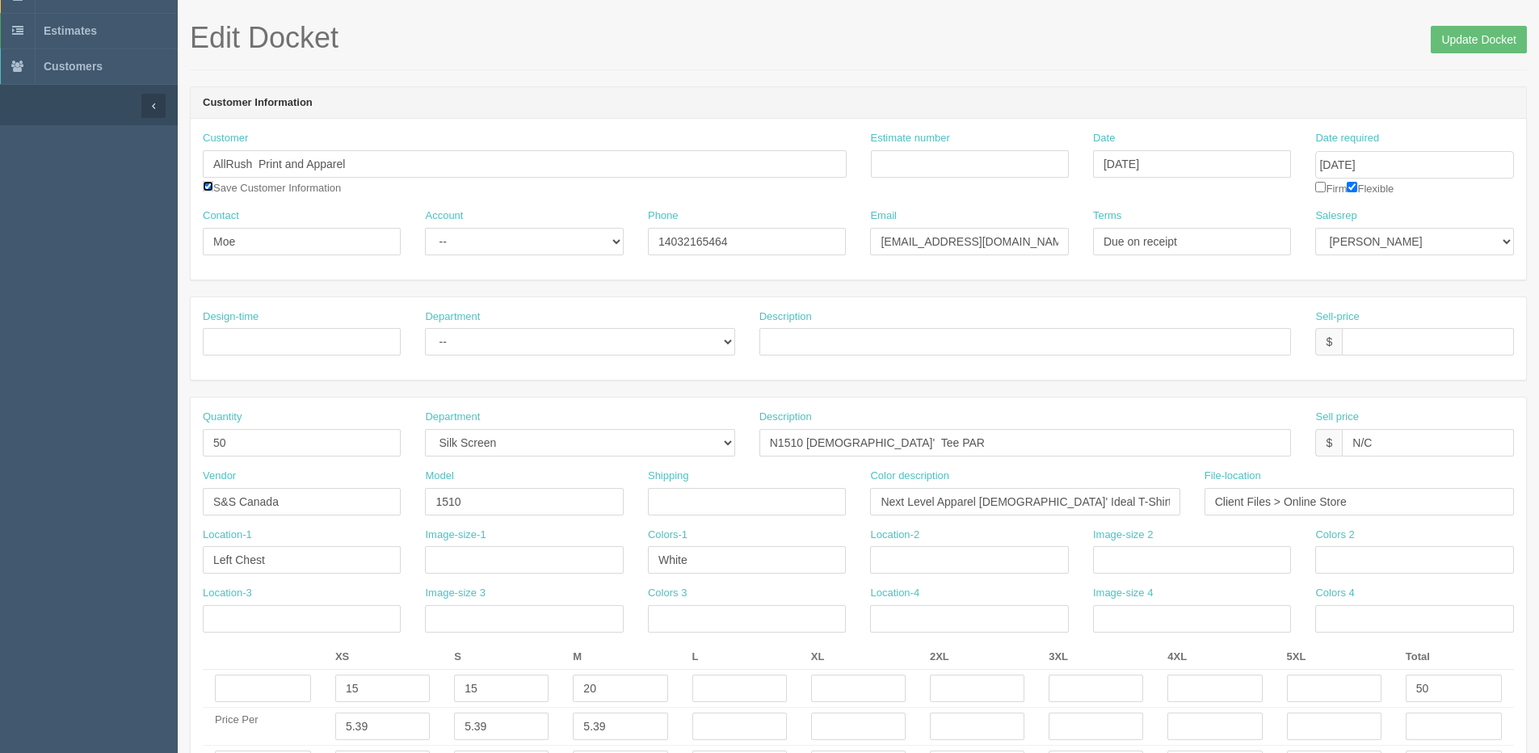
scroll to position [0, 0]
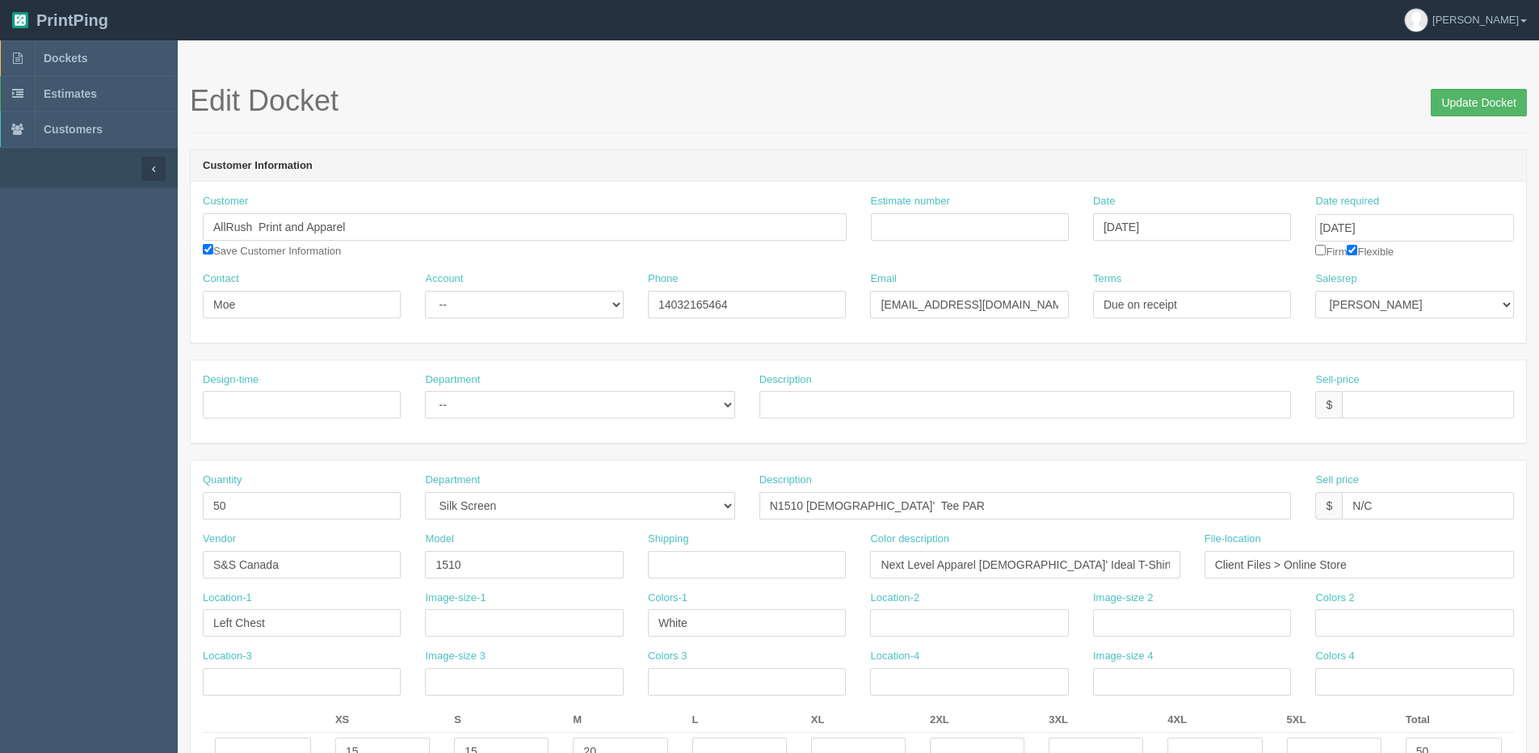
click at [1433, 102] on h1 "Edit Docket Update Docket" at bounding box center [858, 101] width 1337 height 32
click at [1459, 102] on input "Update Docket" at bounding box center [1479, 102] width 96 height 27
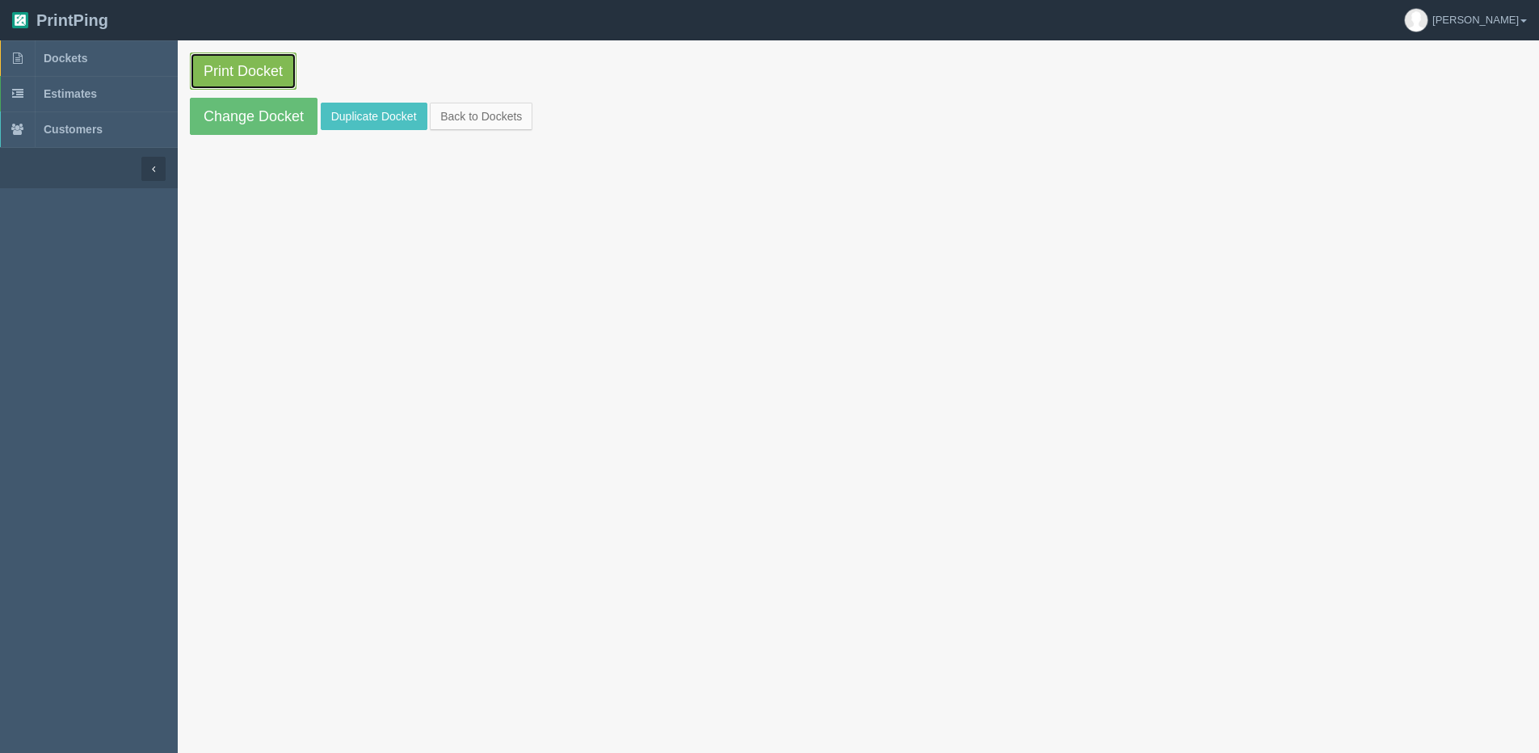
click at [288, 82] on link "Print Docket" at bounding box center [243, 71] width 107 height 37
click at [514, 114] on link "Back to Dockets" at bounding box center [481, 116] width 103 height 27
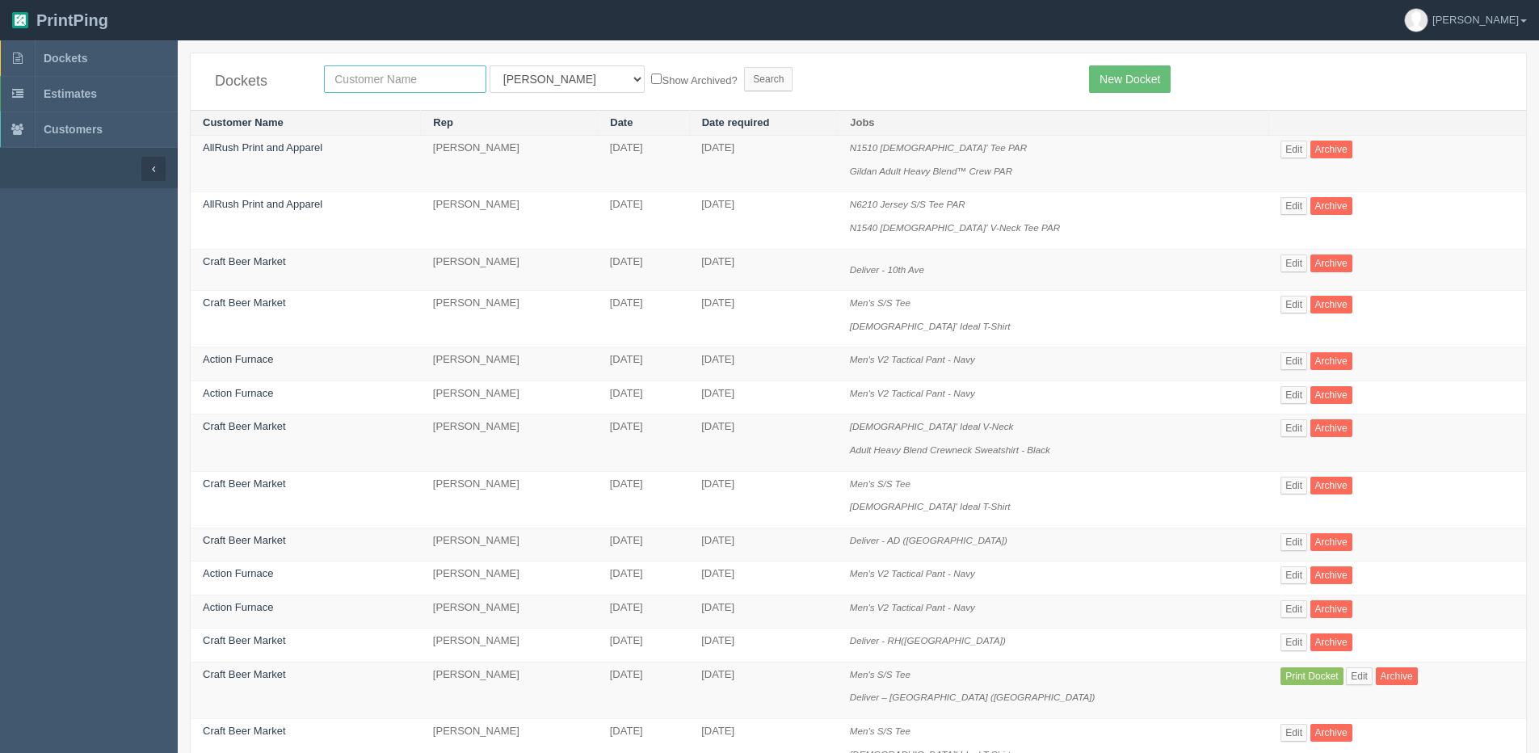
click at [340, 83] on input "text" at bounding box center [405, 78] width 162 height 27
click at [389, 77] on input "actu" at bounding box center [405, 78] width 162 height 27
type input "action"
click at [744, 67] on input "Search" at bounding box center [768, 79] width 48 height 24
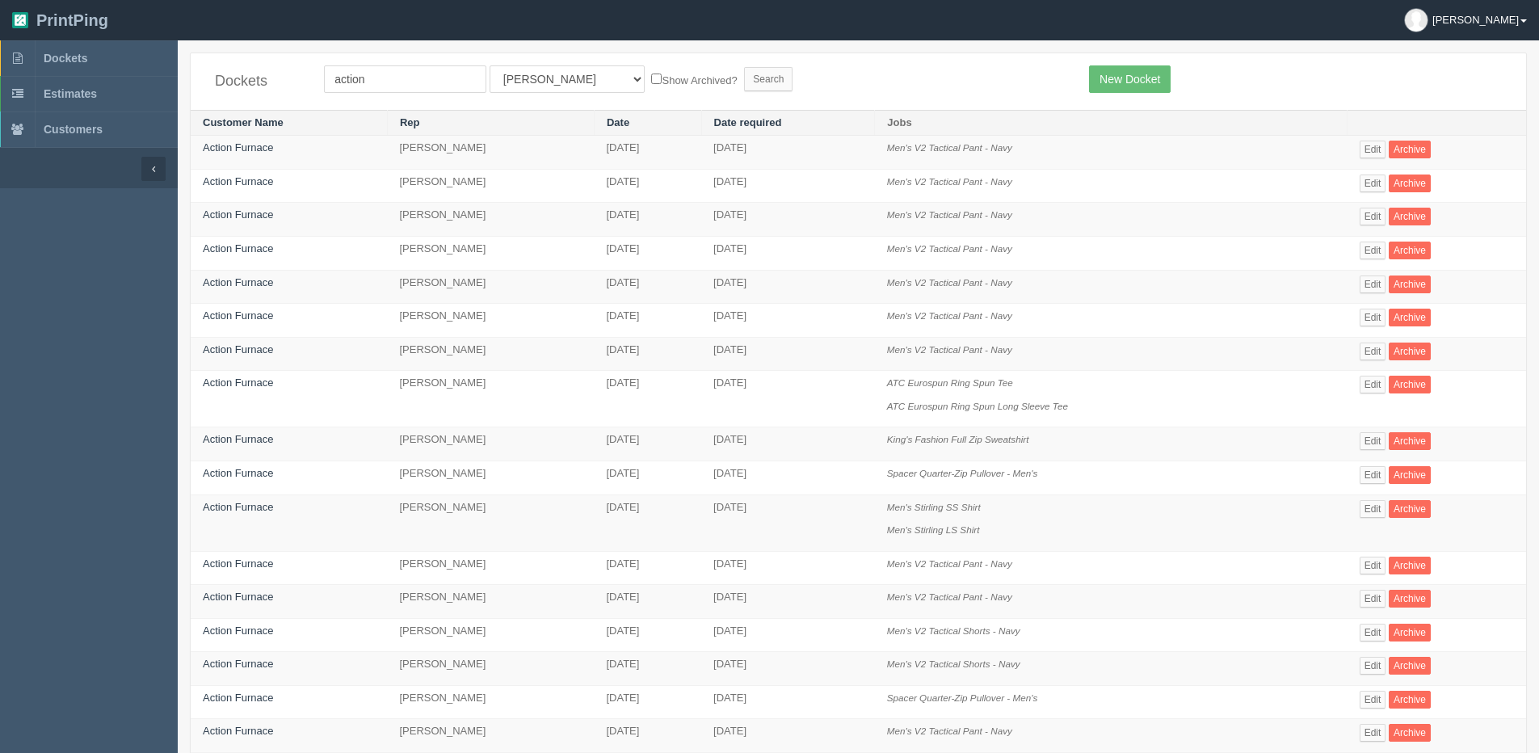
click at [1519, 11] on link "[PERSON_NAME]" at bounding box center [1465, 20] width 147 height 40
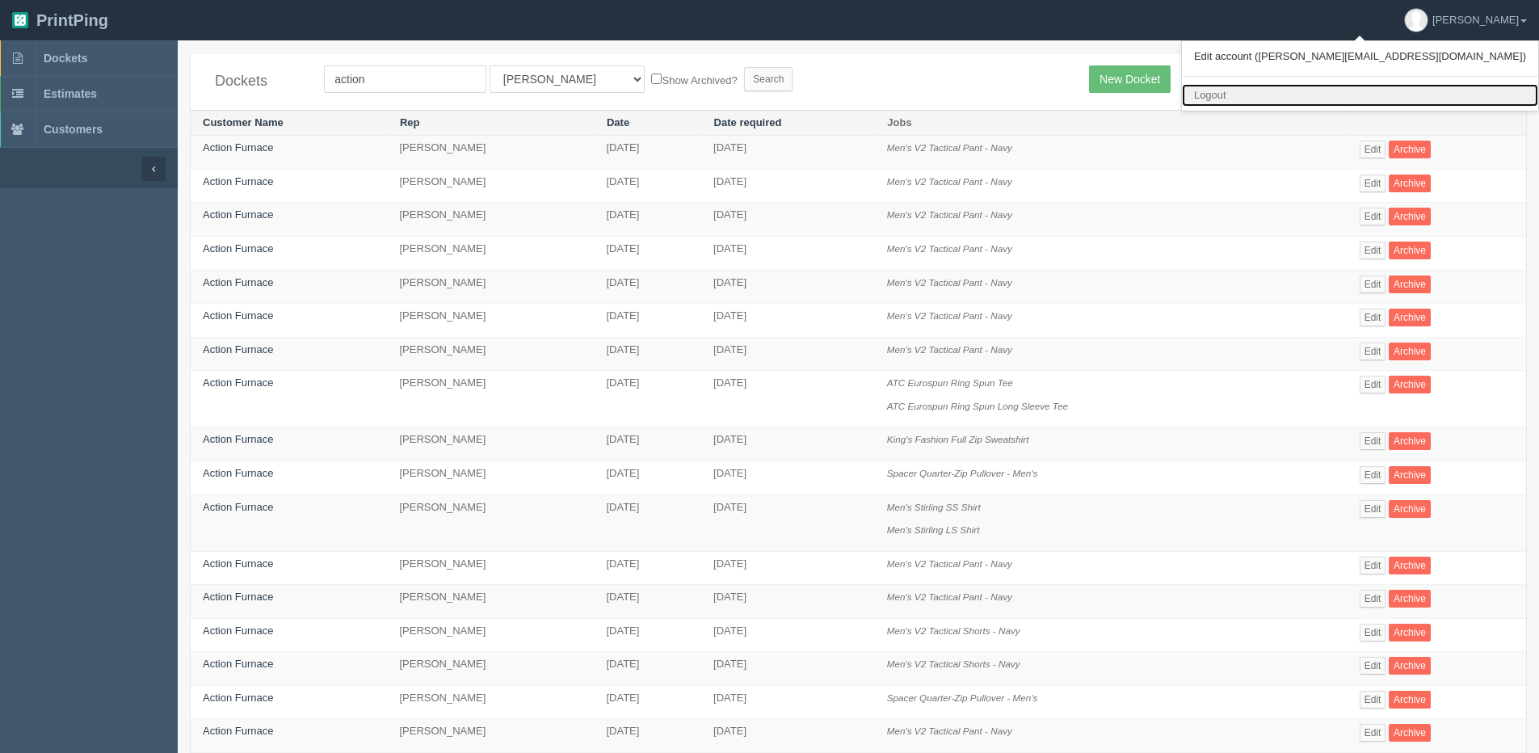
drag, startPoint x: 1440, startPoint y: 92, endPoint x: 1429, endPoint y: 92, distance: 10.5
click at [1438, 92] on link "Logout" at bounding box center [1360, 95] width 356 height 23
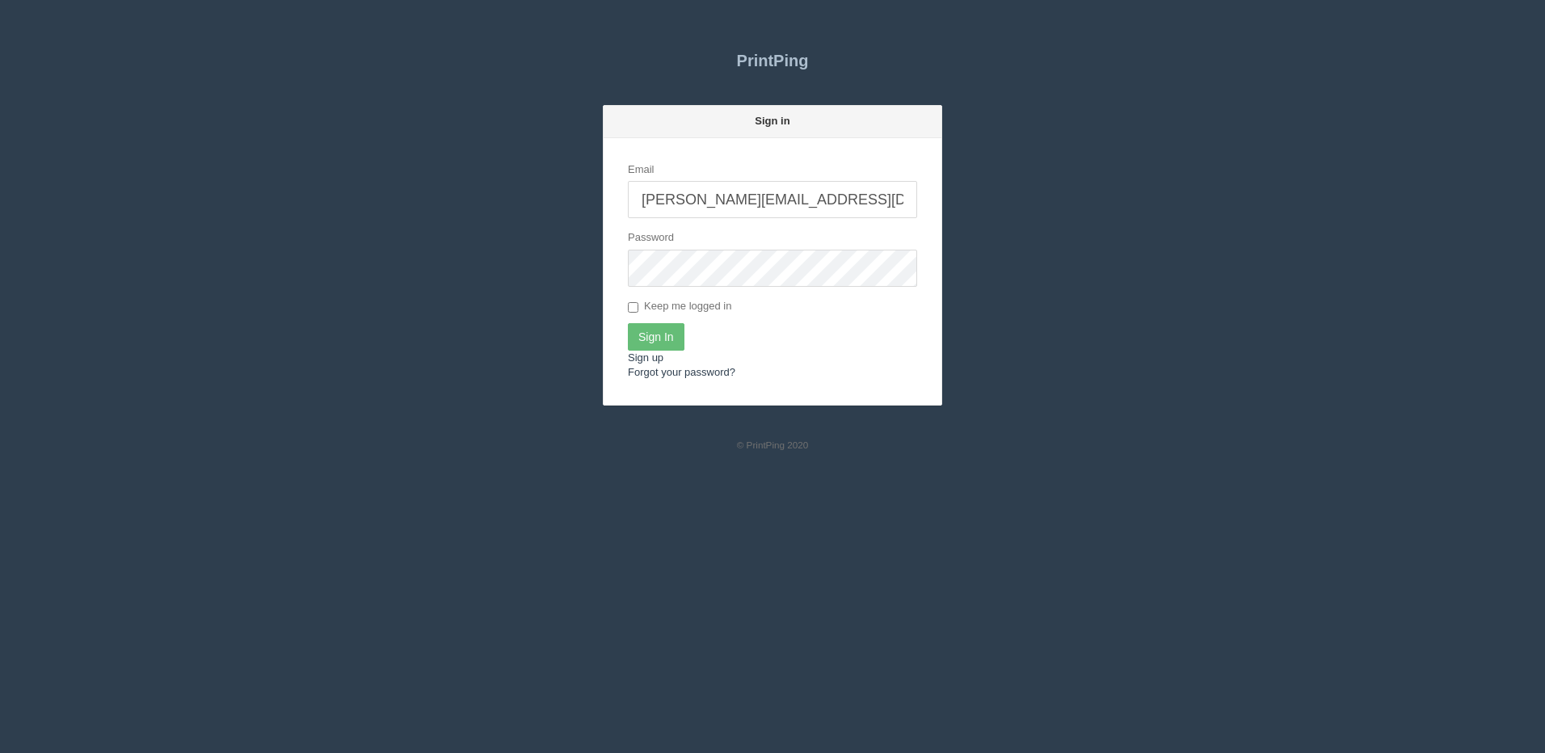
click at [760, 206] on input "[PERSON_NAME][EMAIL_ADDRESS][DOMAIN_NAME]" at bounding box center [772, 199] width 289 height 37
type input "[PERSON_NAME][EMAIL_ADDRESS][DOMAIN_NAME]"
click at [668, 343] on input "Sign In" at bounding box center [656, 336] width 57 height 27
